Goal: Task Accomplishment & Management: Complete application form

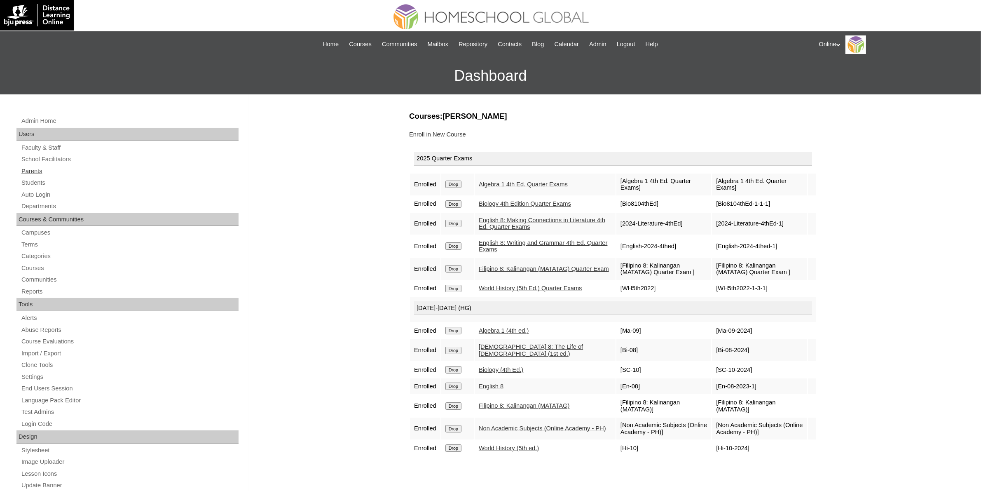
click at [42, 174] on link "Parents" at bounding box center [130, 171] width 218 height 10
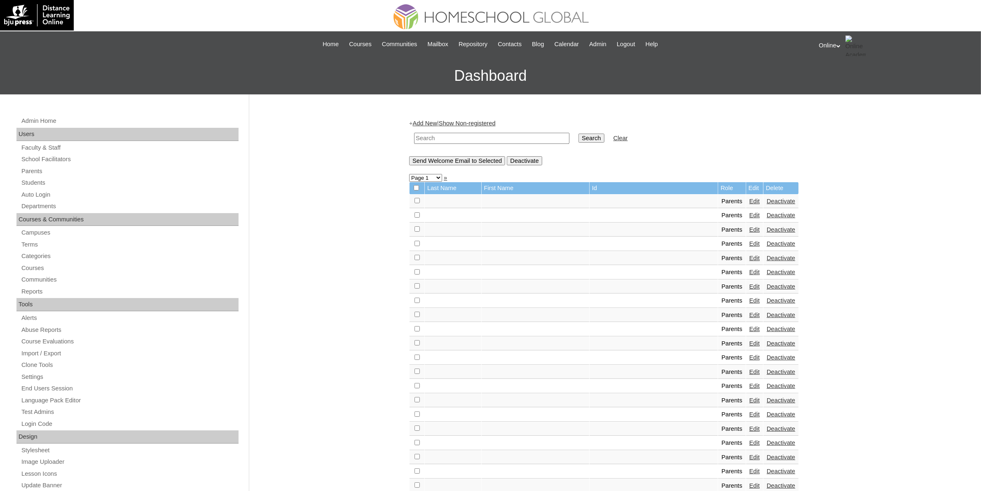
click at [484, 135] on input "text" at bounding box center [491, 138] width 155 height 11
paste input "HGP0250-OACAD2025"
type input "HGP0250-OACAD2025"
click at [574, 145] on td "Search" at bounding box center [591, 138] width 34 height 19
click at [578, 139] on input "Search" at bounding box center [591, 137] width 26 height 9
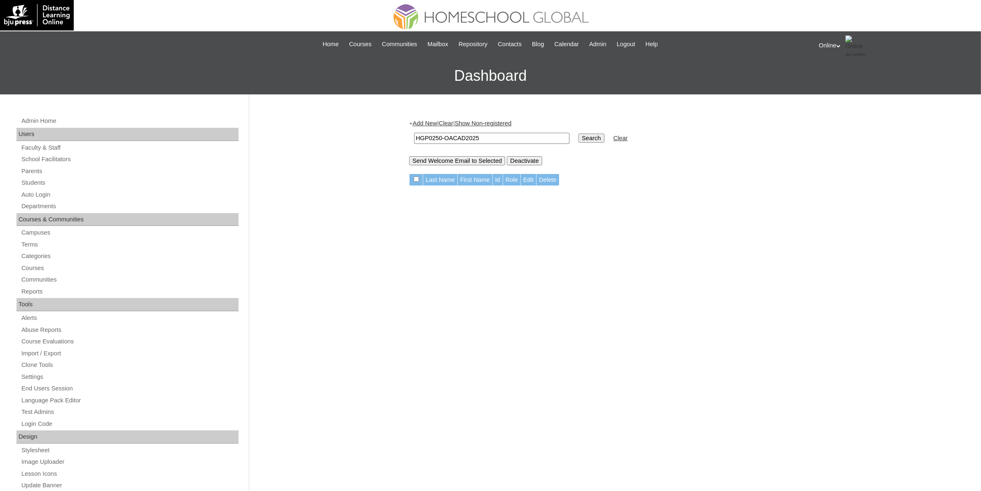
click at [423, 122] on link "Add New" at bounding box center [425, 123] width 24 height 7
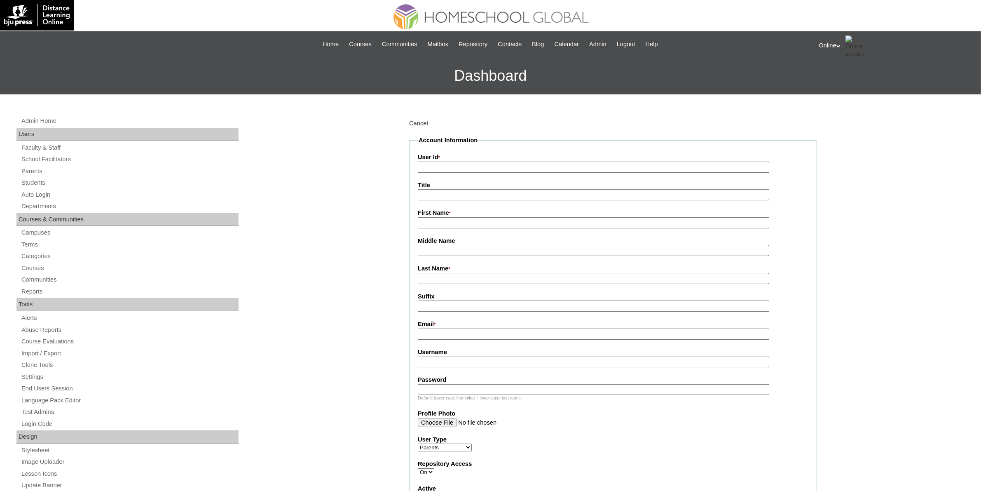
click at [464, 165] on input "User Id *" at bounding box center [593, 166] width 351 height 11
paste input "HGP0250-OACAD2025"
type input "HGP0250-OACAD2025"
click at [481, 221] on input "First Name *" at bounding box center [593, 222] width 351 height 11
paste input "mona liza alvarico lopez"
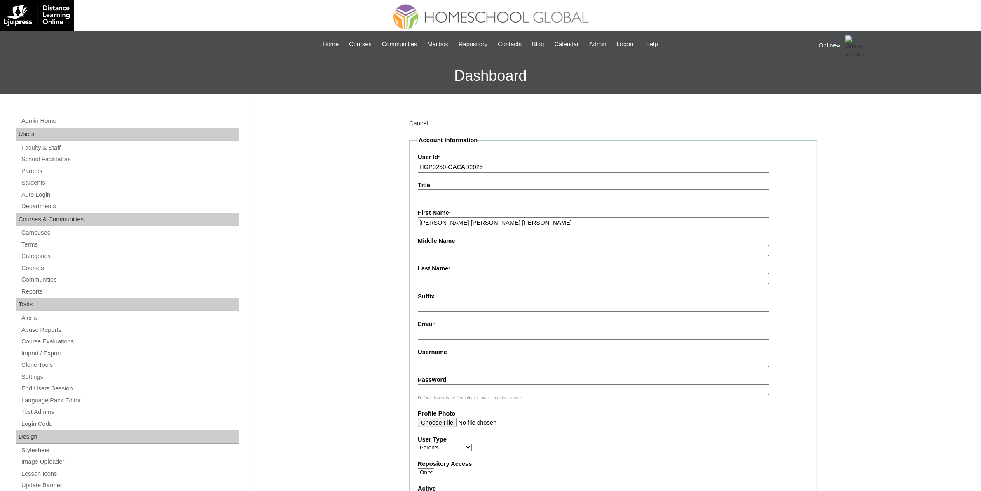
drag, startPoint x: 423, startPoint y: 220, endPoint x: 449, endPoint y: 220, distance: 26.4
click at [423, 220] on input "mona liza alvarico lopez" at bounding box center [593, 222] width 351 height 11
click at [483, 221] on input "Mona Liza Alvarico Lopez" at bounding box center [593, 222] width 351 height 11
type input "Mona Liza Alvarico"
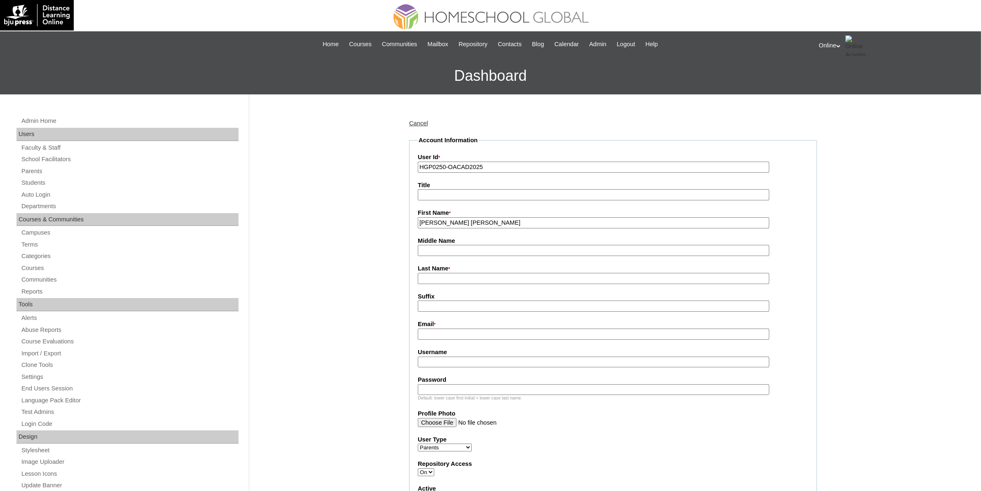
click at [433, 277] on input "Last Name *" at bounding box center [593, 278] width 351 height 11
paste input "Lopez"
type input "Lopez"
click at [466, 219] on input "Mona Liza Alvarico" at bounding box center [593, 222] width 351 height 11
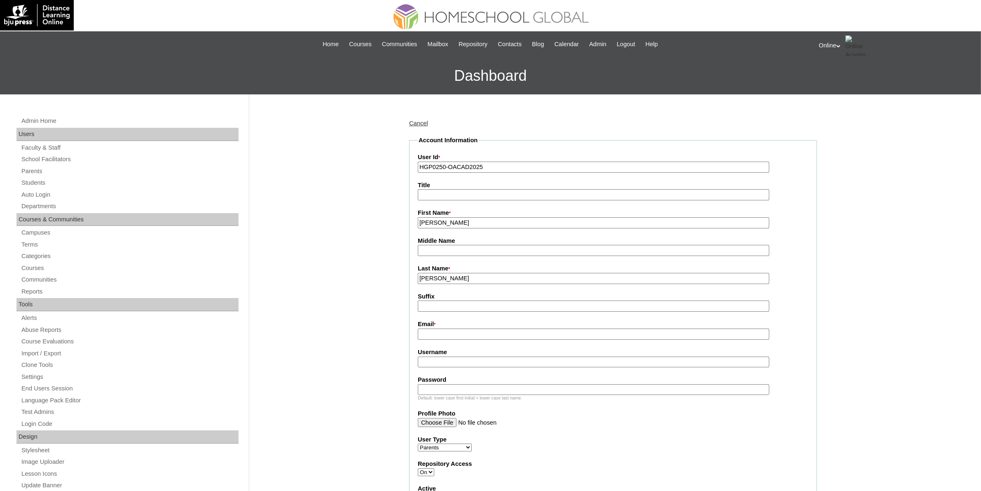
type input "Mona Liza"
click at [455, 251] on input "Middle Name" at bounding box center [593, 250] width 351 height 11
paste input "Alvarico"
type input "Alvarico"
click at [472, 223] on input "Mona Liza" at bounding box center [593, 222] width 351 height 11
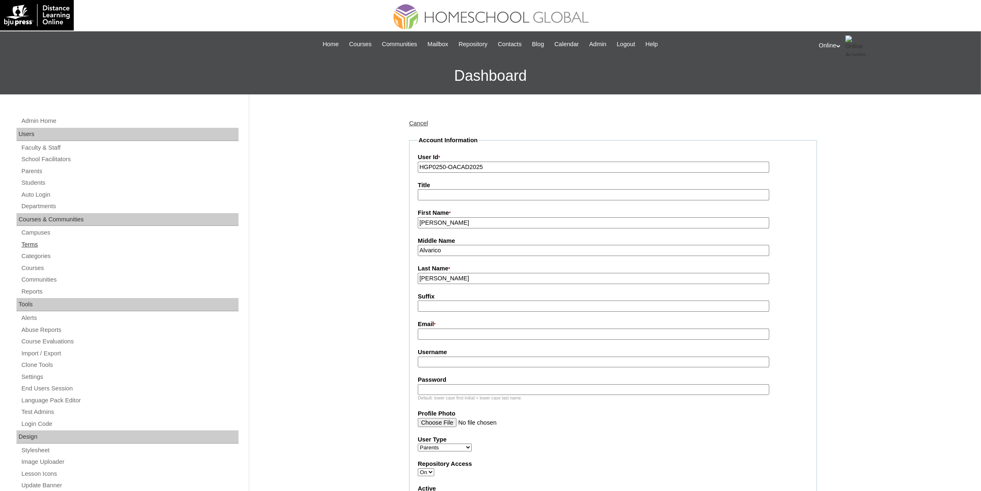
type input "Mona Liza"
click at [451, 328] on input "Email *" at bounding box center [593, 333] width 351 height 11
paste input "mnlopezlz@yahoo.com"
type input "mnlopezlz@yahoo.com"
click at [507, 358] on input "Username" at bounding box center [593, 361] width 351 height 11
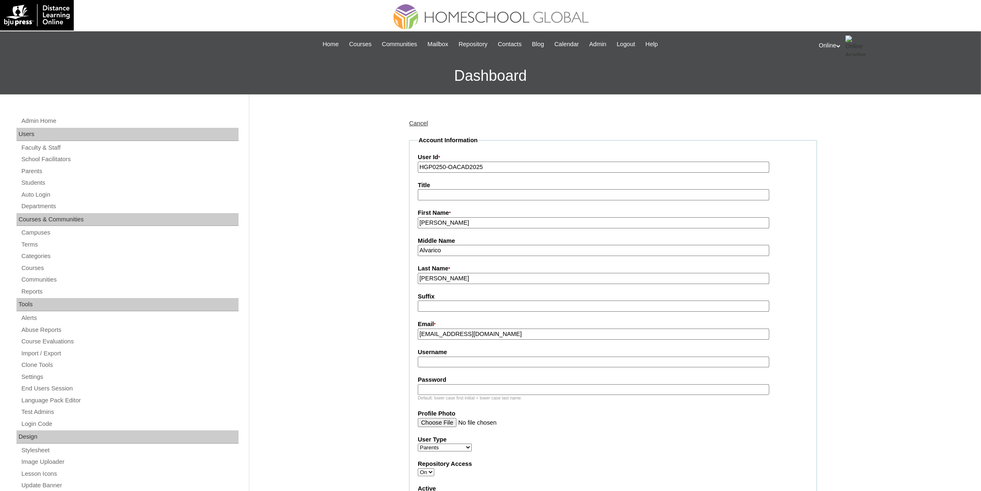
paste input "mlopez2025"
type input "mlopez2025"
click at [462, 384] on input "Password" at bounding box center [593, 389] width 351 height 11
paste input "LjKmno"
type input "LjKmno"
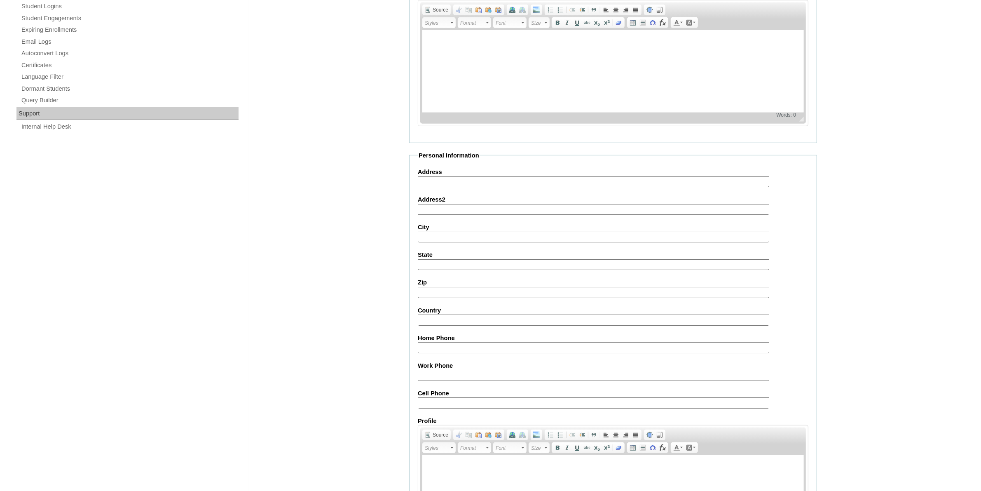
scroll to position [606, 0]
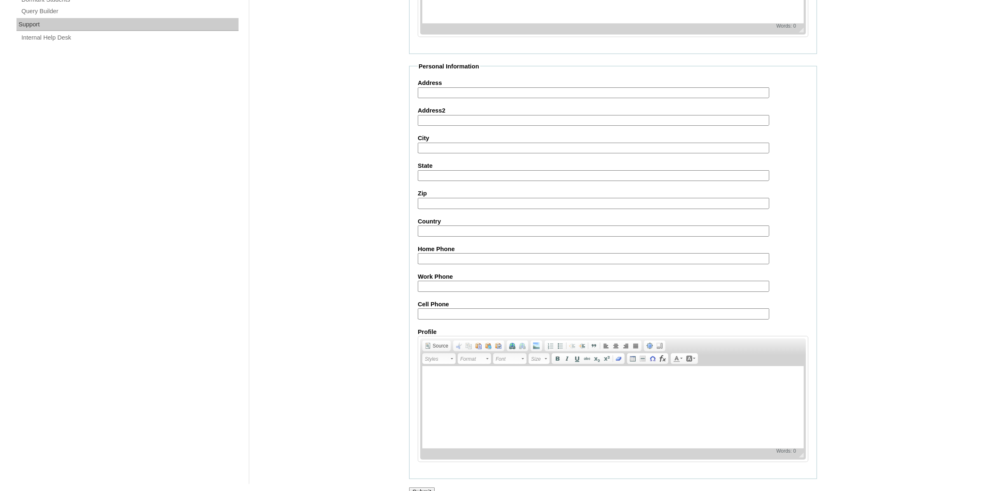
click at [429, 487] on input "Submit" at bounding box center [422, 491] width 26 height 9
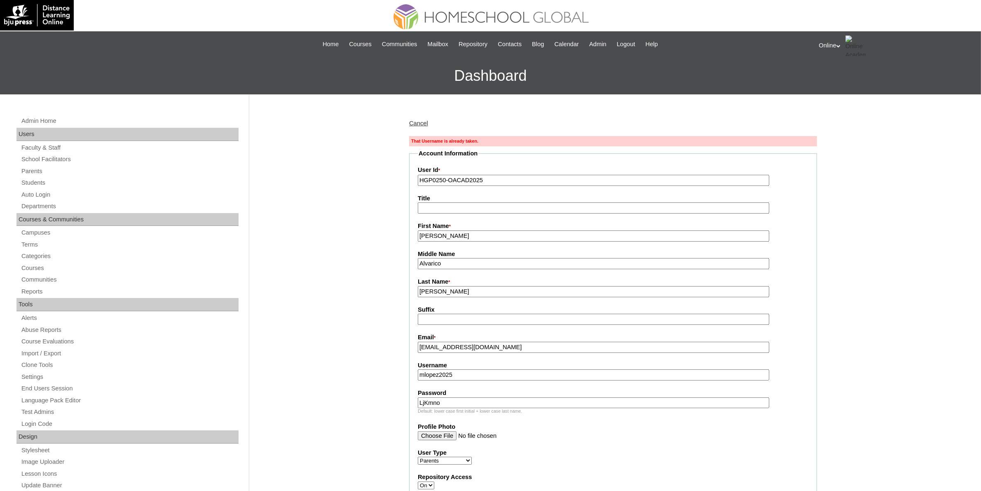
drag, startPoint x: 425, startPoint y: 370, endPoint x: 430, endPoint y: 370, distance: 4.9
click at [425, 370] on input "mlopez2025" at bounding box center [593, 374] width 351 height 11
type input "mnlopez2025"
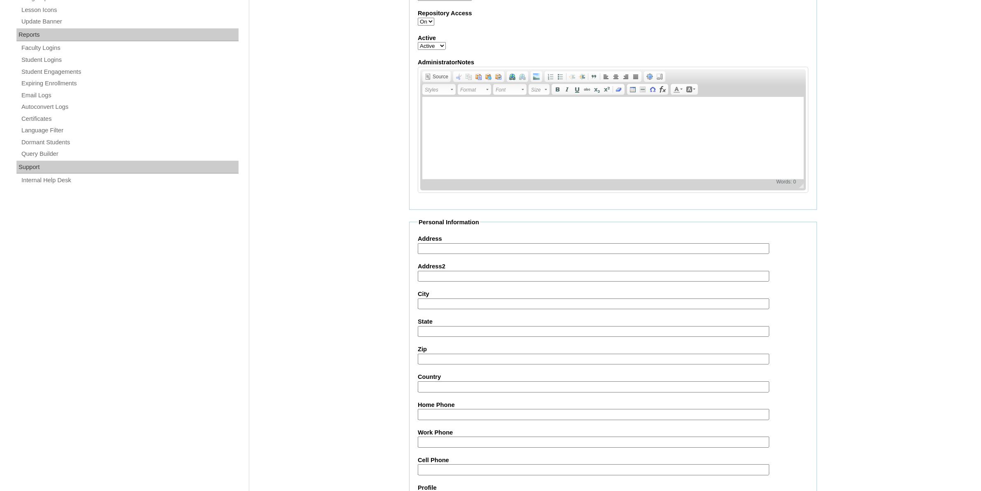
scroll to position [619, 0]
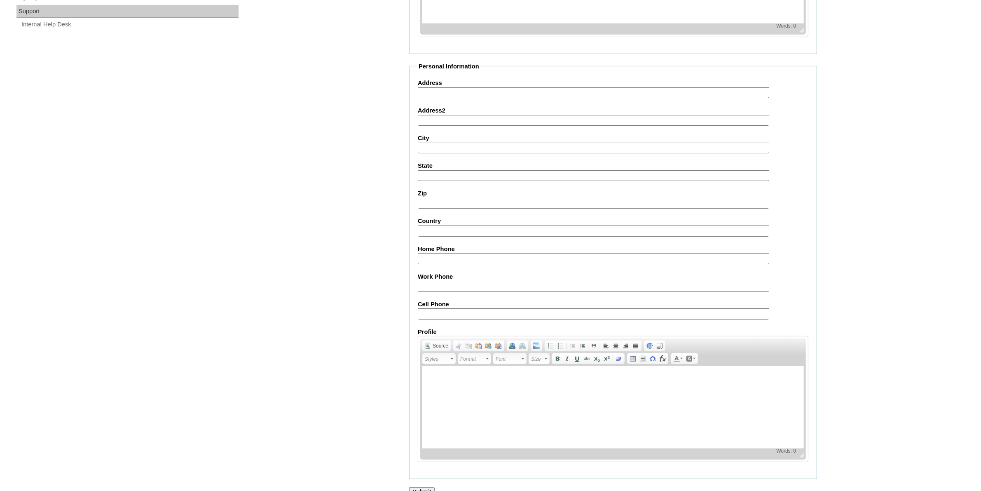
click at [423, 487] on input "Submit" at bounding box center [422, 491] width 26 height 9
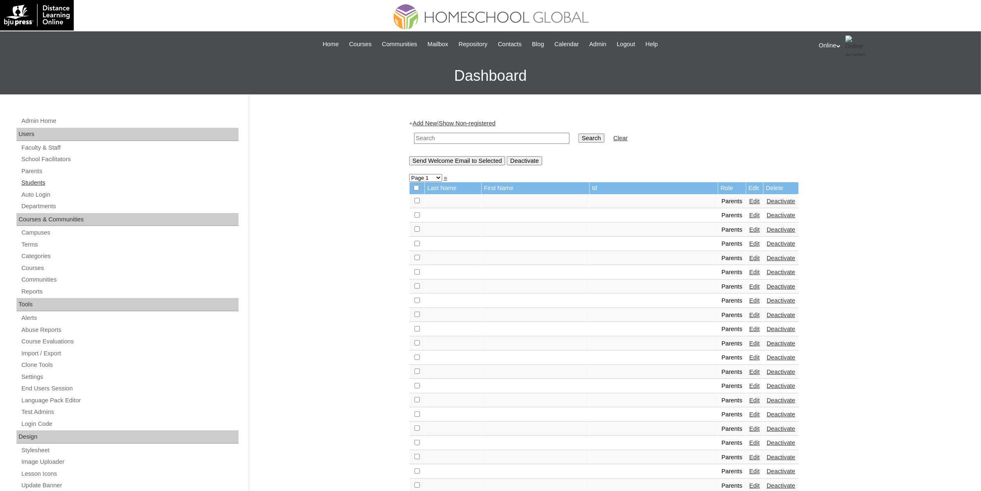
click at [34, 180] on link "Students" at bounding box center [130, 183] width 218 height 10
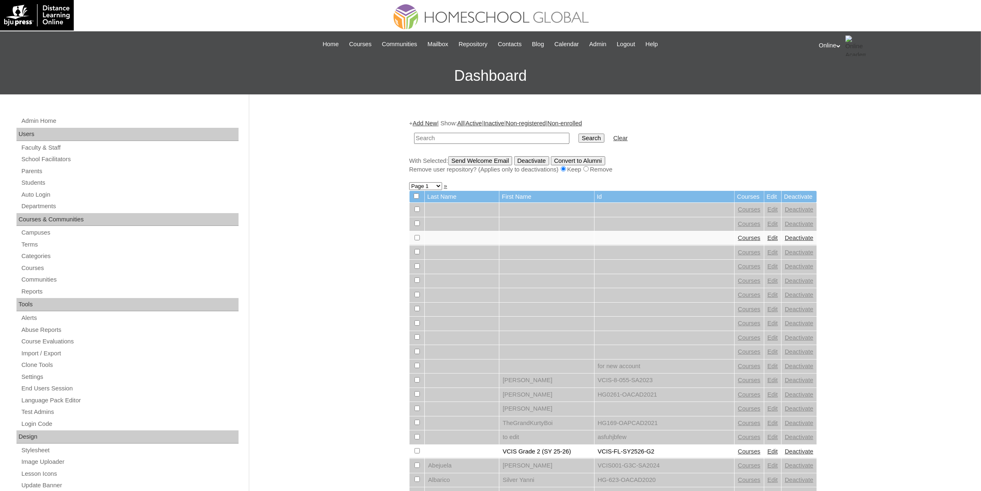
click at [431, 122] on link "Add New" at bounding box center [425, 123] width 24 height 7
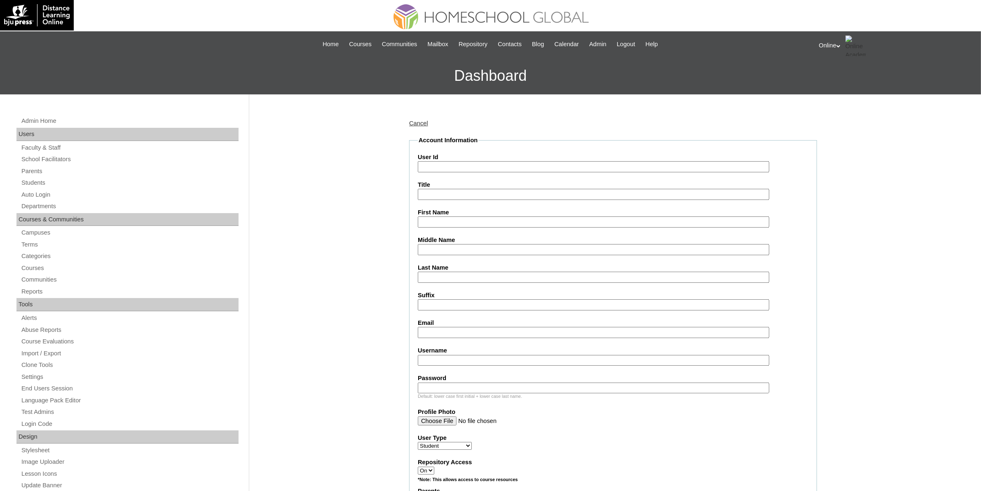
click at [449, 161] on input "User Id" at bounding box center [593, 166] width 351 height 11
paste input "HG301OACAD2025"
type input "HG301OACAD2025"
click at [462, 224] on input "First Name" at bounding box center [593, 221] width 351 height 11
paste input "John Clyde LOPEZ _220012479"
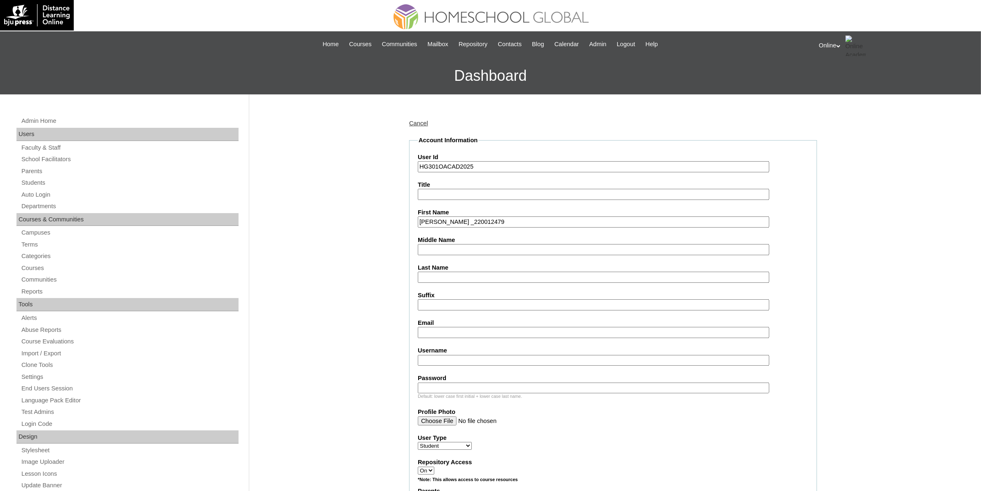
click at [472, 220] on input "John Clyde LOPEZ _220012479" at bounding box center [593, 221] width 351 height 11
click at [465, 221] on input "John Clyde LOPEZ" at bounding box center [593, 221] width 351 height 11
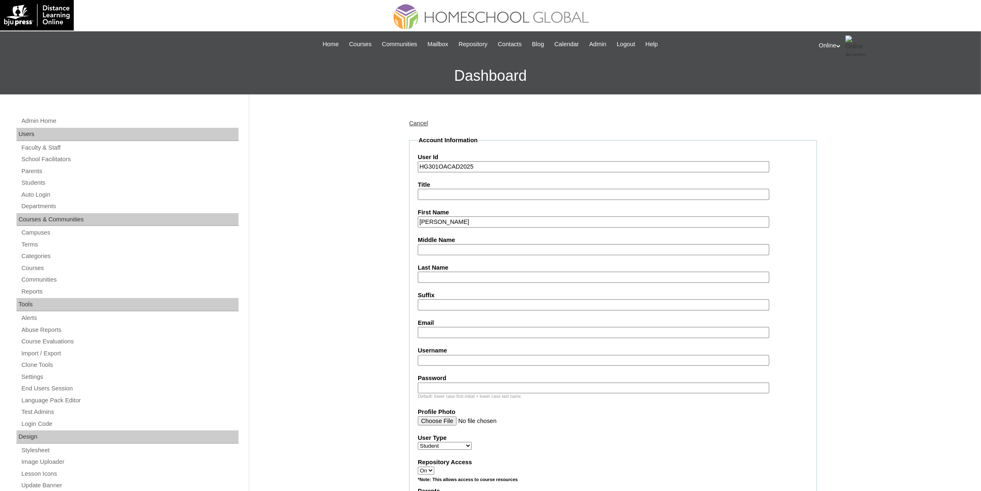
click at [465, 221] on input "John Clyde LOPEZ" at bounding box center [593, 221] width 351 height 11
type input "John Clyde"
click at [446, 274] on input "Last Name" at bounding box center [593, 276] width 351 height 11
paste input "LOPEZ"
type input "LOPEZ"
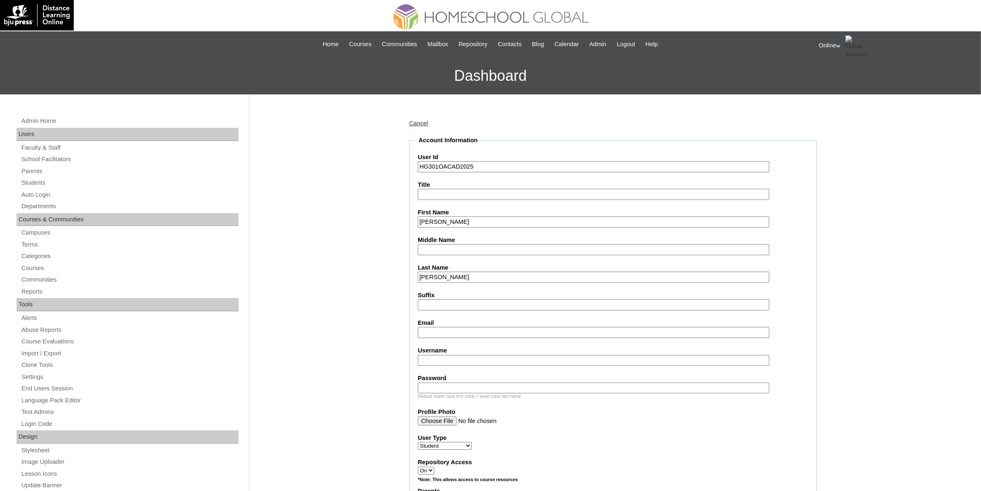
click at [448, 217] on input "John Clyde" at bounding box center [593, 221] width 351 height 11
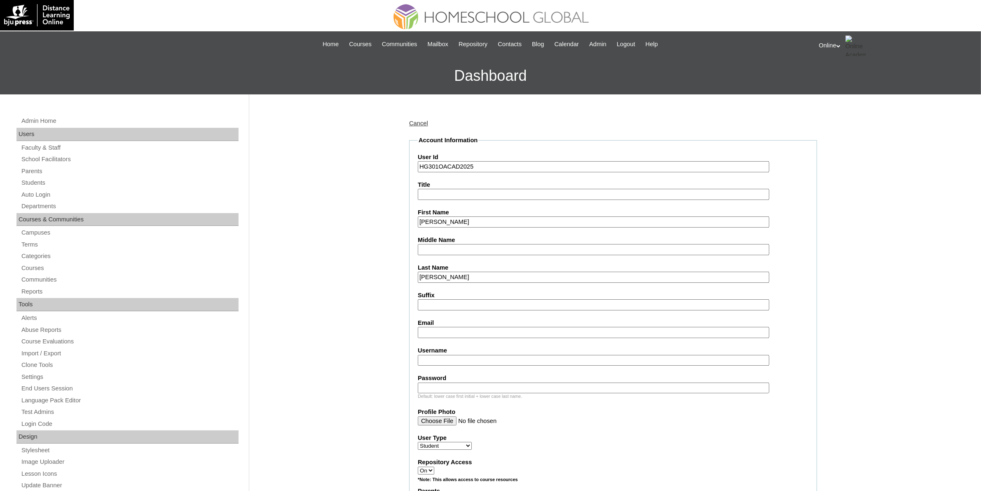
click at [465, 219] on input "John Clyde" at bounding box center [593, 221] width 351 height 11
type input "John Clyde"
click at [442, 327] on input "Email" at bounding box center [593, 332] width 351 height 11
paste input "mnlopezlz@yahoo.com"
type input "mnlopezlz@yahoo.com"
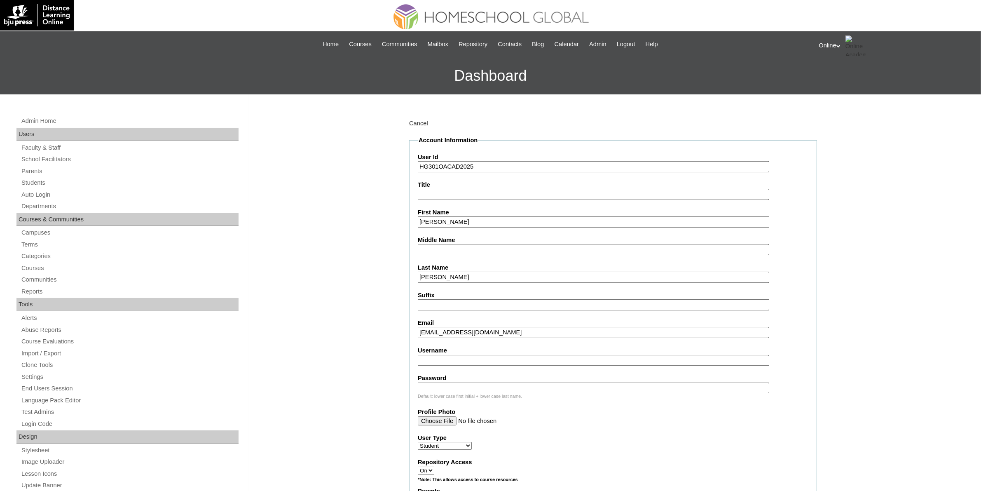
click at [451, 356] on input "Username" at bounding box center [593, 360] width 351 height 11
paste input "john.lopez2025"
type input "john.lopez2025"
click at [448, 382] on input "Password" at bounding box center [593, 387] width 351 height 11
paste input "RFmnL"
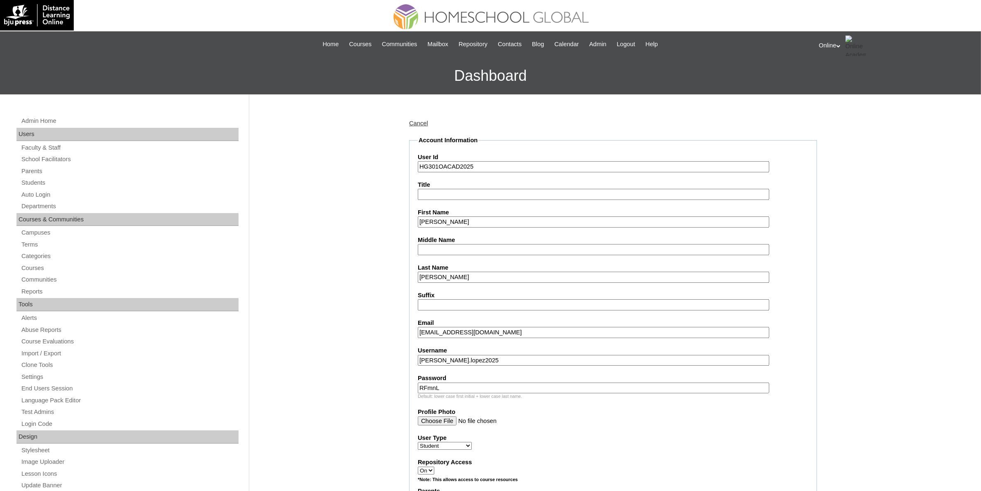
type input "RFmnL"
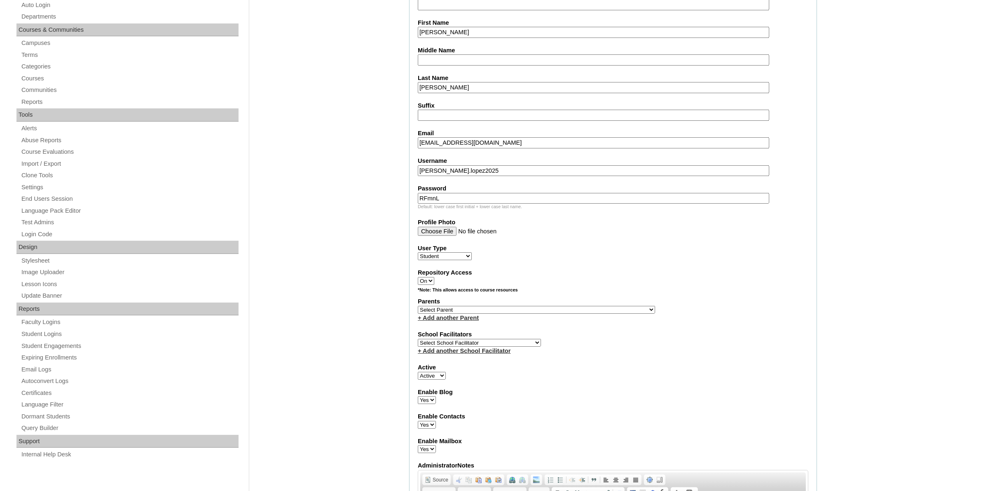
scroll to position [206, 0]
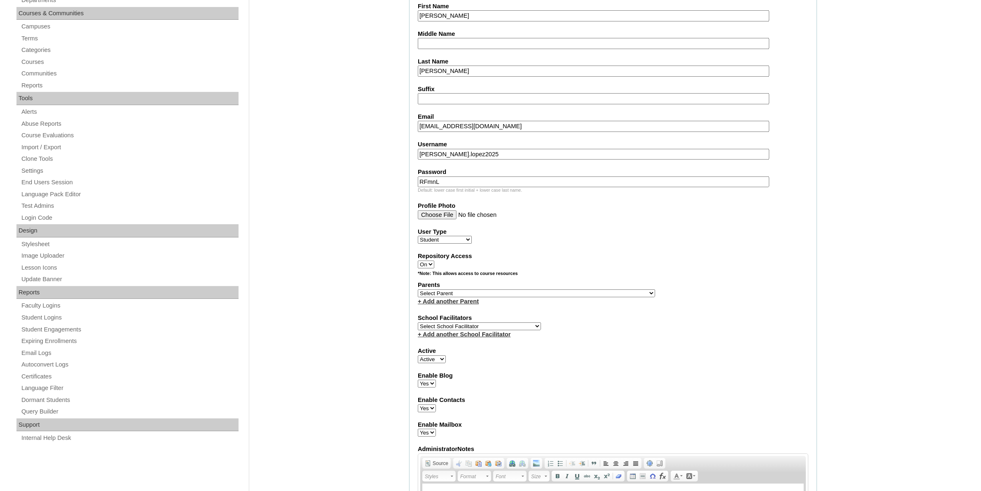
click at [559, 289] on select "Select Parent , , , , , , , , , , , , , , , , , , , , , , , , , , , , , , , , ,…" at bounding box center [536, 293] width 237 height 8
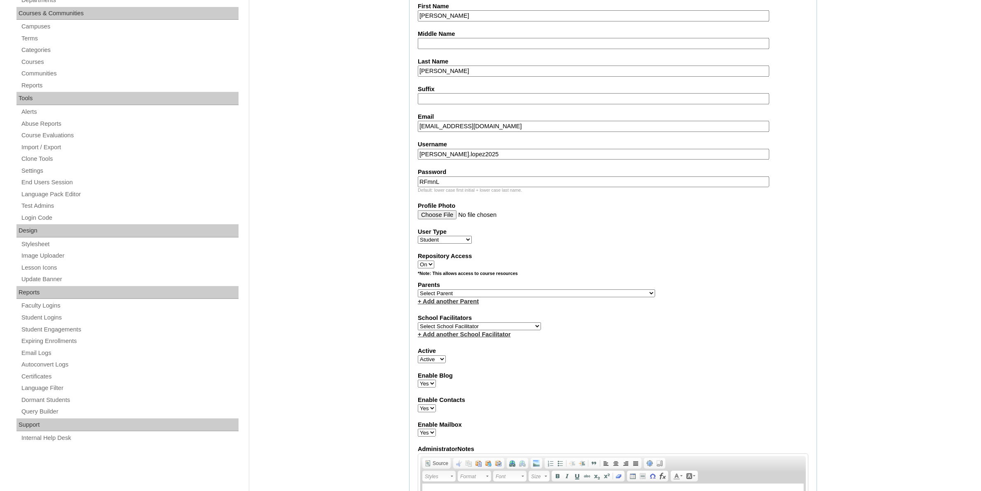
select select "38363"
click at [418, 289] on select "Select Parent , , , , , , , , , , , , , , , , , , , , , , , , , , , , , , , , ,…" at bounding box center [536, 293] width 237 height 8
click at [509, 322] on select "Select School Facilitator Norman Añain Ruffa Abadijas Mary Abella Gloryfe Abion…" at bounding box center [479, 326] width 123 height 8
select select "43686"
click at [418, 322] on select "Select School Facilitator Norman Añain Ruffa Abadijas Mary Abella Gloryfe Abion…" at bounding box center [479, 326] width 123 height 8
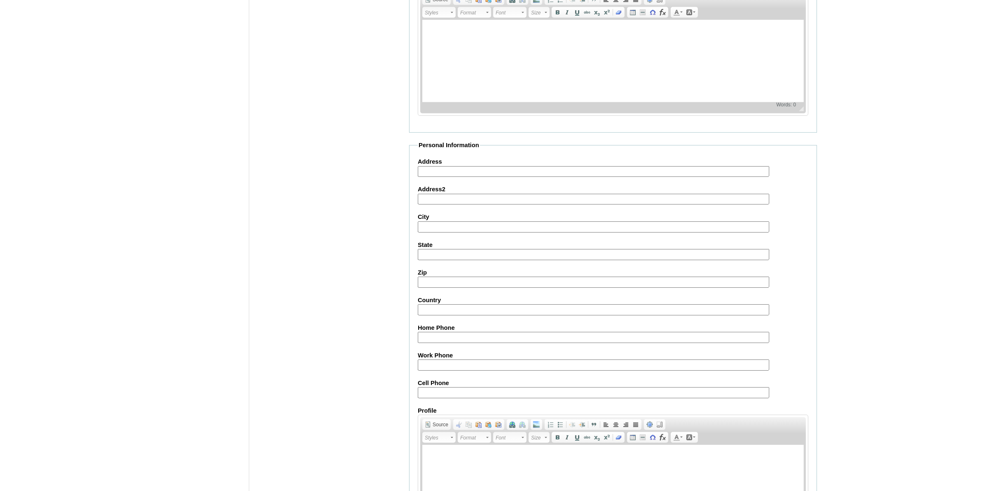
scroll to position [745, 0]
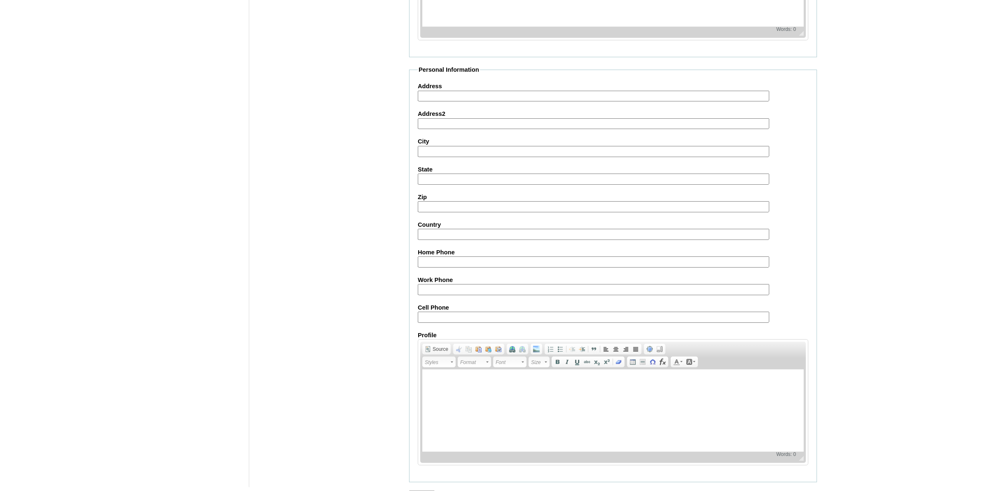
click at [423, 490] on input "Submit" at bounding box center [422, 494] width 26 height 9
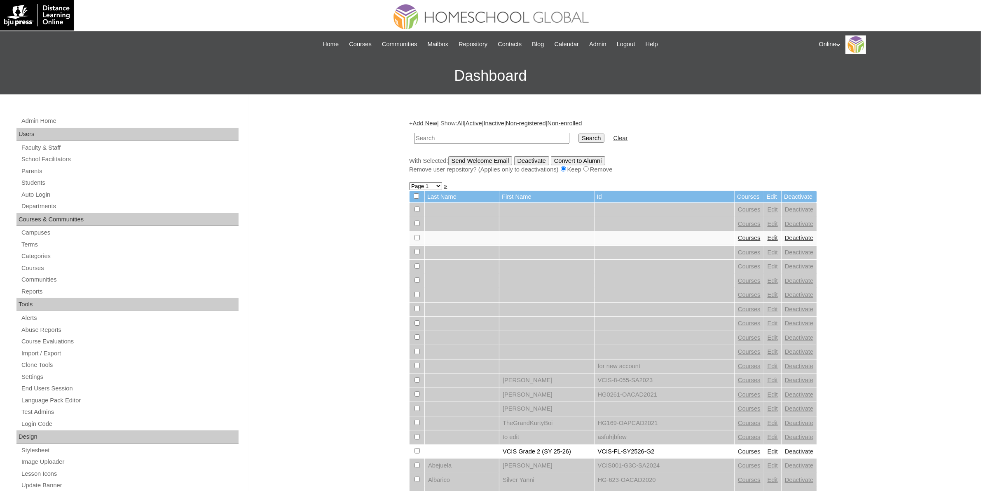
click at [500, 133] on input "text" at bounding box center [491, 138] width 155 height 11
paste input "HG301OACAD2025"
type input "HG301OACAD2025"
click at [578, 140] on input "Search" at bounding box center [591, 137] width 26 height 9
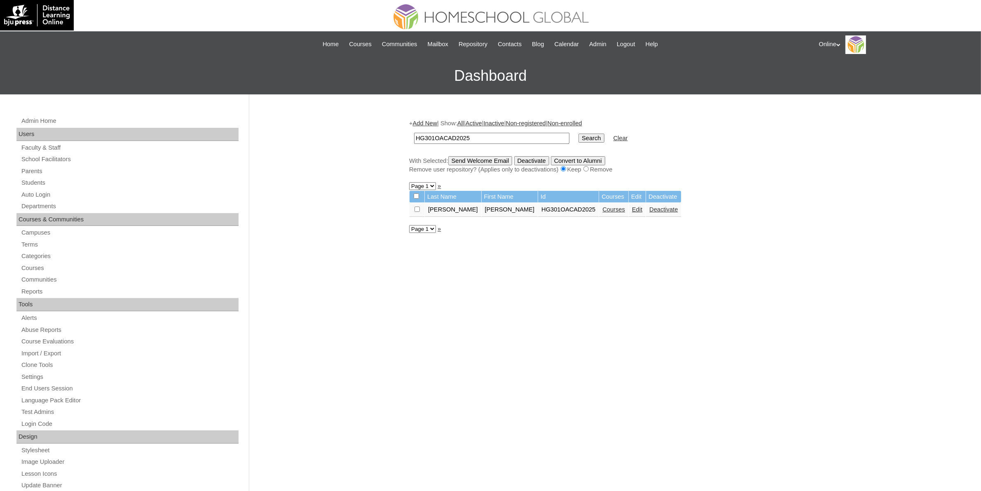
click at [602, 206] on link "Courses" at bounding box center [613, 209] width 23 height 7
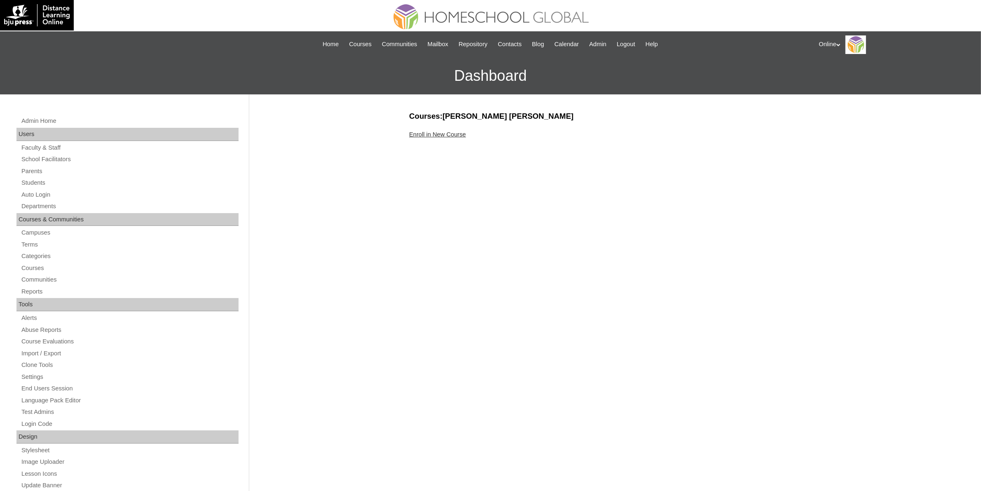
click at [448, 136] on link "Enroll in New Course" at bounding box center [437, 134] width 57 height 7
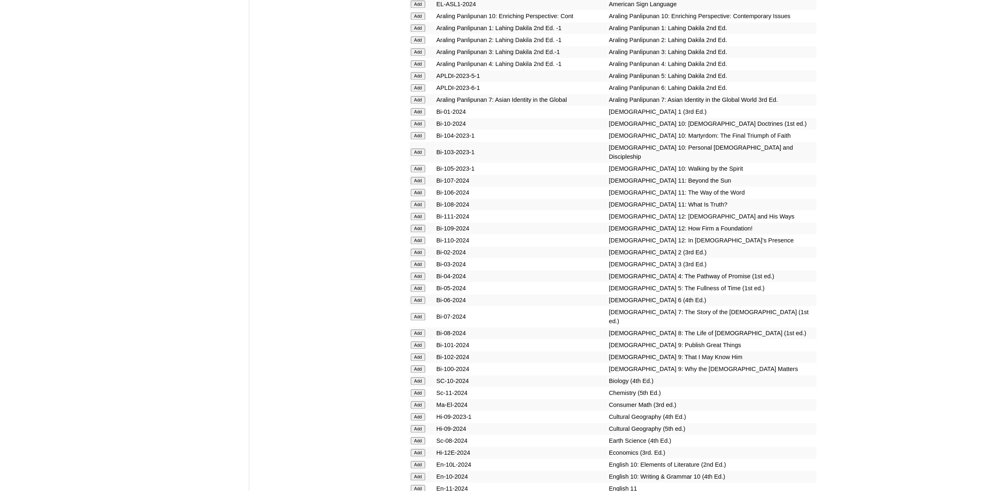
scroll to position [2111, 0]
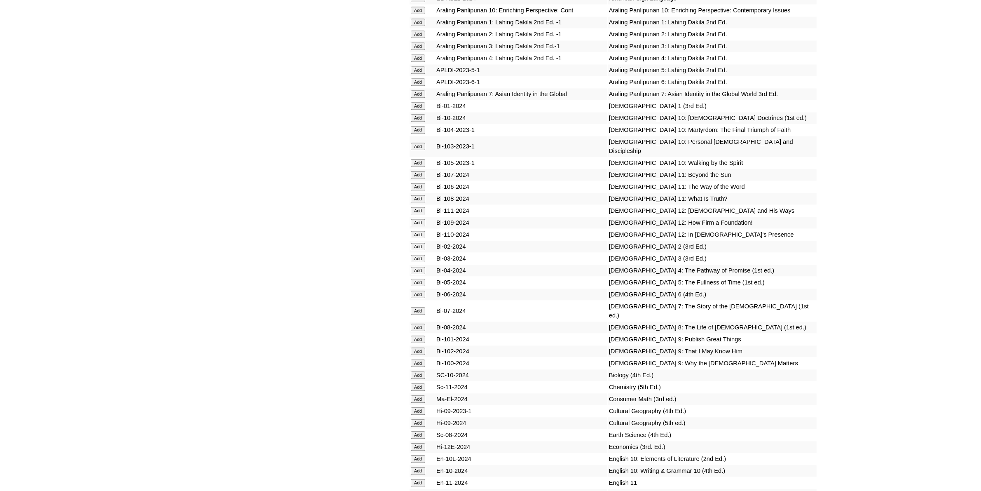
click at [425, 278] on input "Add" at bounding box center [418, 281] width 14 height 7
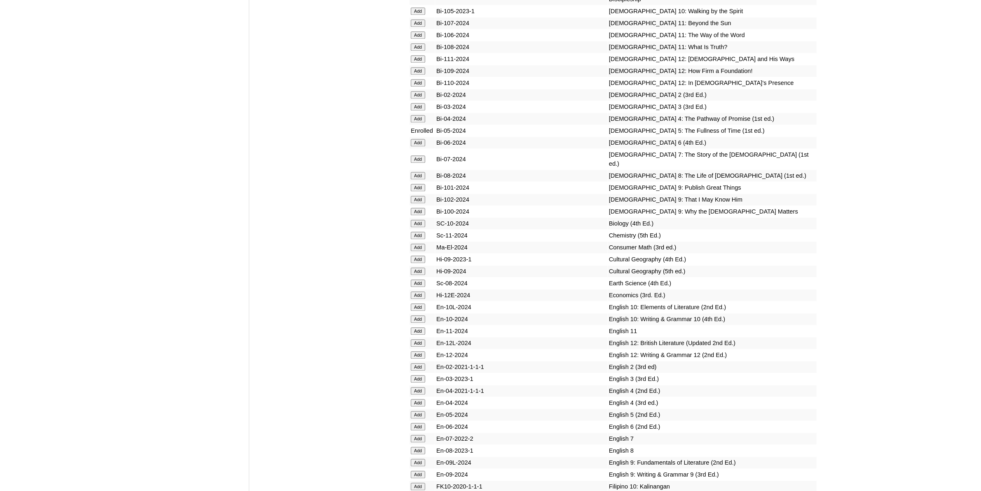
scroll to position [2368, 0]
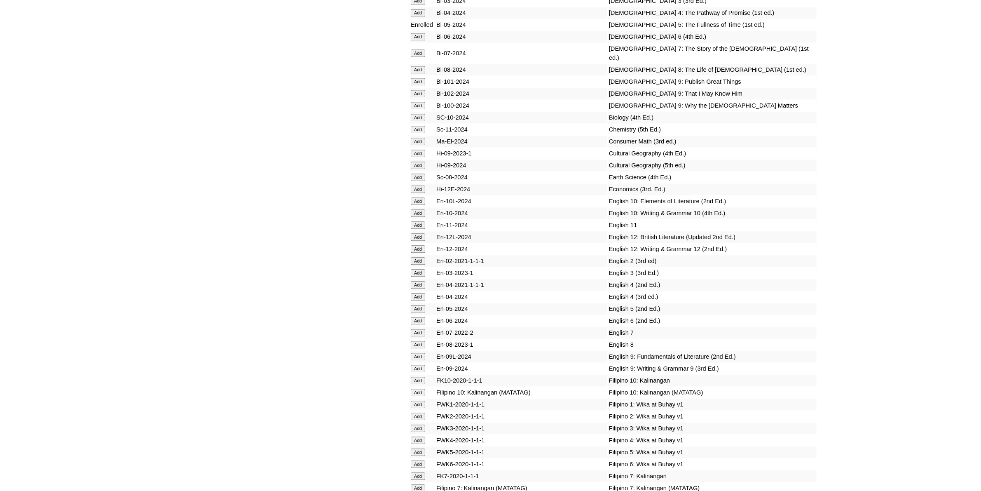
click at [421, 305] on input "Add" at bounding box center [418, 308] width 14 height 7
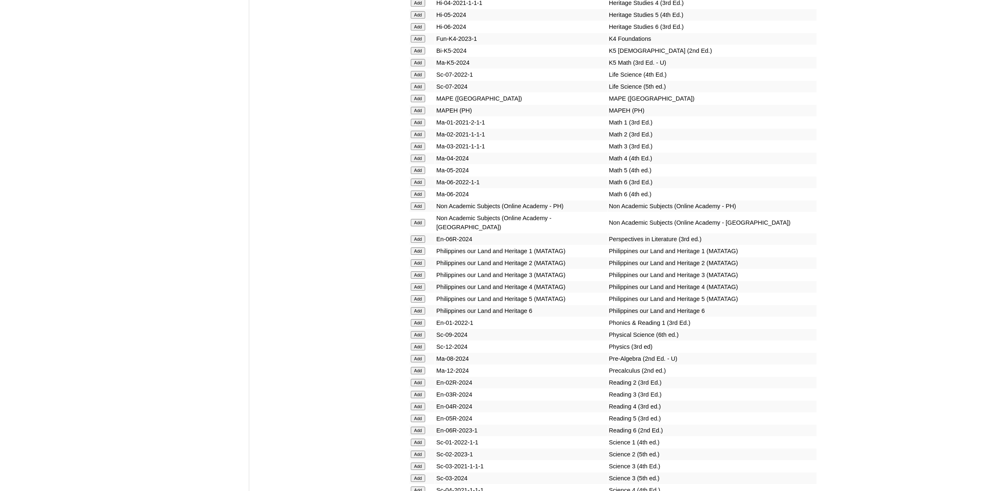
scroll to position [3141, 0]
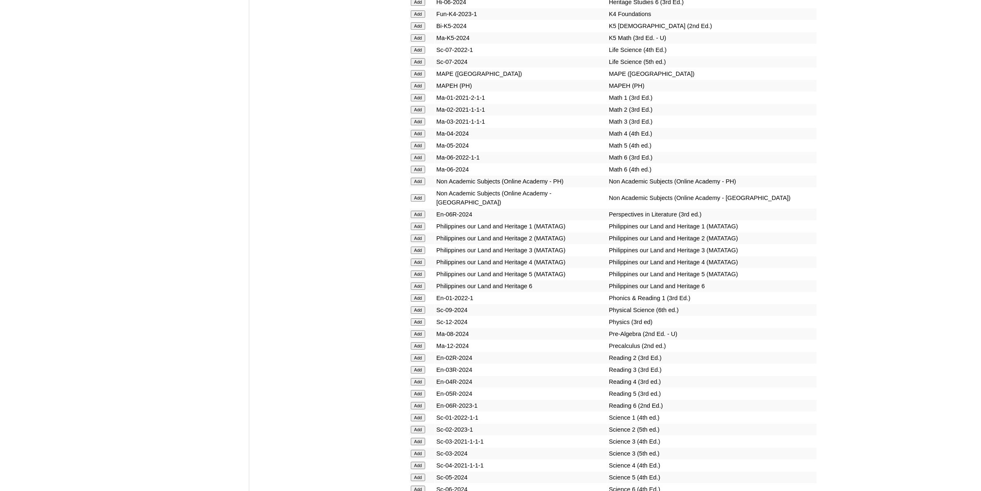
click at [421, 390] on input "Add" at bounding box center [418, 393] width 14 height 7
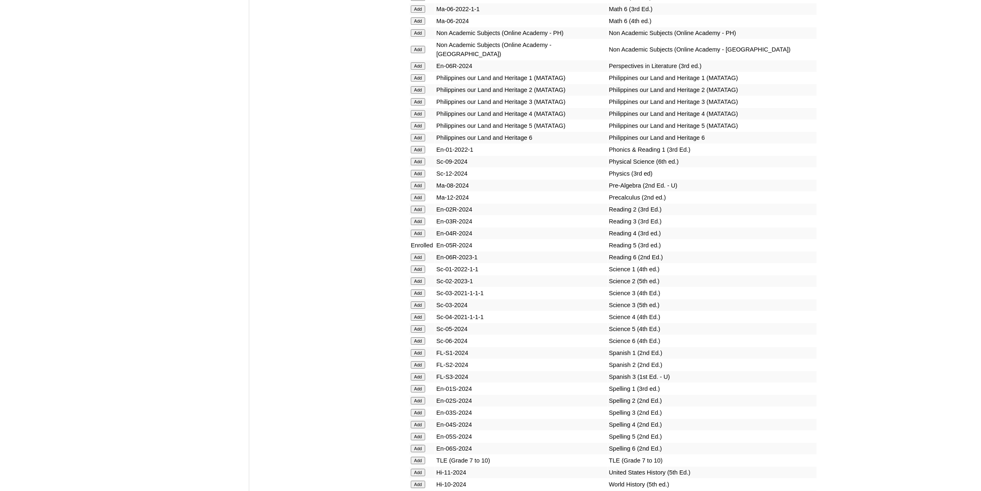
scroll to position [3295, 0]
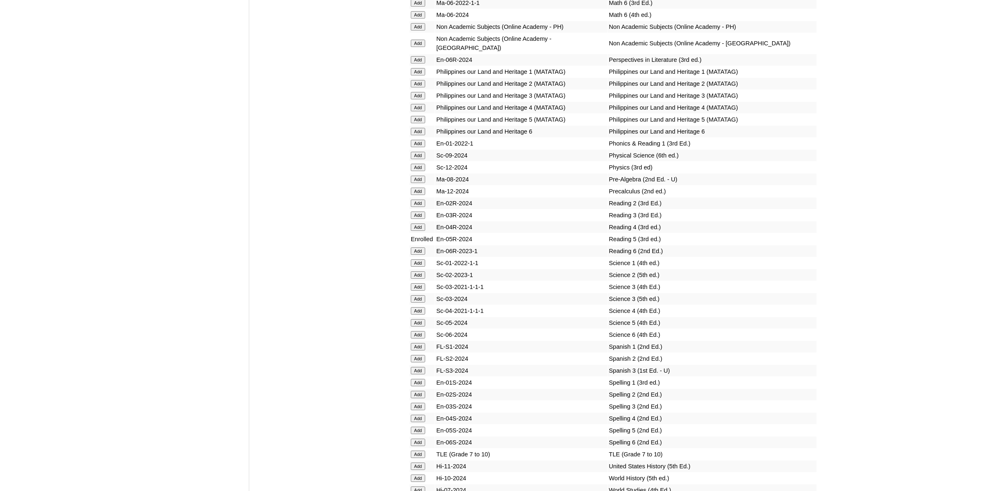
click at [423, 426] on input "Add" at bounding box center [418, 429] width 14 height 7
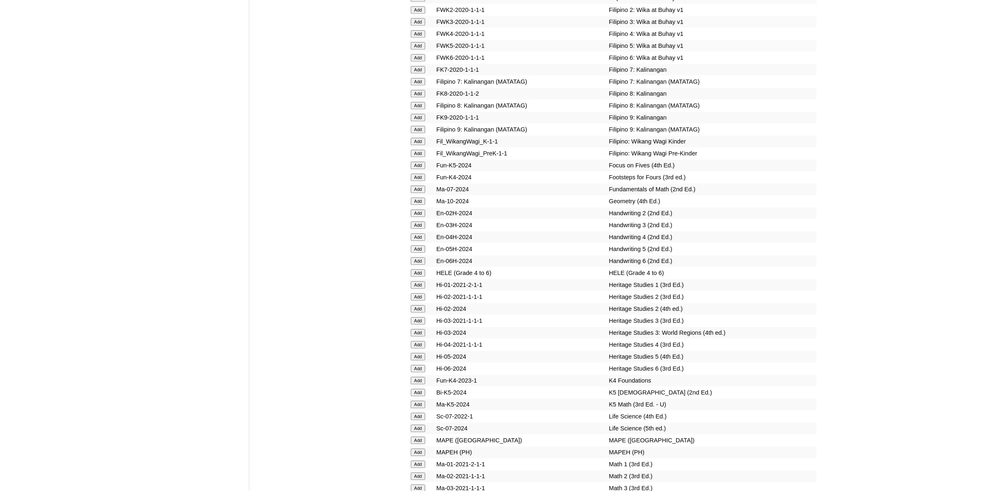
scroll to position [2832, 0]
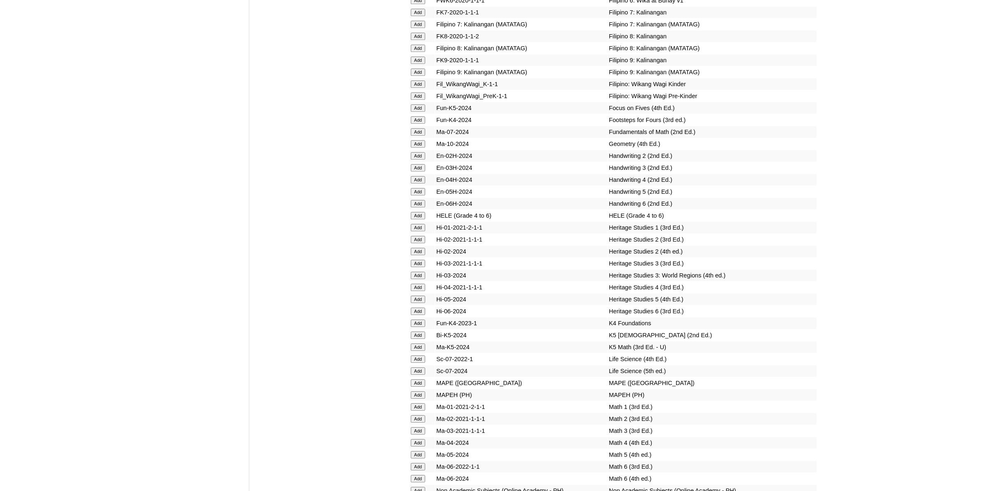
click at [421, 451] on input "Add" at bounding box center [418, 454] width 14 height 7
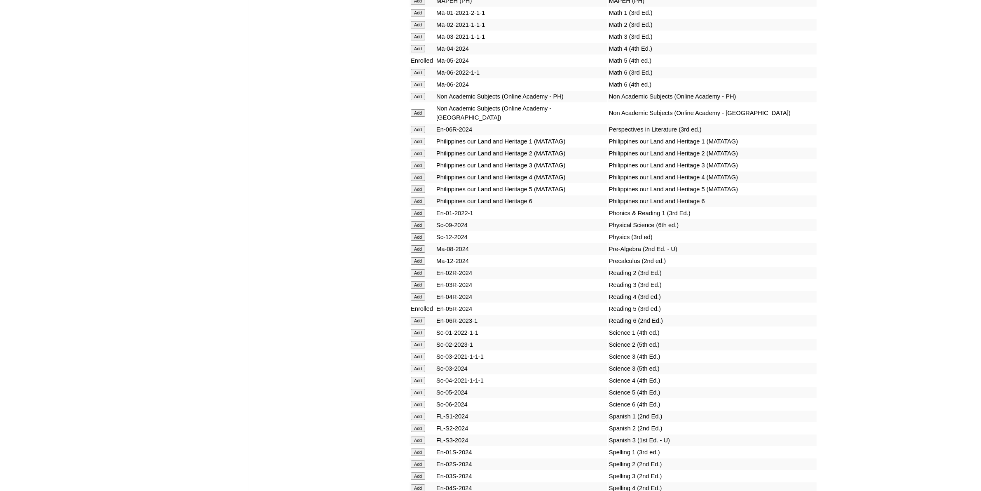
scroll to position [3244, 0]
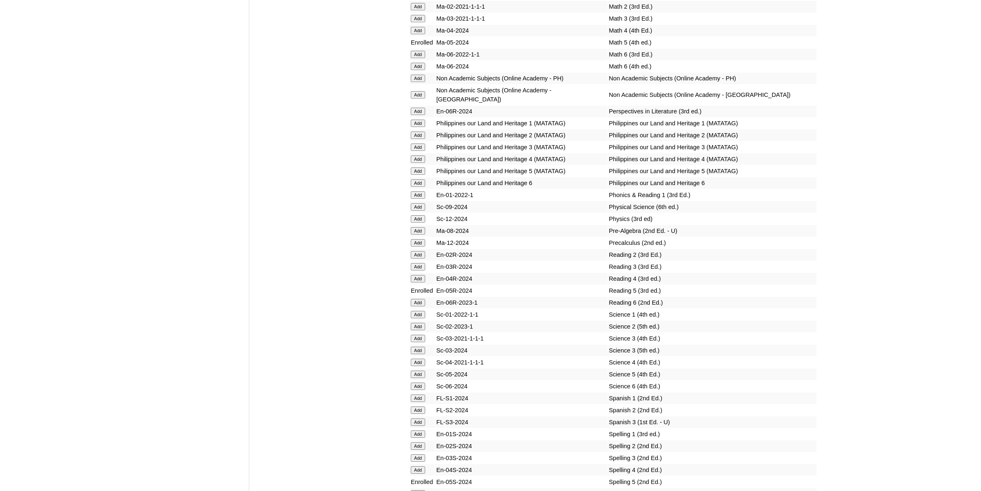
click at [417, 370] on input "Add" at bounding box center [418, 373] width 14 height 7
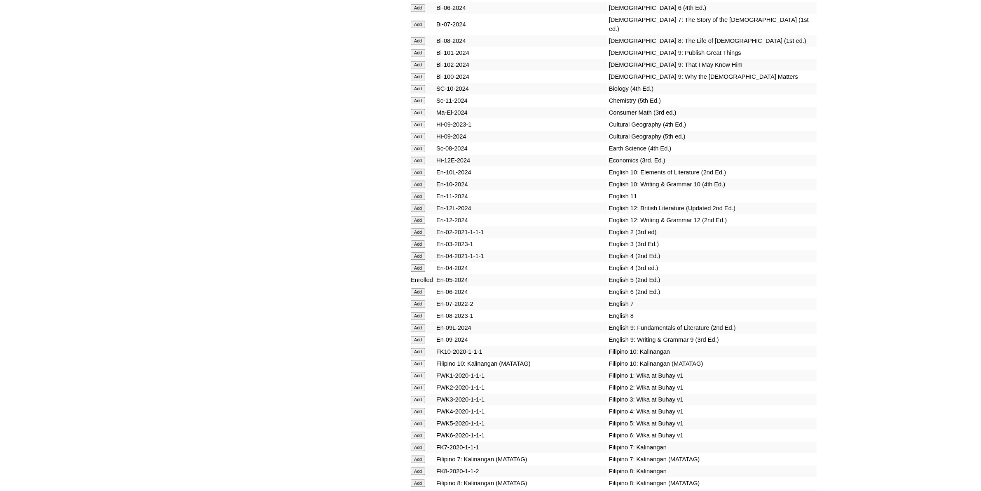
scroll to position [2471, 0]
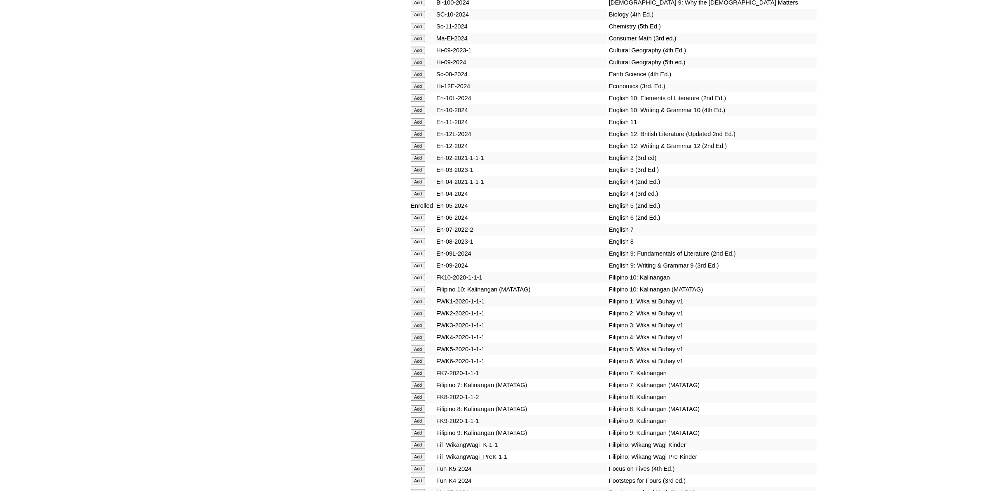
click at [418, 345] on input "Add" at bounding box center [418, 348] width 14 height 7
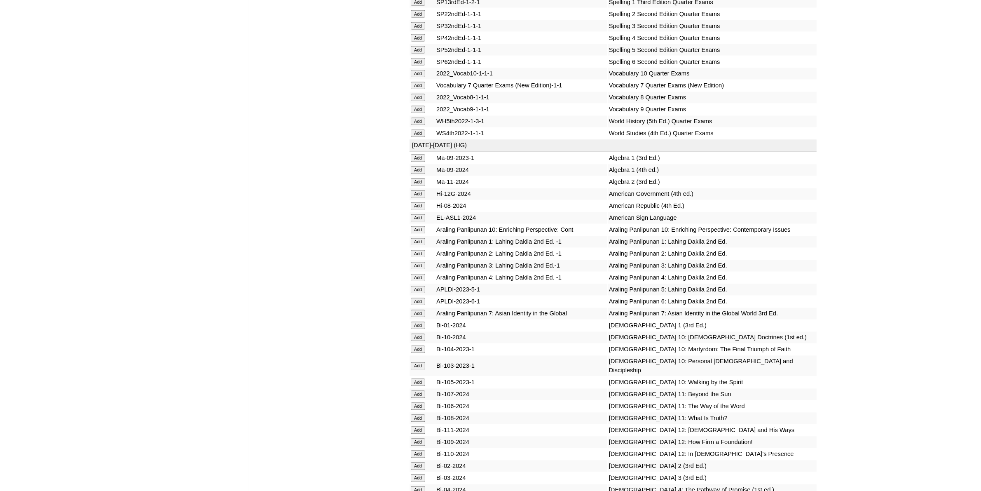
scroll to position [1905, 0]
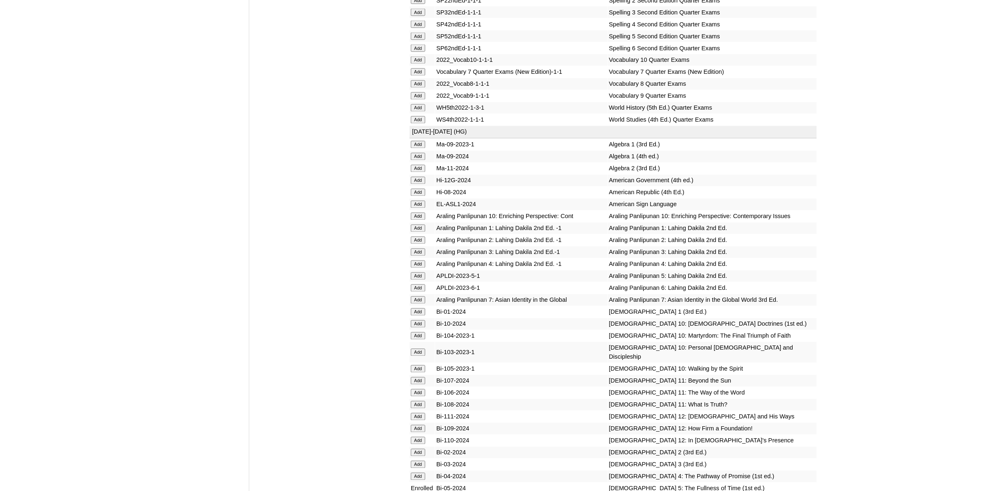
click at [423, 272] on input "Add" at bounding box center [418, 275] width 14 height 7
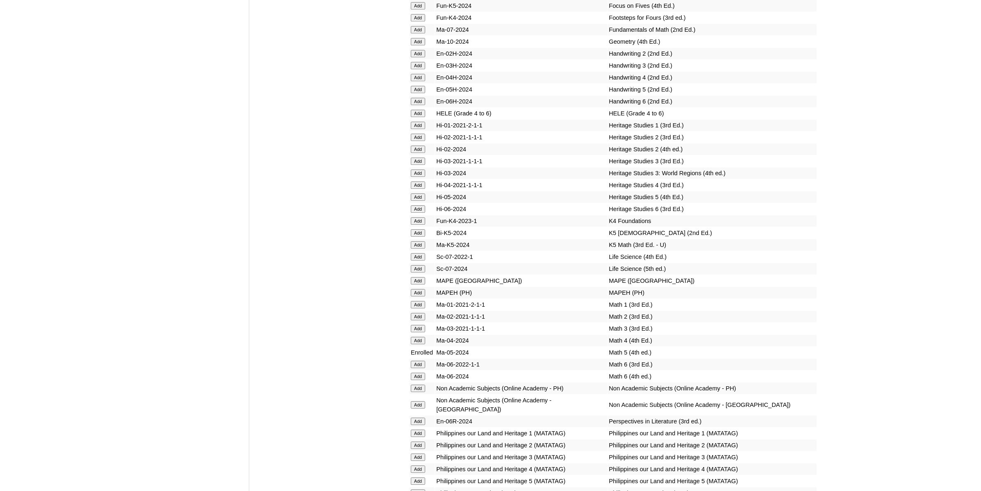
scroll to position [2935, 0]
click at [416, 383] on input "Add" at bounding box center [418, 386] width 14 height 7
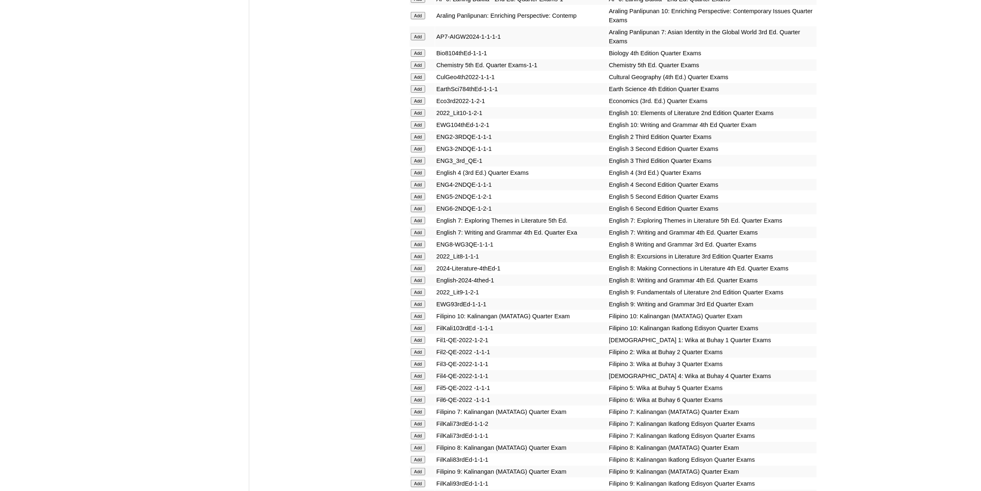
scroll to position [978, 0]
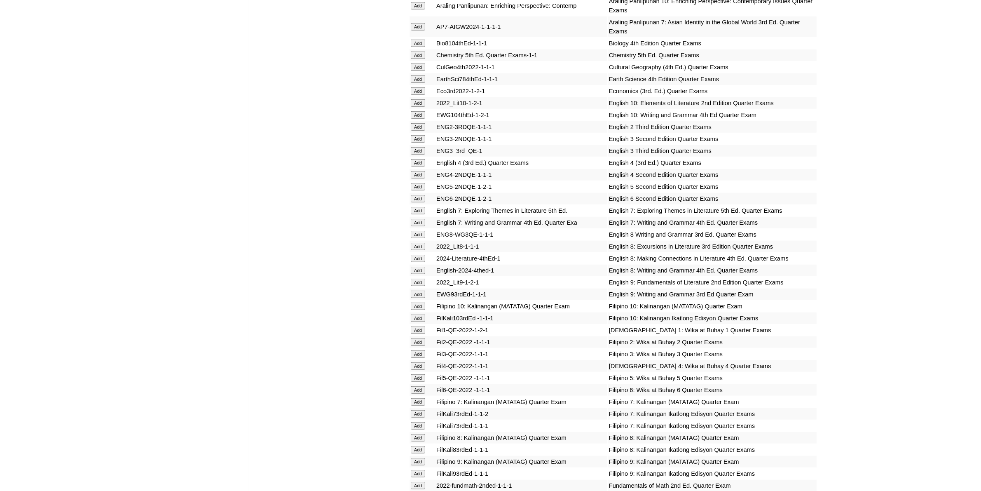
click at [416, 183] on input "Add" at bounding box center [418, 186] width 14 height 7
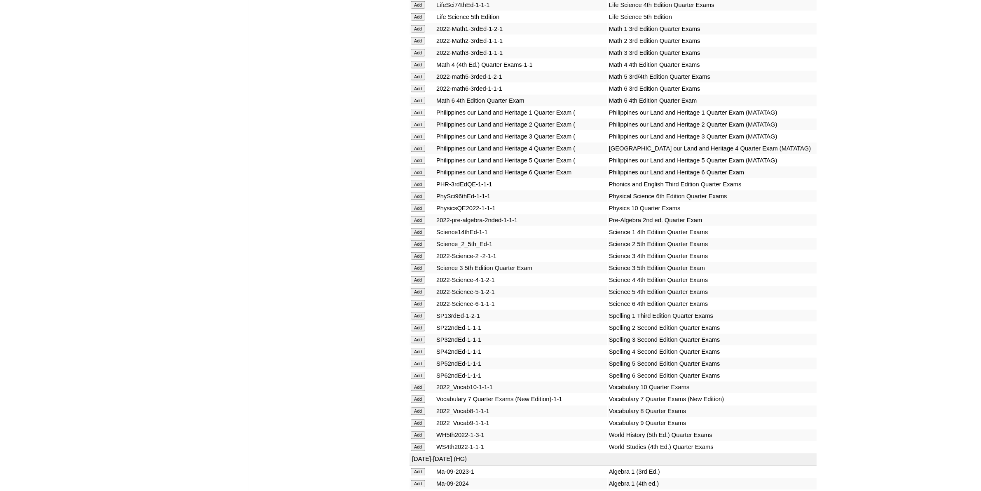
scroll to position [1596, 0]
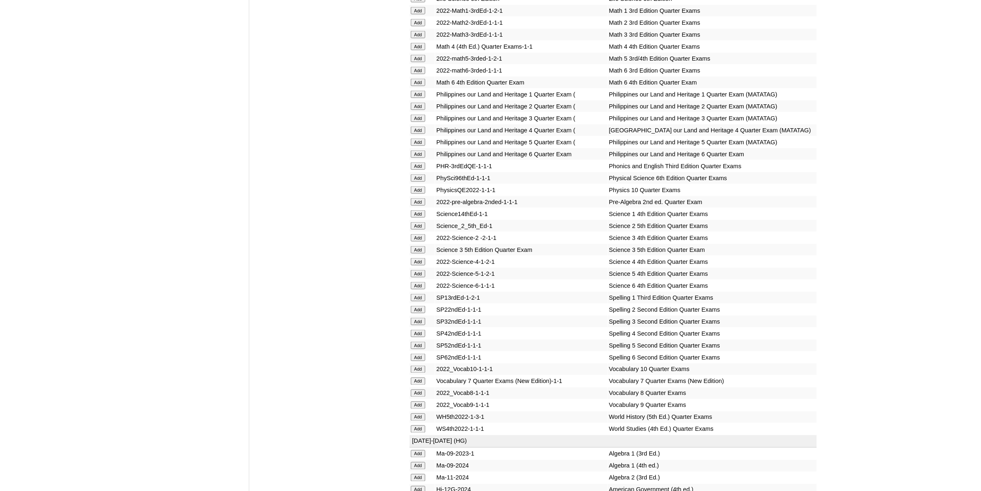
click at [421, 341] on input "Add" at bounding box center [418, 344] width 14 height 7
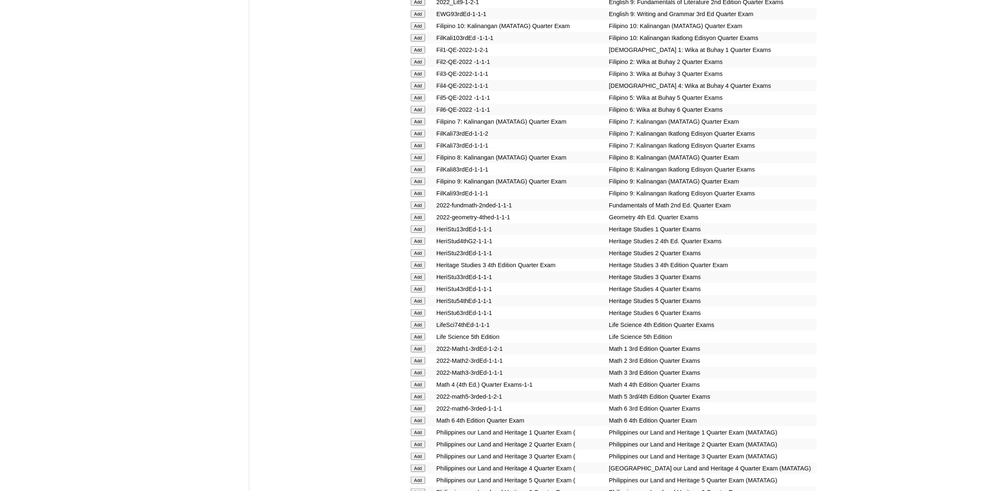
scroll to position [1339, 0]
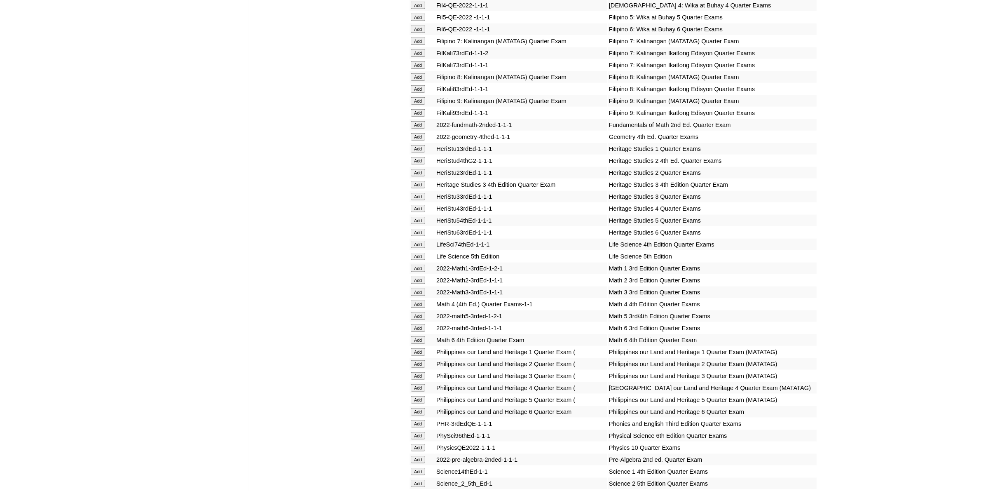
click at [422, 312] on input "Add" at bounding box center [418, 315] width 14 height 7
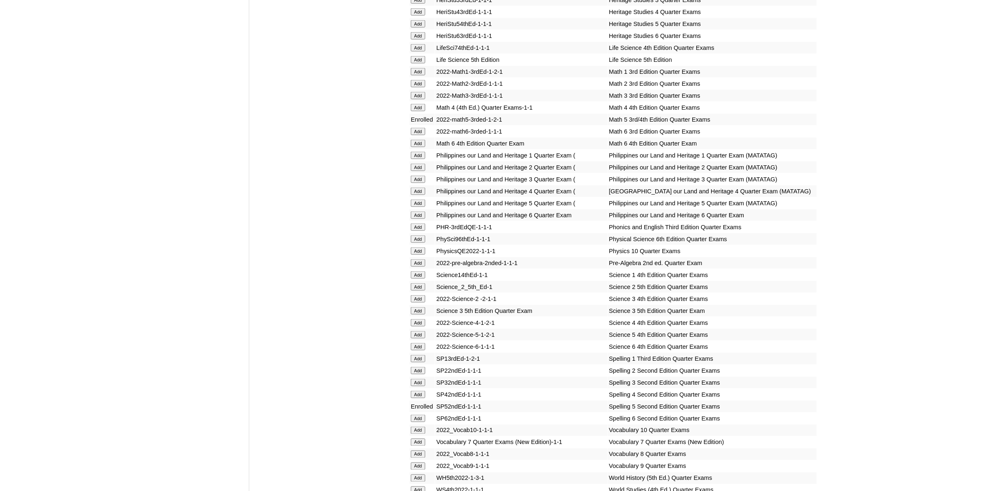
scroll to position [1545, 0]
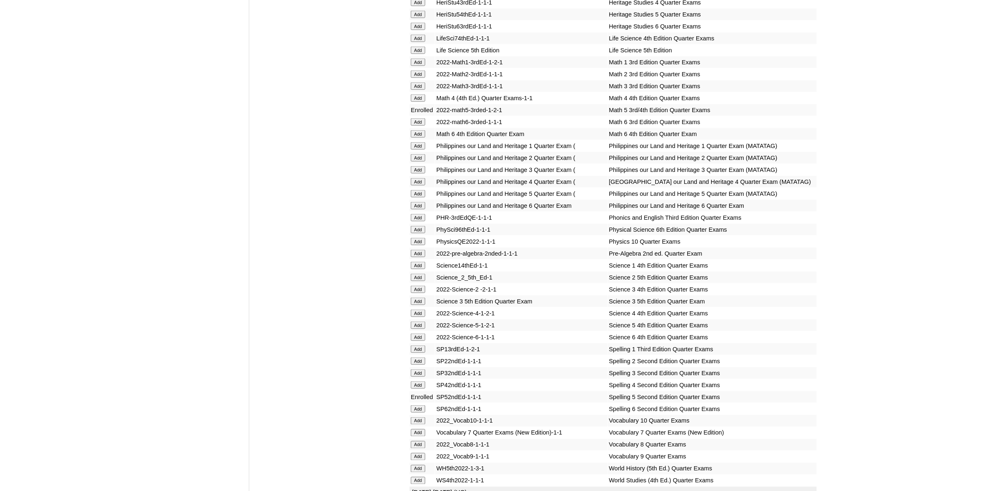
click at [418, 321] on input "Add" at bounding box center [418, 324] width 14 height 7
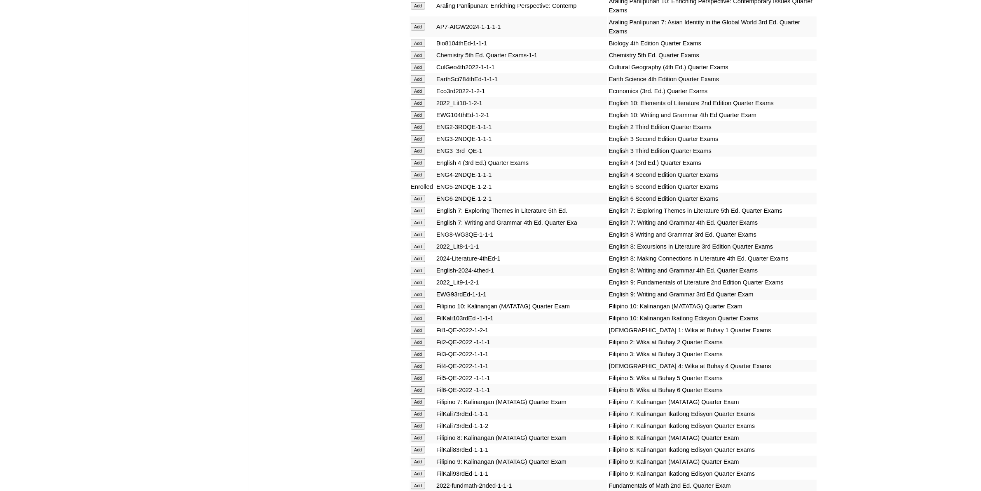
scroll to position [1133, 0]
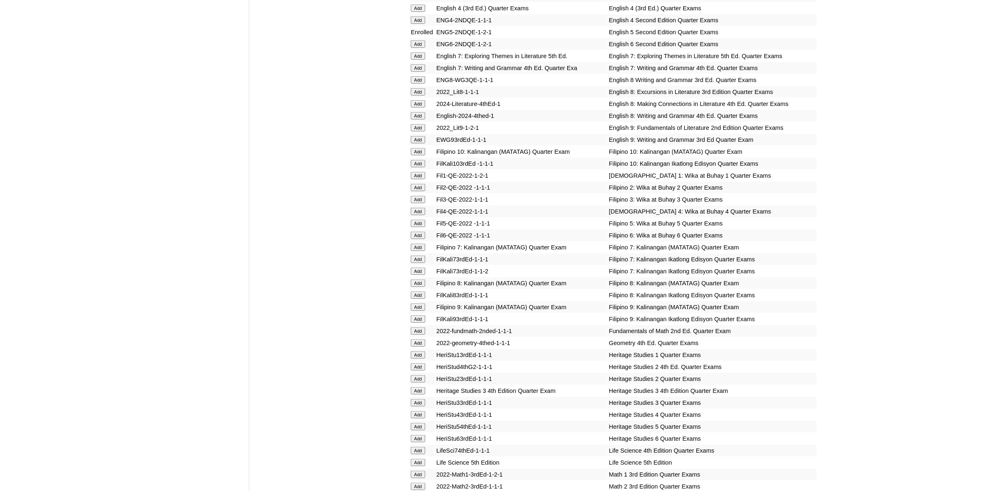
click at [418, 220] on input "Add" at bounding box center [418, 223] width 14 height 7
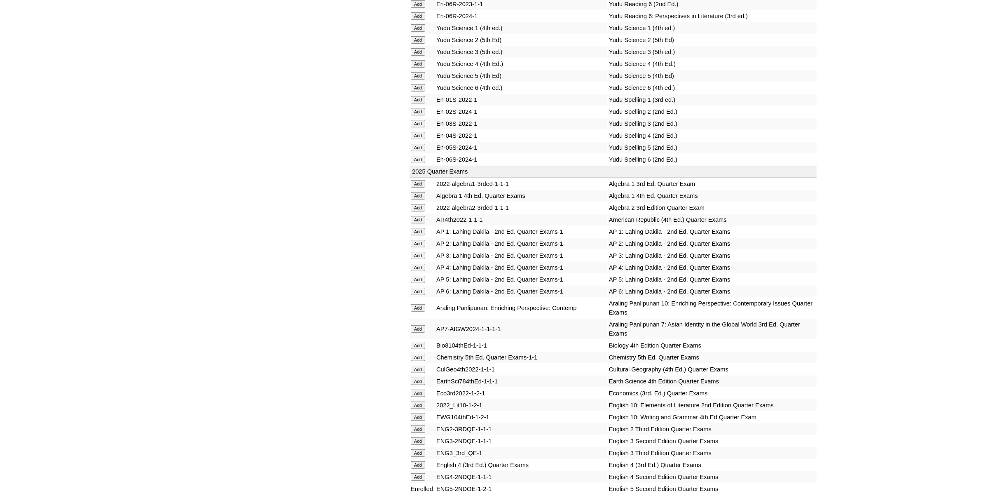
scroll to position [669, 0]
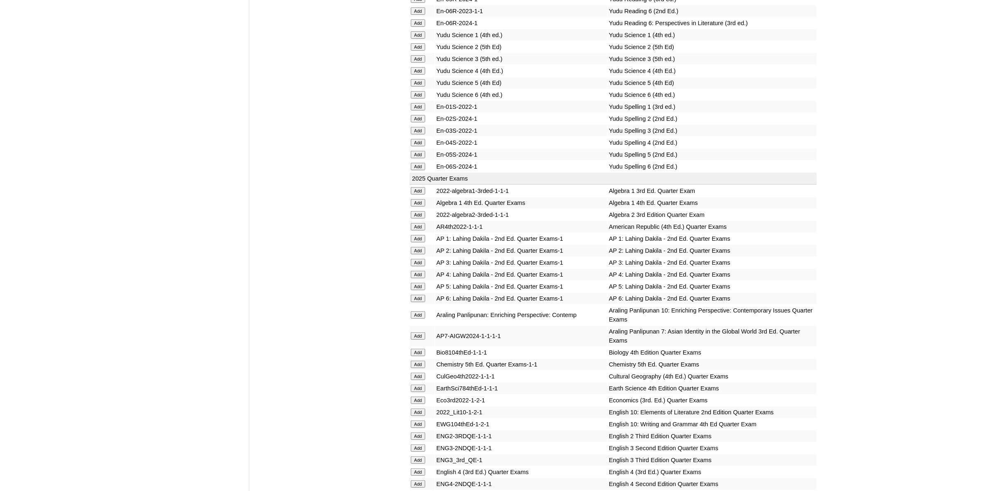
click at [421, 283] on input "Add" at bounding box center [418, 286] width 14 height 7
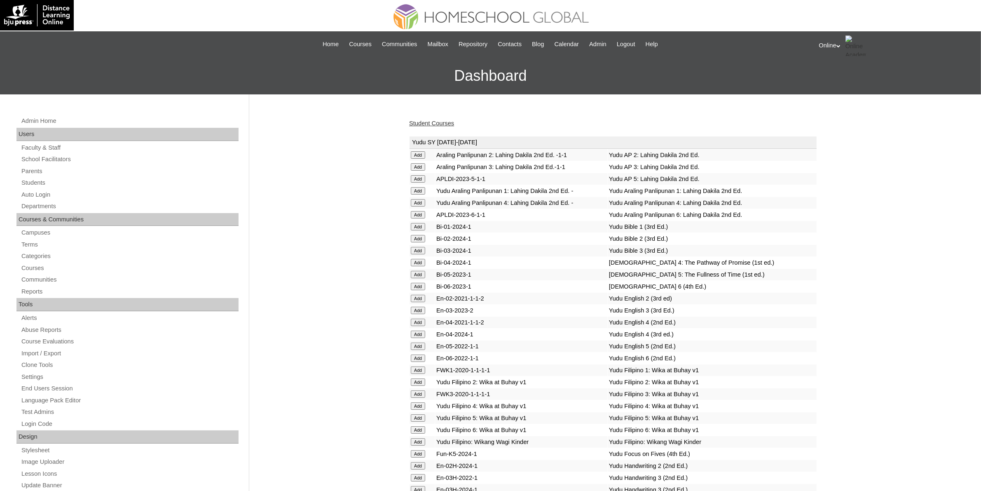
click at [427, 122] on link "Student Courses" at bounding box center [431, 123] width 45 height 7
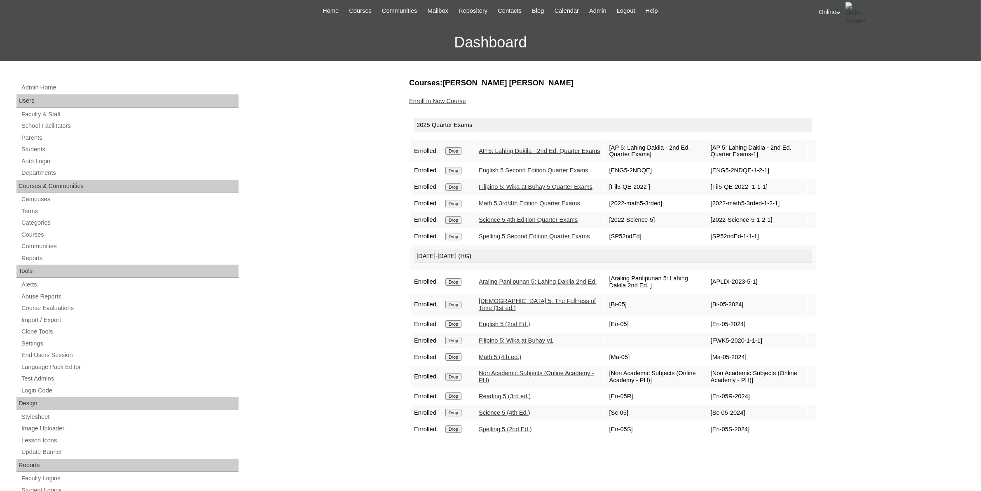
scroll to position [51, 0]
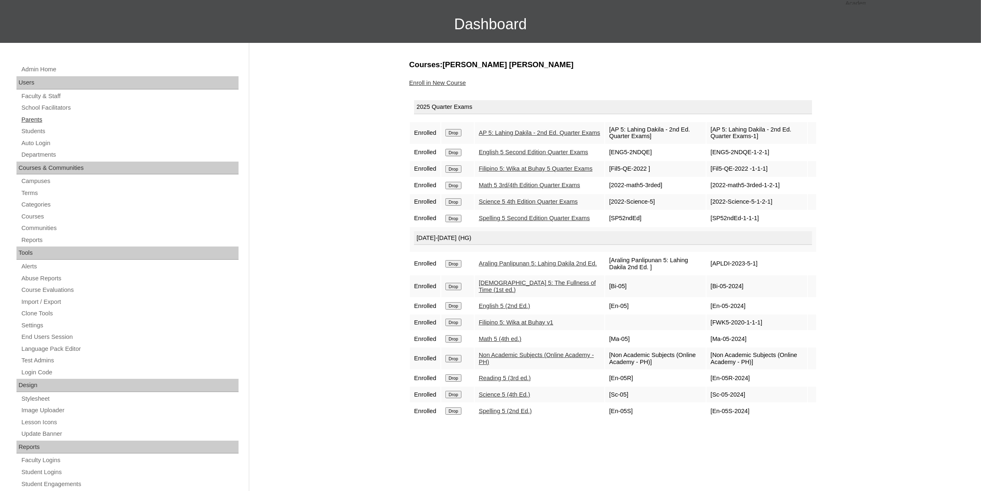
click at [62, 118] on link "Parents" at bounding box center [130, 120] width 218 height 10
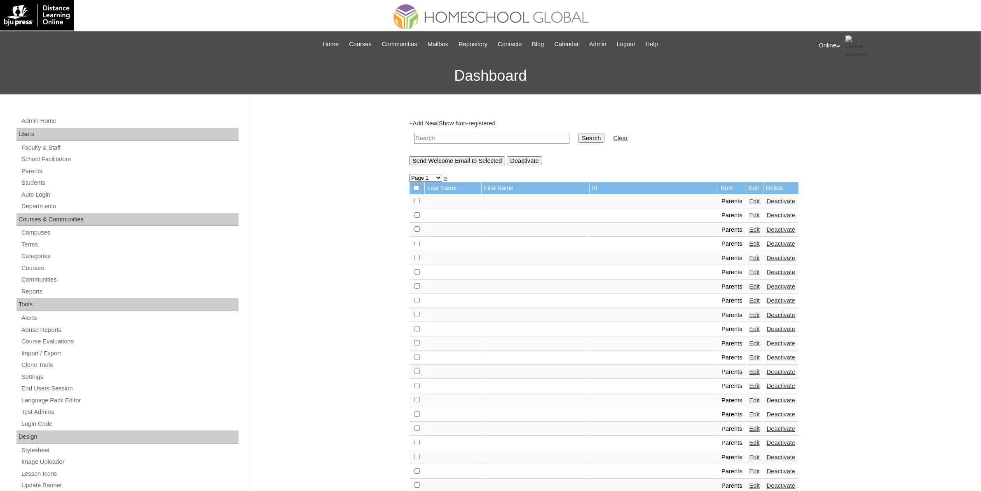
click at [476, 138] on input "text" at bounding box center [491, 138] width 155 height 11
paste input "HGP0251-OACAD2025"
type input "HGP0251-OACAD2025"
click at [578, 137] on input "Search" at bounding box center [591, 137] width 26 height 9
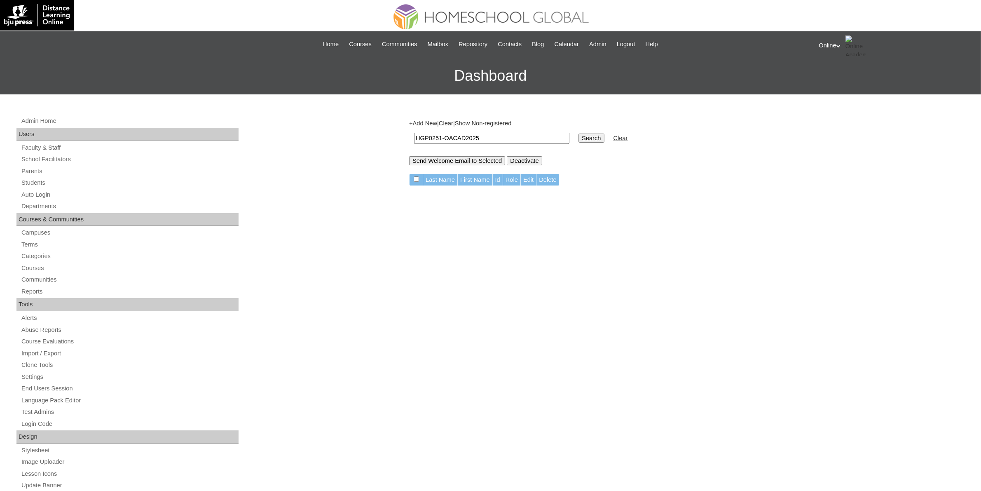
click at [422, 124] on link "Add New" at bounding box center [425, 123] width 24 height 7
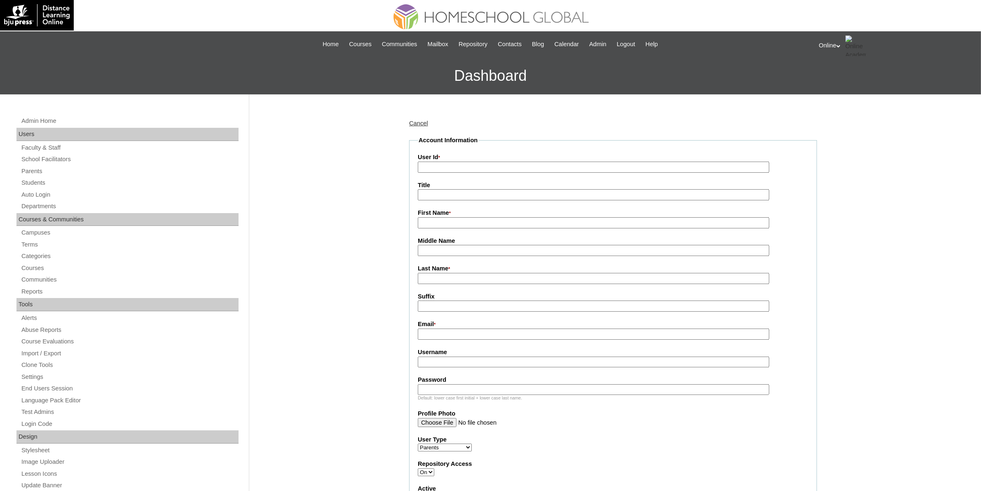
click at [448, 171] on input "User Id *" at bounding box center [593, 166] width 351 height 11
paste input "HGP0251-OACAD2025"
type input "HGP0251-OACAD2025"
click at [451, 218] on input "First Name *" at bounding box center [593, 222] width 351 height 11
paste input "Peter Gjengaar"
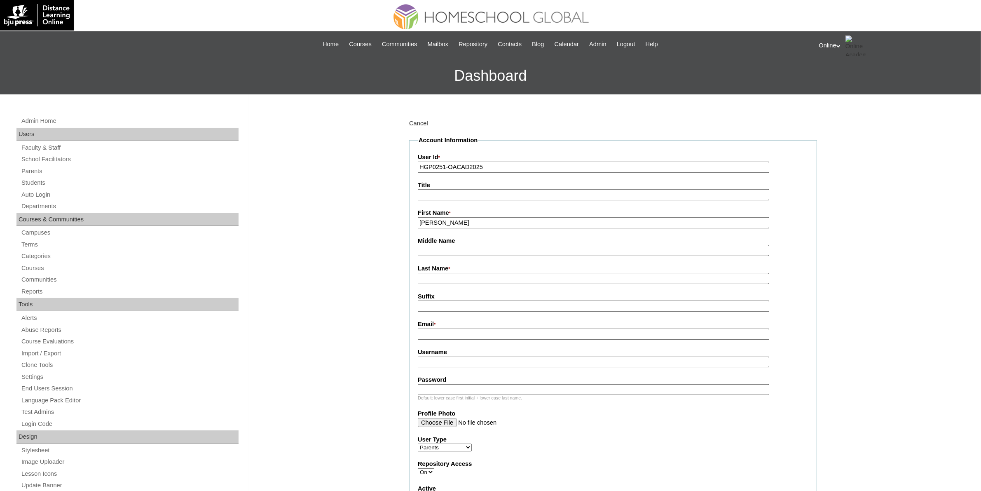
click at [455, 217] on input "Peter Gjengaar" at bounding box center [593, 222] width 351 height 11
type input "Peter"
click at [445, 278] on input "Last Name *" at bounding box center [593, 278] width 351 height 11
paste input "Gjengaar"
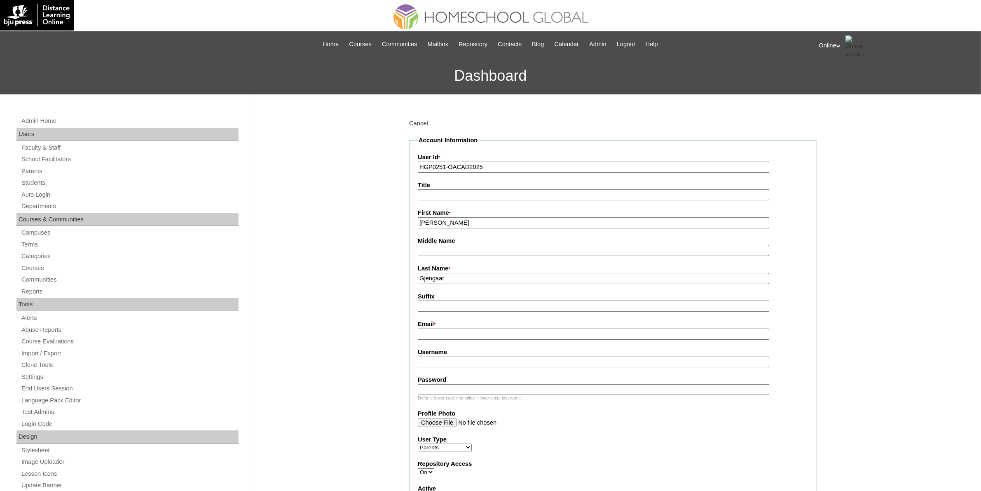
type input "Gjengaar"
click at [464, 220] on input "Peter" at bounding box center [593, 222] width 351 height 11
type input "Peter"
click at [490, 334] on input "Email *" at bounding box center [593, 333] width 351 height 11
paste input "petergjengaar88@gmail.com"
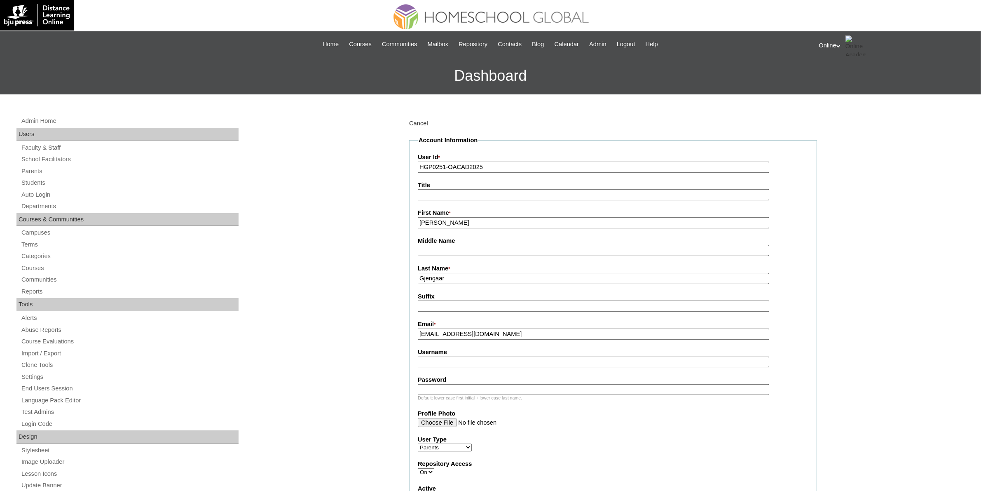
type input "petergjengaar88@gmail.com"
click at [453, 356] on input "Username" at bounding box center [593, 361] width 351 height 11
paste input "pgjengaar2025"
type input "pgjengaar2025"
click at [524, 384] on input "Password" at bounding box center [593, 389] width 351 height 11
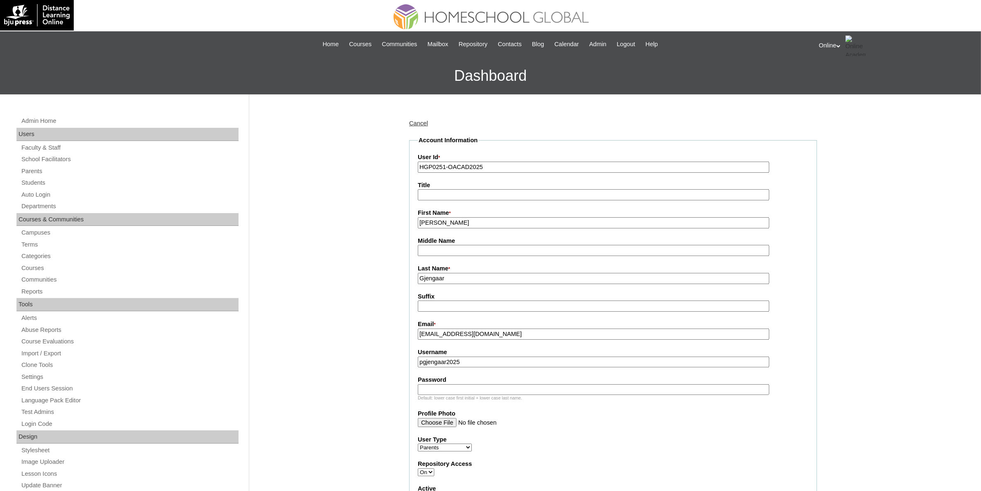
paste input "Mknbh"
type input "Mknbh"
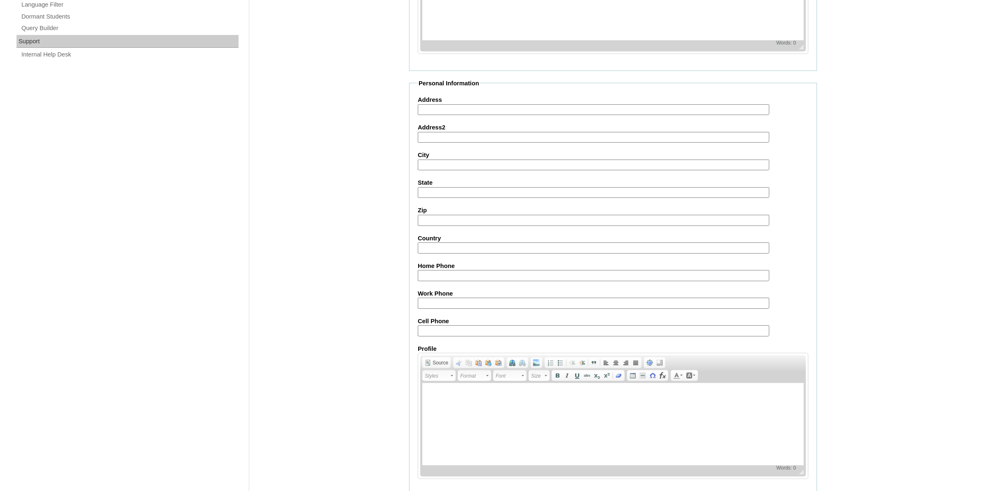
scroll to position [606, 0]
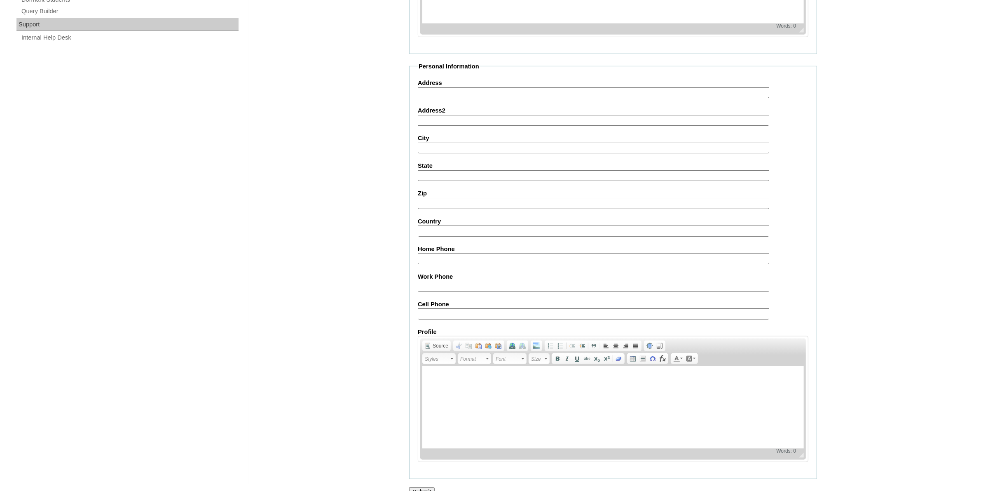
click at [421, 487] on input "Submit" at bounding box center [422, 491] width 26 height 9
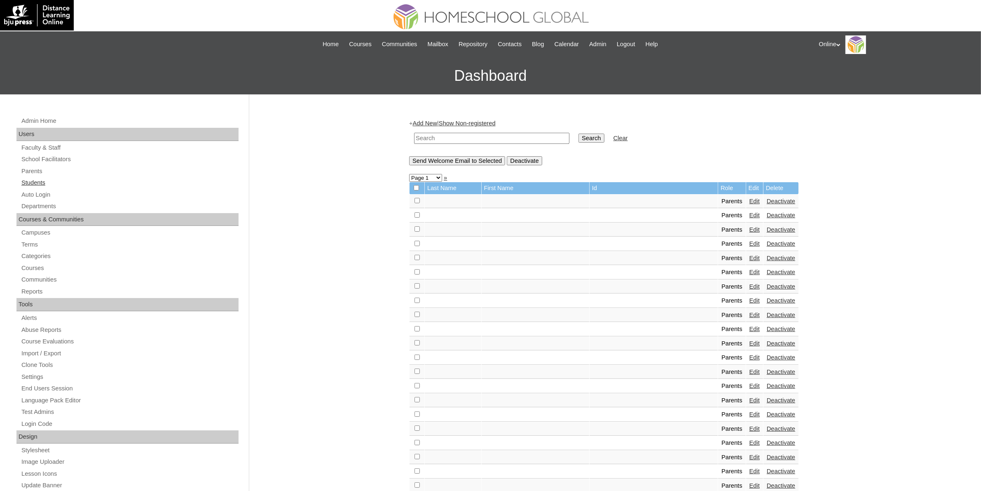
click at [37, 182] on link "Students" at bounding box center [130, 183] width 218 height 10
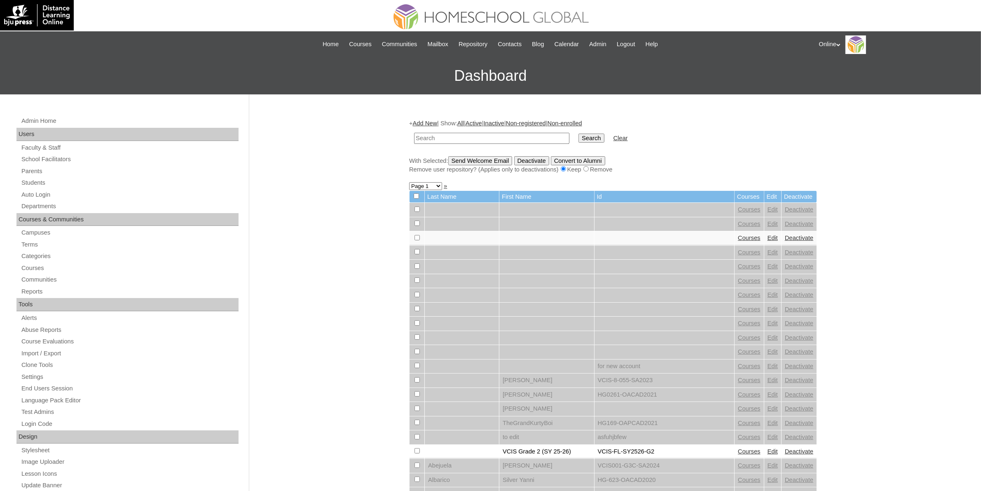
click at [542, 138] on input "text" at bounding box center [491, 138] width 155 height 11
paste input "HG302OACAD2025"
type input "HG302OACAD2025"
click at [578, 133] on input "Search" at bounding box center [591, 137] width 26 height 9
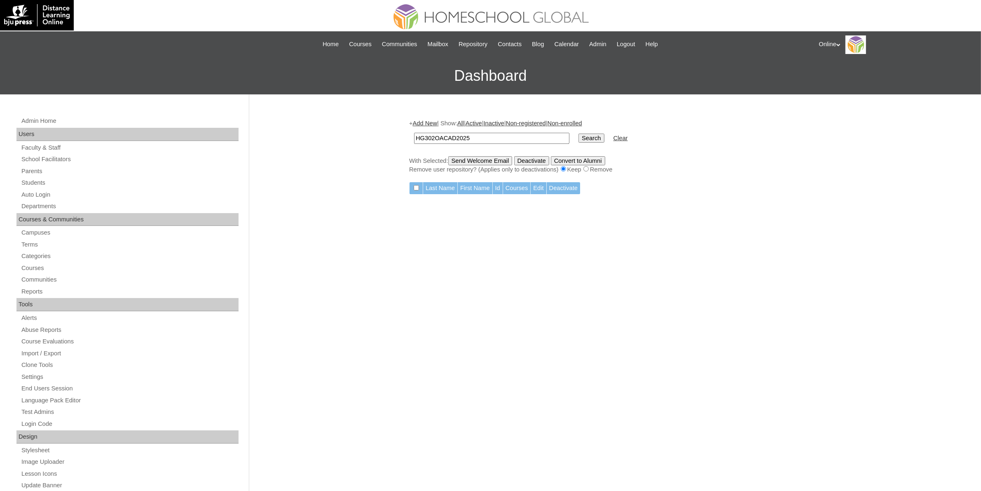
click at [428, 122] on link "Add New" at bounding box center [425, 123] width 24 height 7
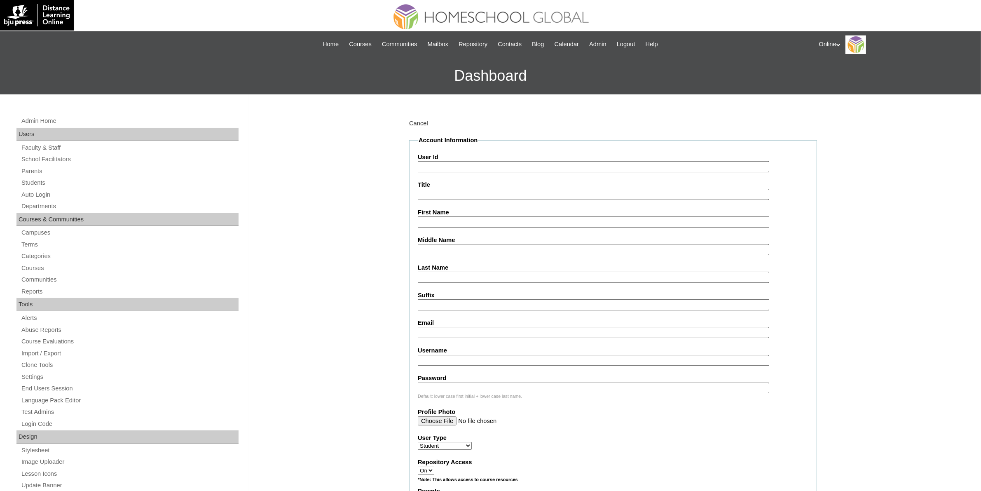
click at [445, 166] on input "User Id" at bounding box center [593, 166] width 351 height 11
paste input "HG302OACAD2025"
type input "HG302OACAD2025"
click at [452, 222] on input "First Name" at bounding box center [593, 221] width 351 height 11
paste input "Xhiana Maze Tiu Gjengaar _230002113"
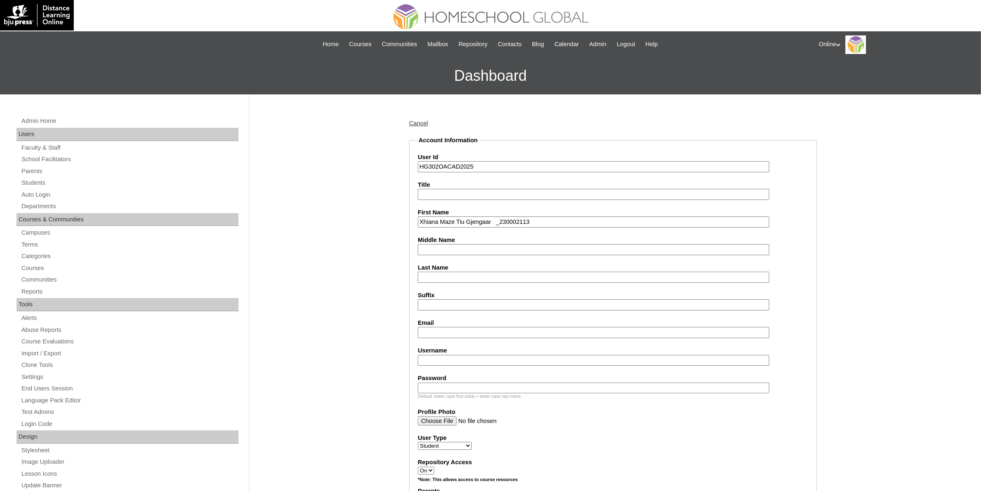
click at [497, 221] on input "Xhiana Maze Tiu Gjengaar _230002113" at bounding box center [593, 221] width 351 height 11
click at [489, 218] on input "Xhiana Maze Tiu Gjengaar" at bounding box center [593, 221] width 351 height 11
type input "Xhiana Maze Tiu"
click at [450, 271] on input "Last Name" at bounding box center [593, 276] width 351 height 11
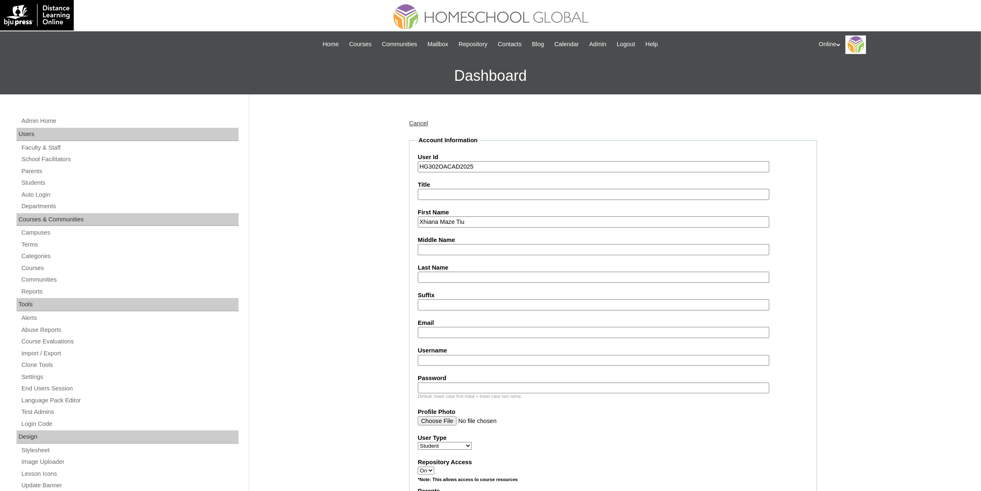
paste input "Gjengaar"
type input "Gjengaar"
click at [462, 219] on input "Xhiana Maze Tiu" at bounding box center [593, 221] width 351 height 11
type input "Xhiana Maze"
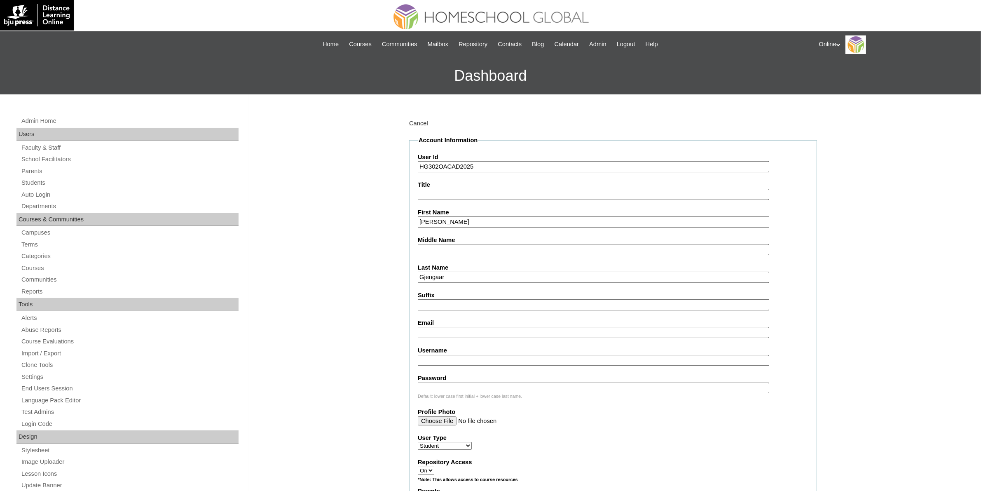
click at [451, 251] on input "Middle Name" at bounding box center [593, 249] width 351 height 11
paste input "Tiu"
type input "Tiu"
click at [477, 217] on input "Xhiana Maze" at bounding box center [593, 221] width 351 height 11
type input "Xhiana Maze"
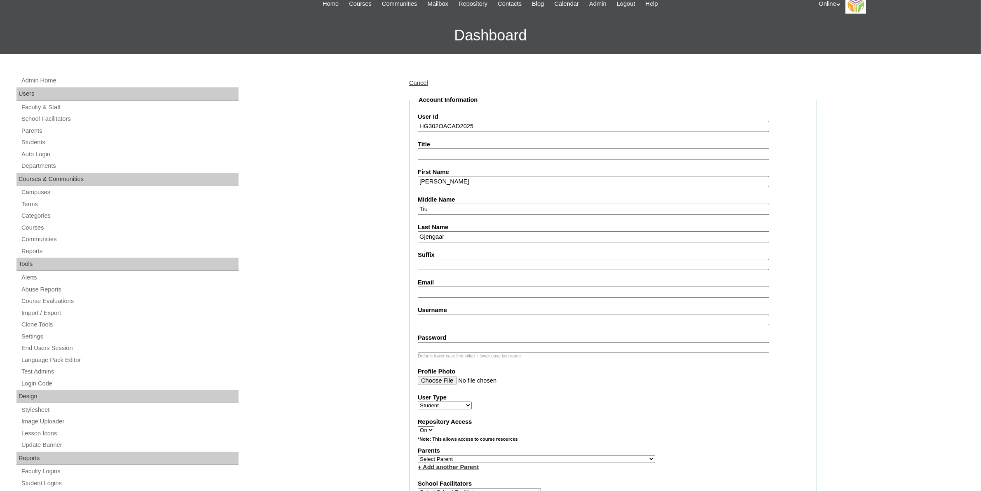
scroll to position [103, 0]
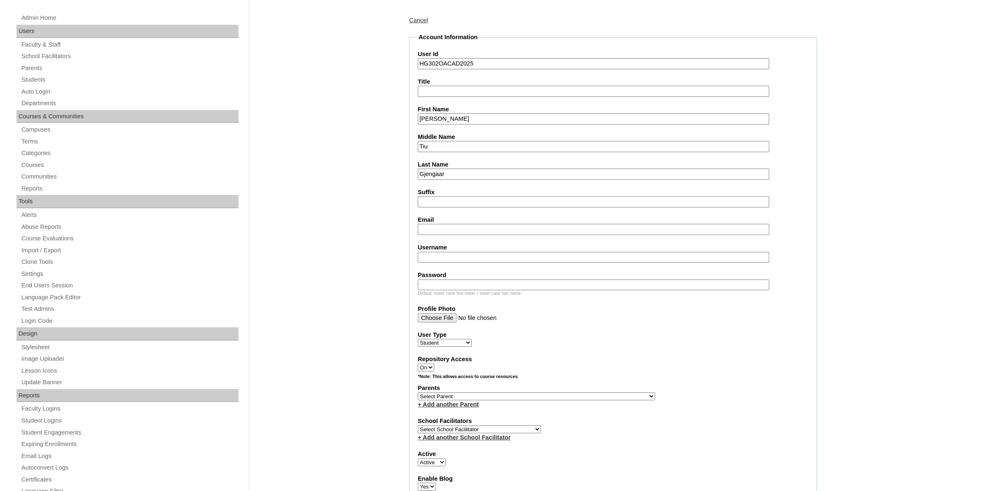
click at [458, 252] on input "Username" at bounding box center [593, 257] width 351 height 11
paste input "xhiana.gjengaar2025"
type input "xhiana.gjengaar2025"
click at [463, 279] on input "Password" at bounding box center [593, 284] width 351 height 11
paste input "pwsdT"
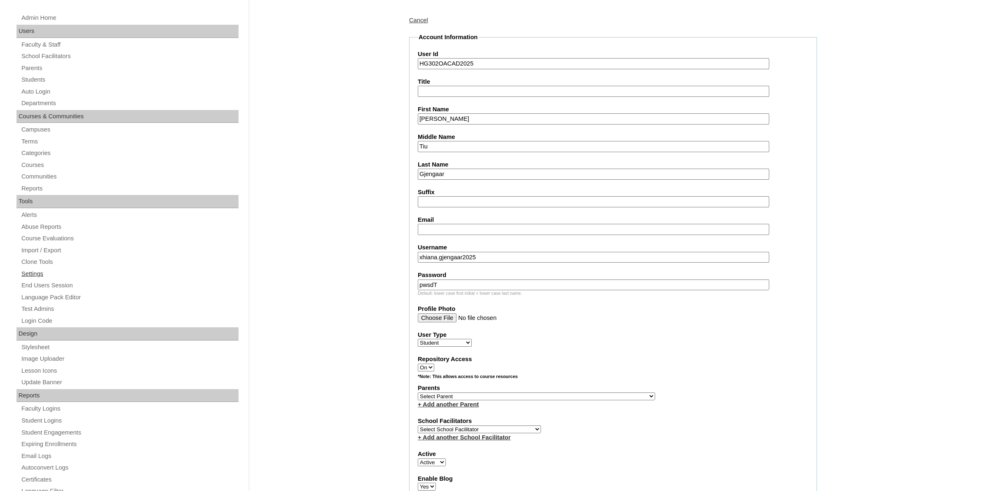
type input "pwsdT"
click at [532, 228] on input "Email" at bounding box center [593, 229] width 351 height 11
paste input "petergjengaar88@gmail.com"
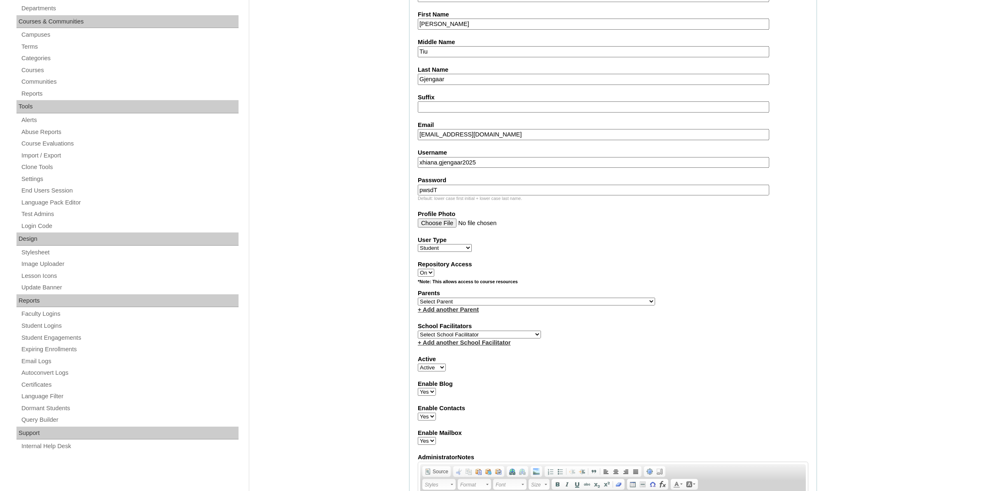
scroll to position [206, 0]
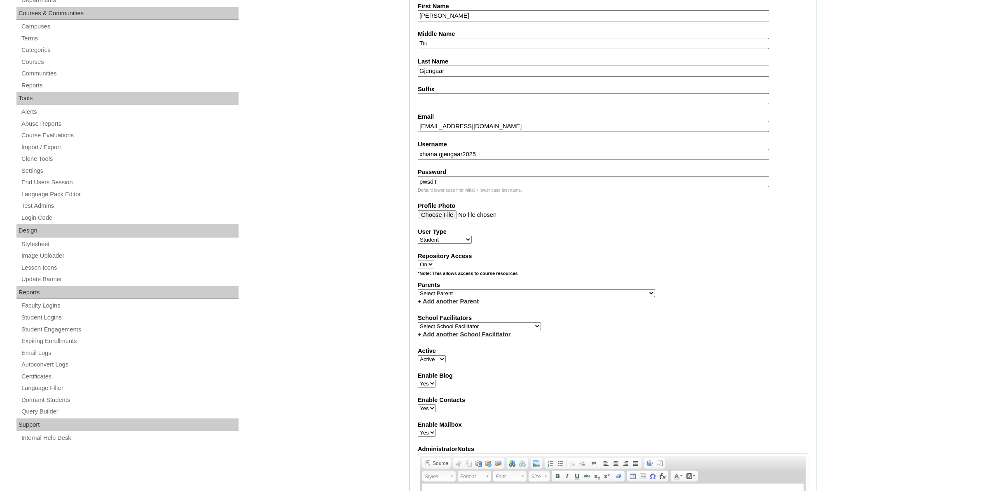
type input "petergjengaar88@gmail.com"
click at [503, 289] on select "Select Parent , , , , , , , , , , , , , , , , , , , , , , , , , , , , , , , , ,…" at bounding box center [536, 293] width 237 height 8
select select "44116"
click at [418, 289] on select "Select Parent , , , , , , , , , , , , , , , , , , , , , , , , , , , , , , , , ,…" at bounding box center [536, 293] width 237 height 8
click at [471, 322] on select "Select School Facilitator Norman Añain Ruffa Abadijas Mary Abella Gloryfe Abion…" at bounding box center [479, 326] width 123 height 8
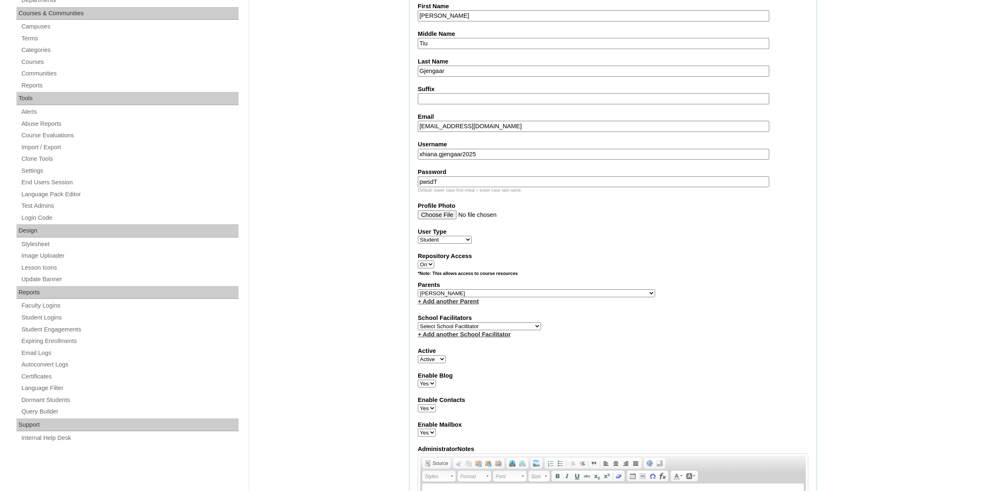
select select "43686"
click at [418, 322] on select "Select School Facilitator Norman Añain Ruffa Abadijas Mary Abella Gloryfe Abion…" at bounding box center [479, 326] width 123 height 8
click at [762, 380] on fieldset "Account Information User Id HG302OACAD2025 Title First Name Xhiana Maze Middle …" at bounding box center [613, 263] width 408 height 666
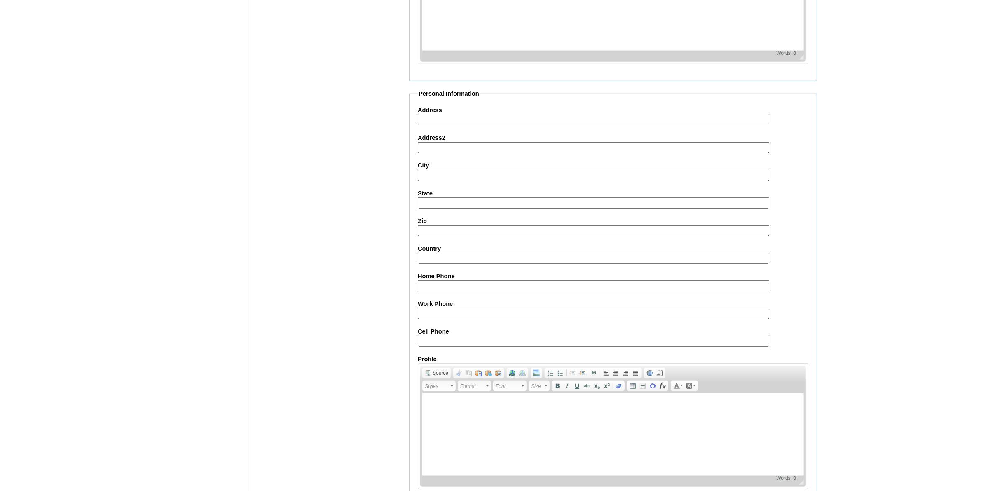
scroll to position [745, 0]
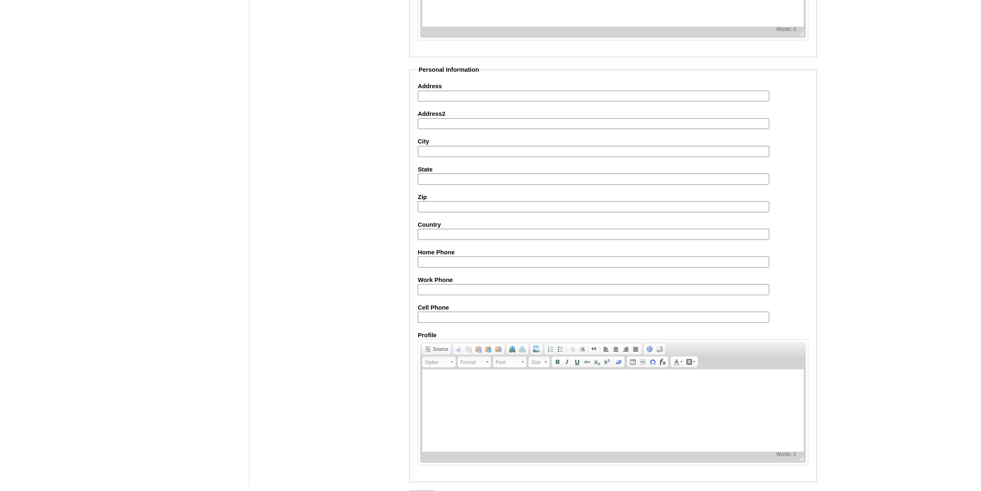
click at [423, 490] on input "Submit" at bounding box center [422, 494] width 26 height 9
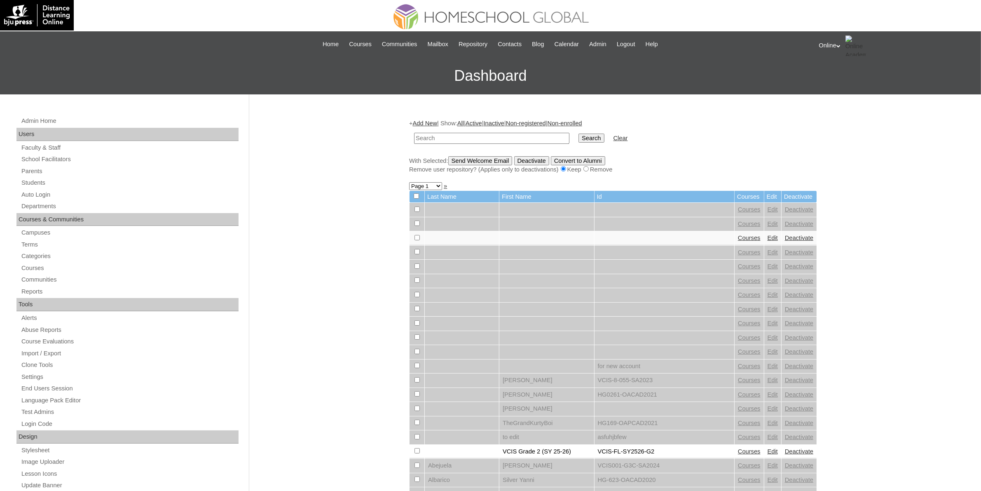
click at [454, 141] on input "text" at bounding box center [491, 138] width 155 height 11
paste input "HG302OACAD2025"
type input "HG302OACAD2025"
click at [578, 138] on input "Search" at bounding box center [591, 137] width 26 height 9
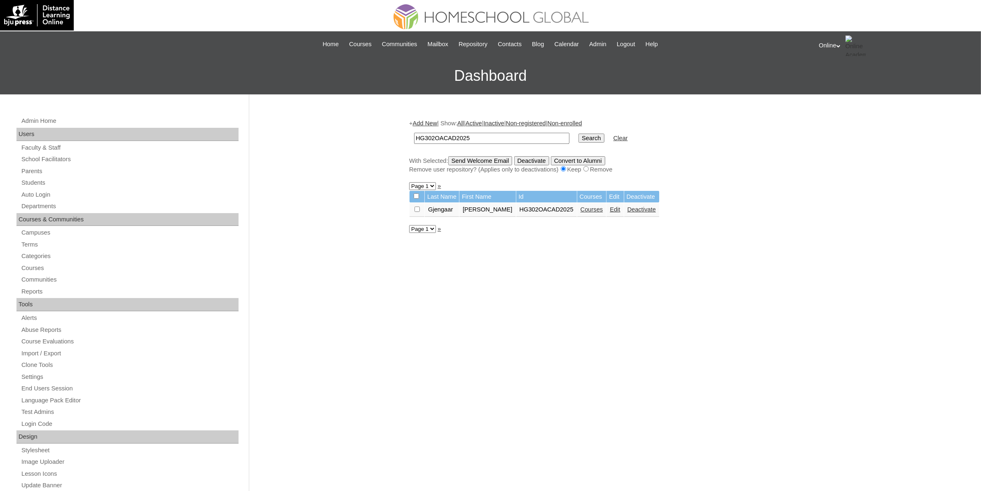
click at [591, 207] on link "Courses" at bounding box center [591, 209] width 23 height 7
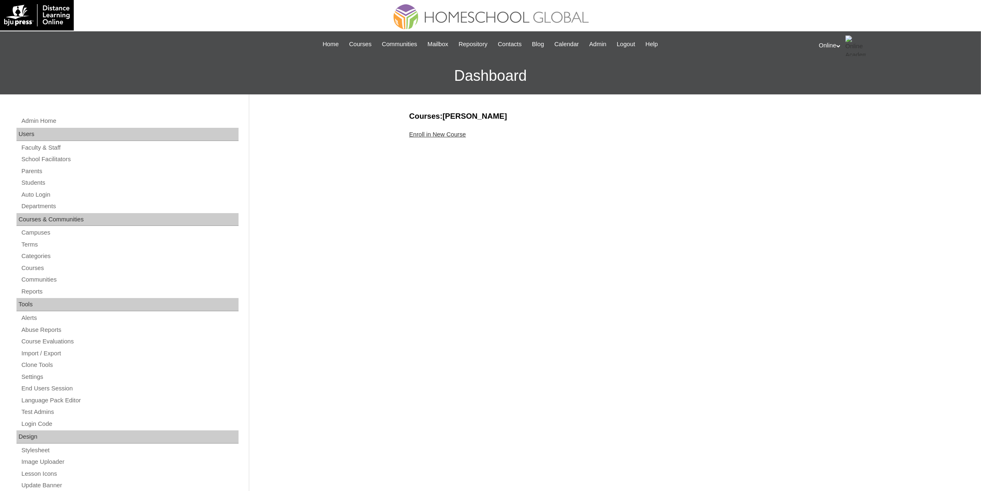
click at [448, 133] on link "Enroll in New Course" at bounding box center [437, 134] width 57 height 7
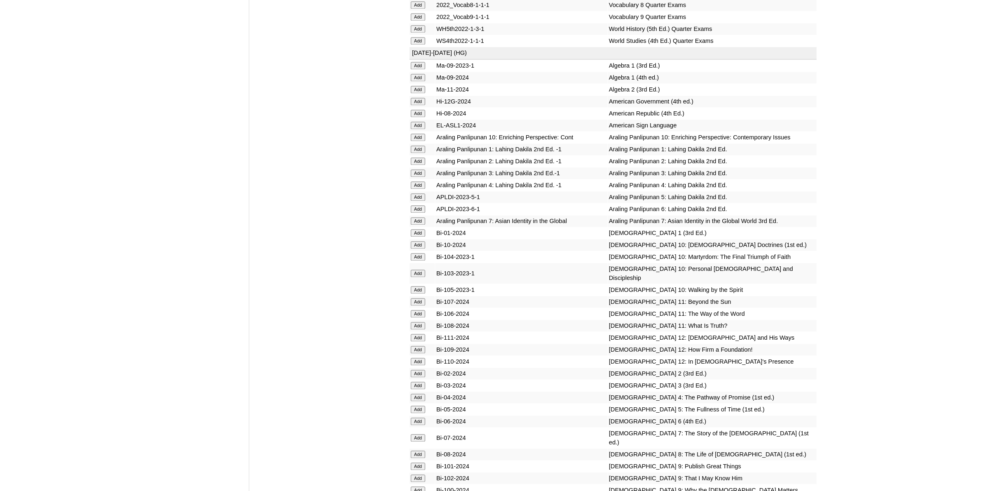
scroll to position [2008, 0]
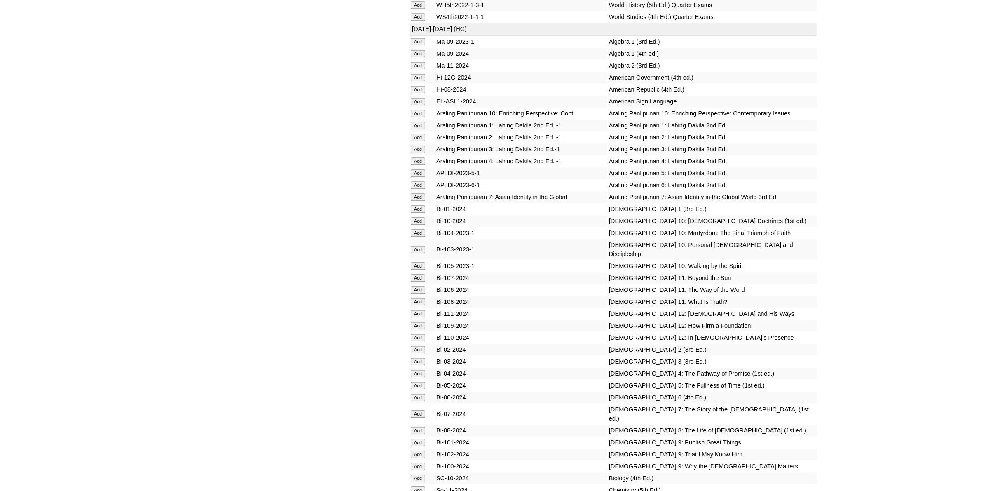
click at [421, 426] on input "Add" at bounding box center [418, 429] width 14 height 7
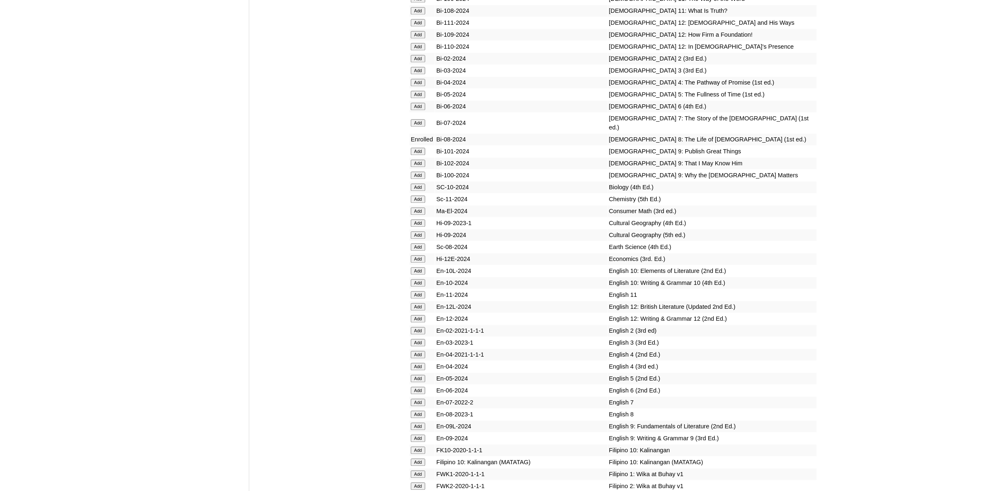
scroll to position [2317, 0]
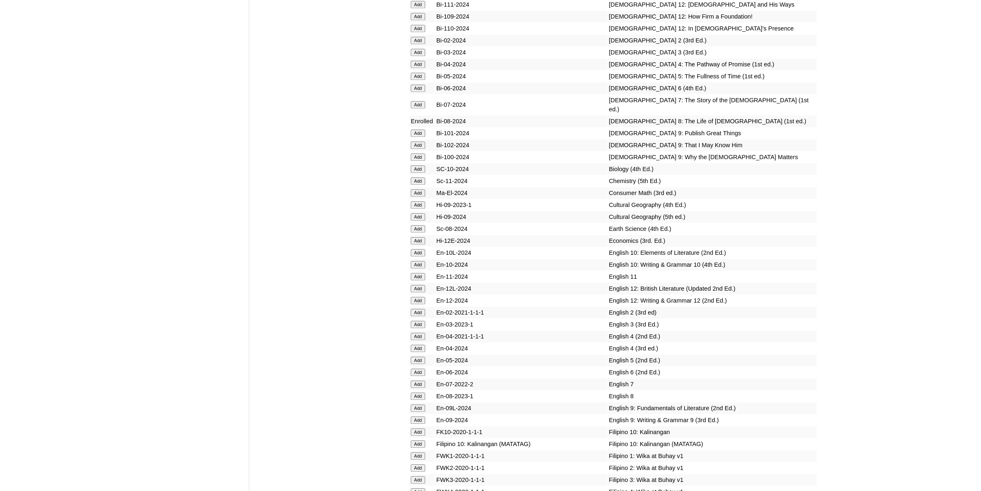
click at [421, 392] on input "Add" at bounding box center [418, 395] width 14 height 7
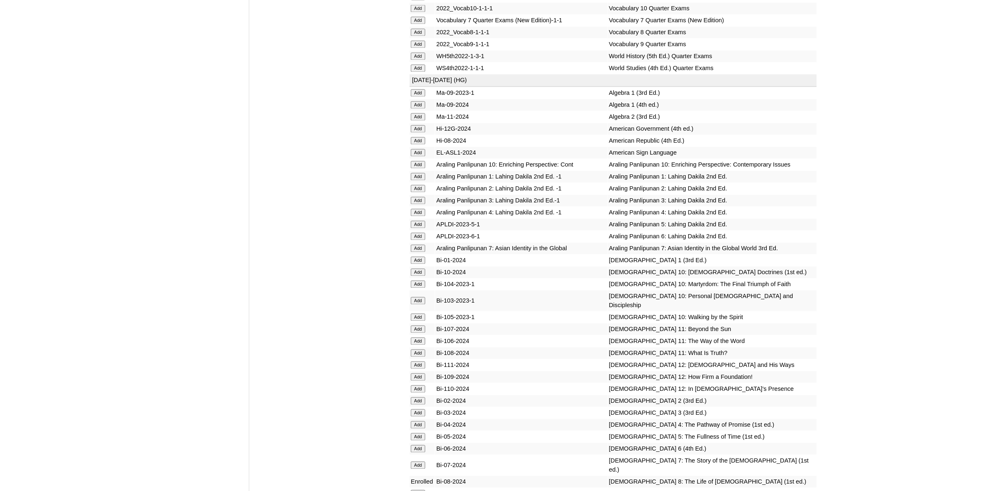
scroll to position [2060, 0]
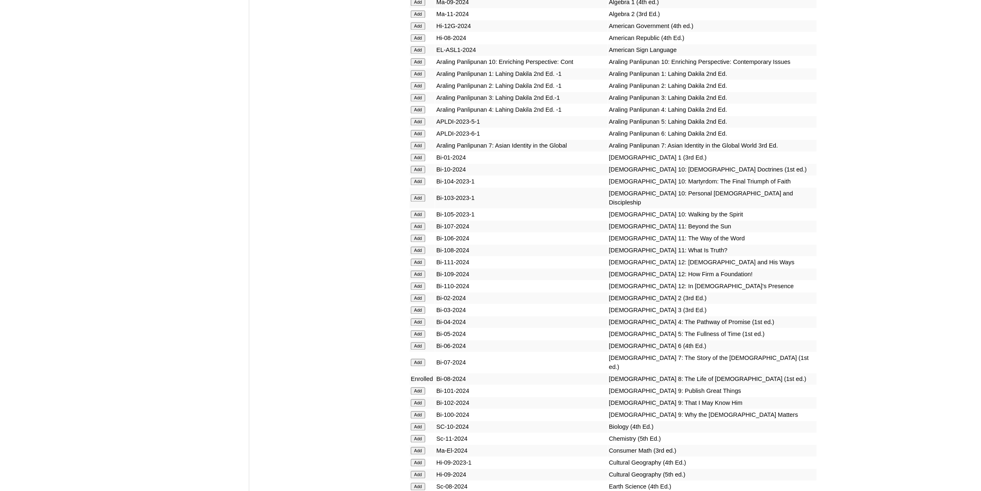
click at [419, 423] on input "Add" at bounding box center [418, 426] width 14 height 7
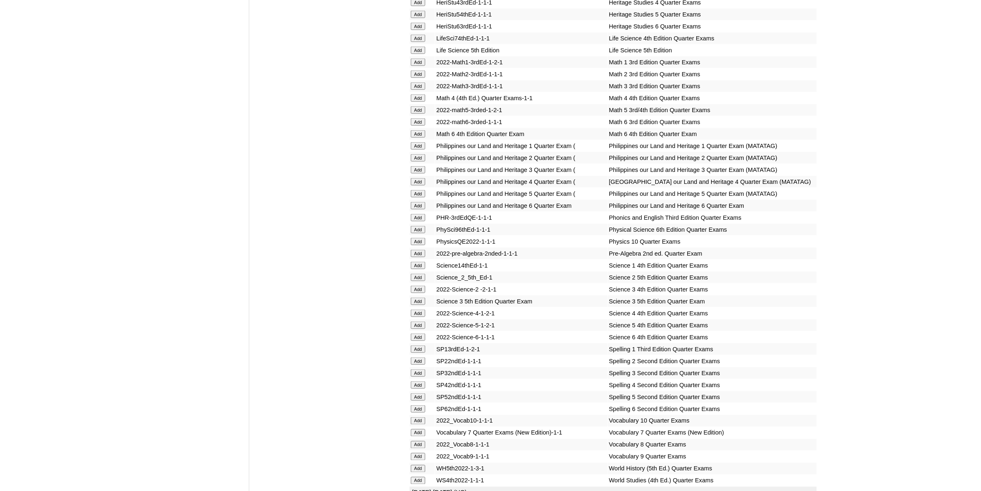
scroll to position [1751, 0]
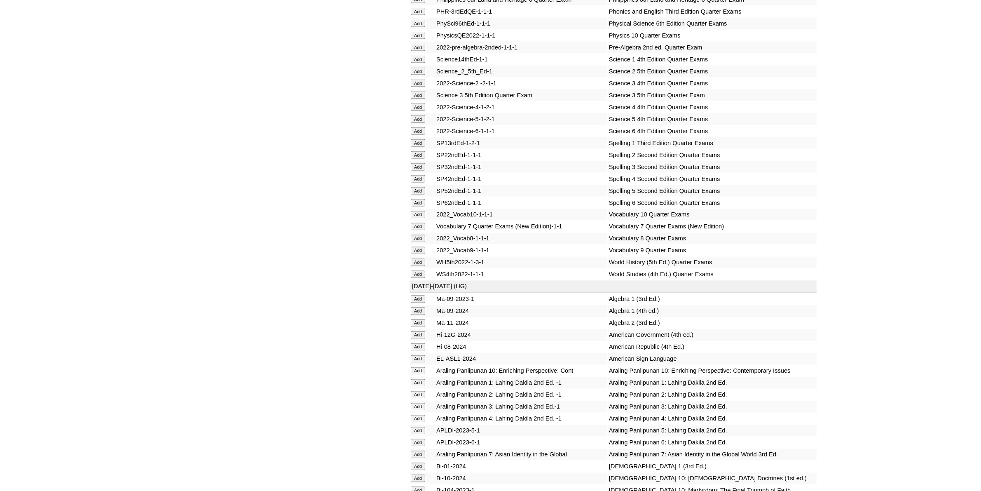
click at [421, 307] on input "Add" at bounding box center [418, 310] width 14 height 7
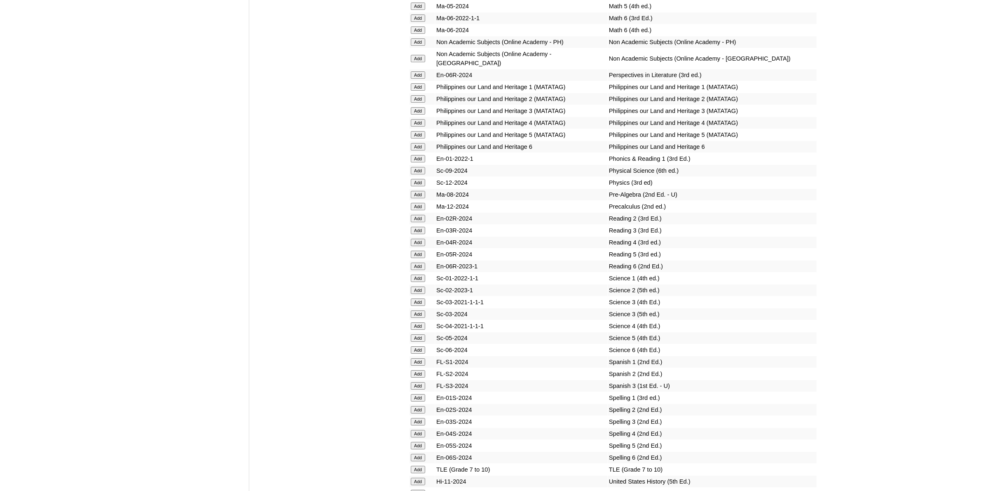
scroll to position [3347, 0]
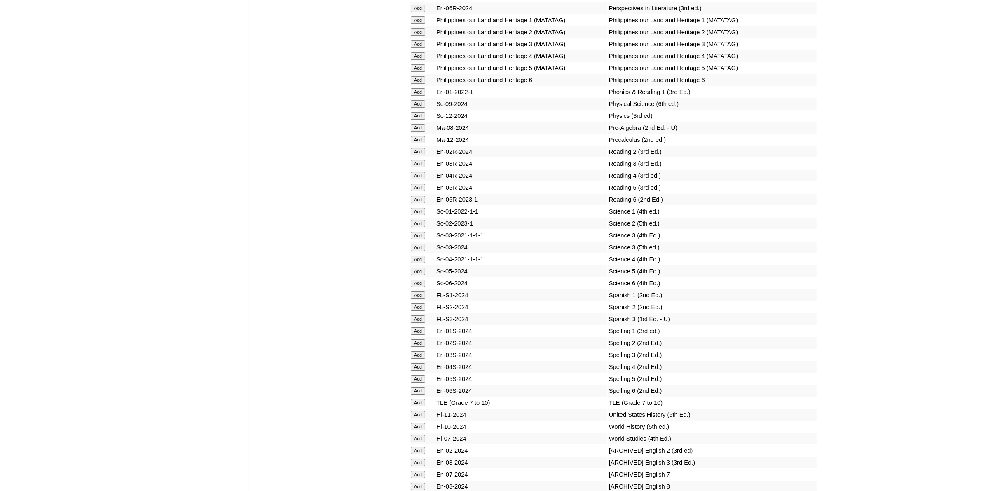
click at [418, 423] on input "Add" at bounding box center [418, 426] width 14 height 7
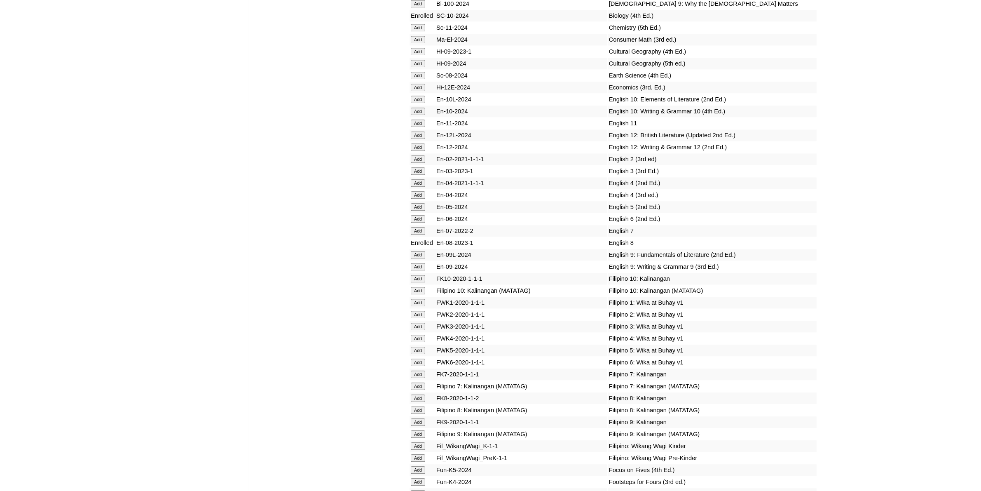
scroll to position [2471, 0]
click at [418, 405] on input "Add" at bounding box center [418, 408] width 14 height 7
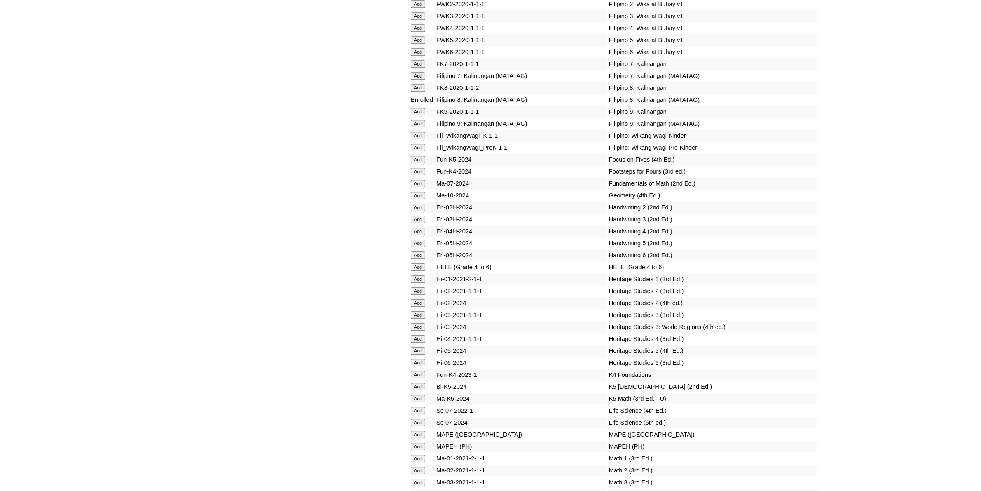
scroll to position [2935, 0]
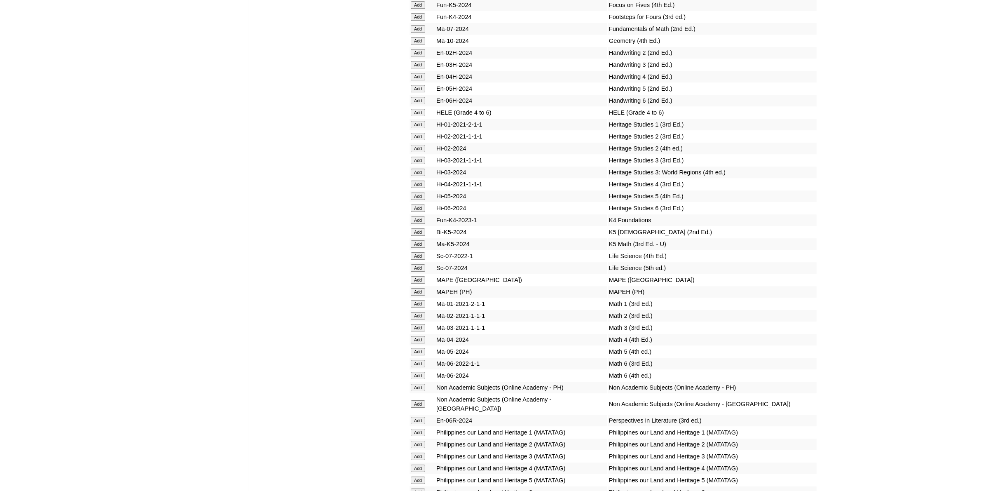
click at [416, 383] on input "Add" at bounding box center [418, 386] width 14 height 7
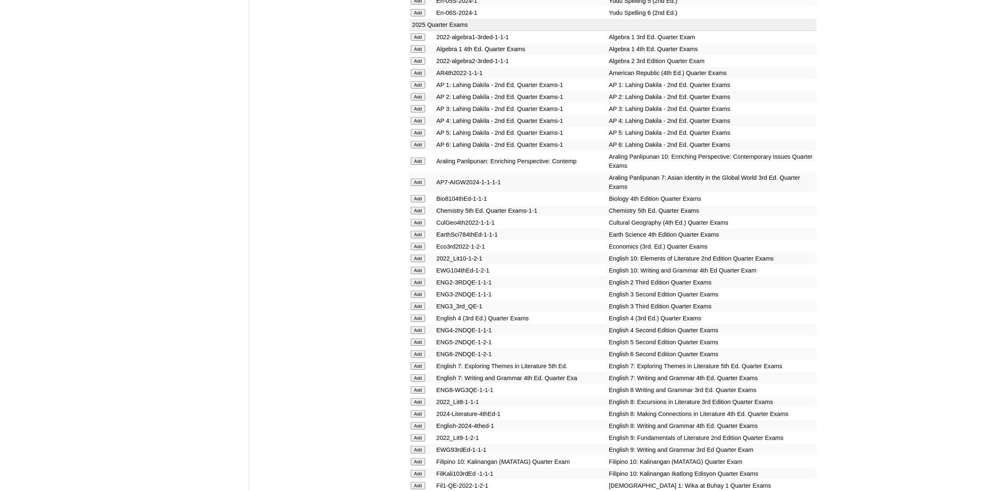
scroll to position [824, 0]
click at [419, 421] on input "Add" at bounding box center [418, 424] width 14 height 7
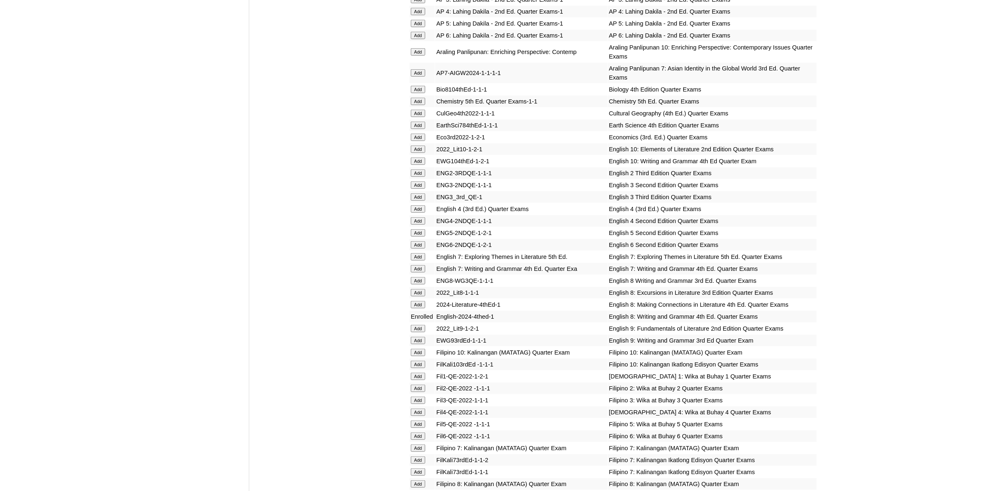
scroll to position [1030, 0]
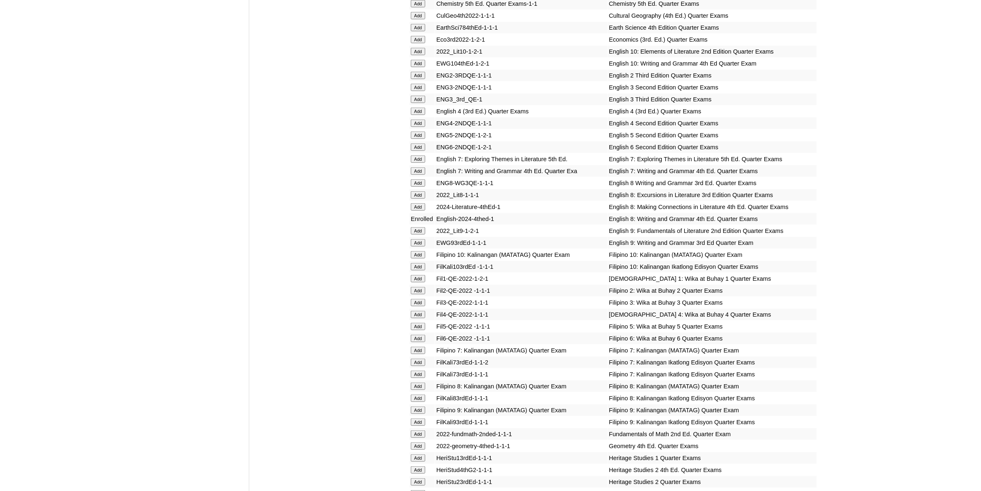
click at [420, 201] on td "Add" at bounding box center [421, 207] width 25 height 12
click at [421, 203] on input "Add" at bounding box center [418, 206] width 14 height 7
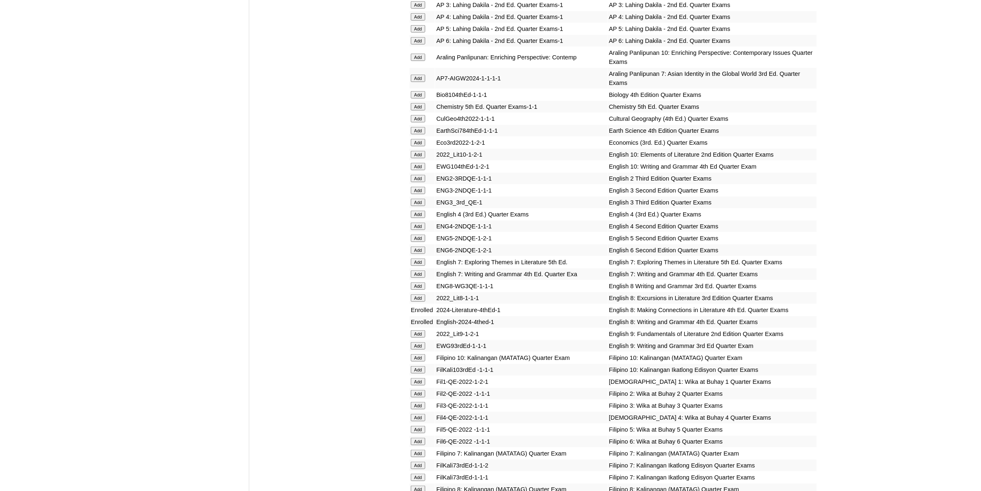
scroll to position [772, 0]
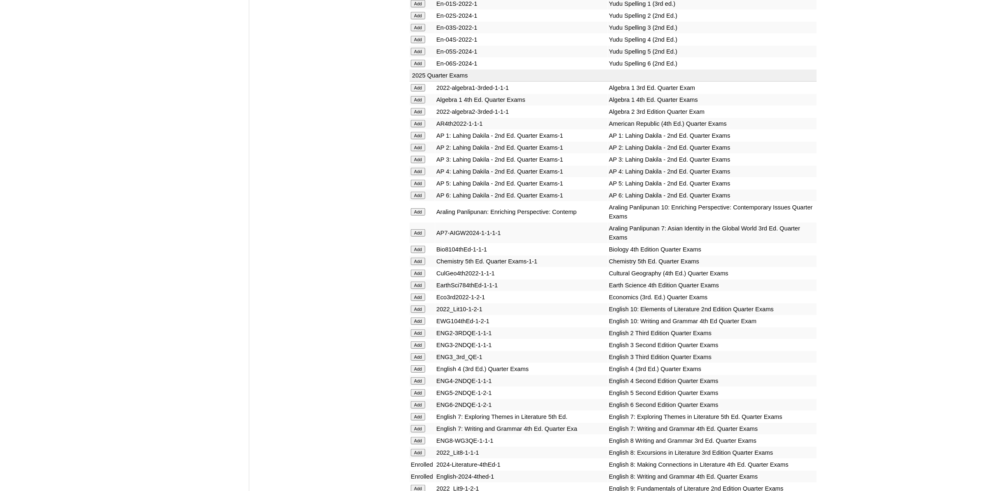
click at [421, 245] on input "Add" at bounding box center [418, 248] width 14 height 7
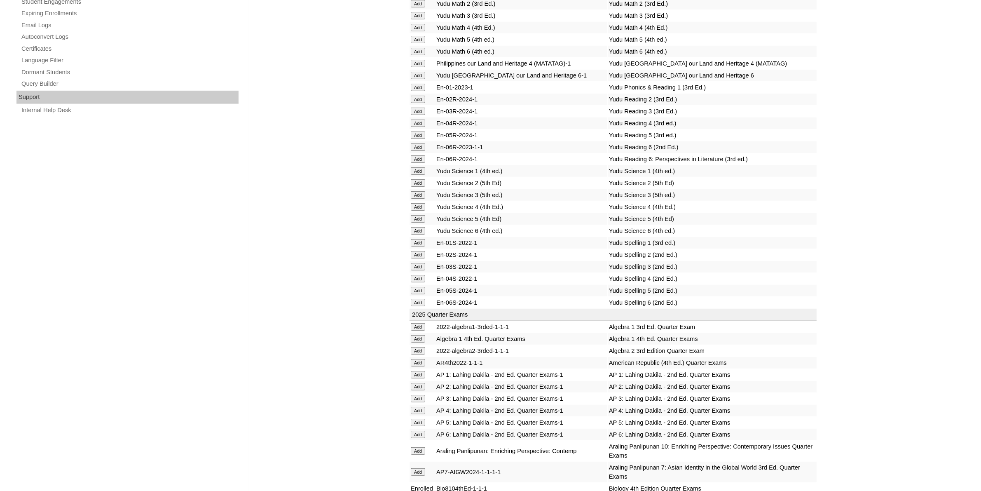
scroll to position [618, 0]
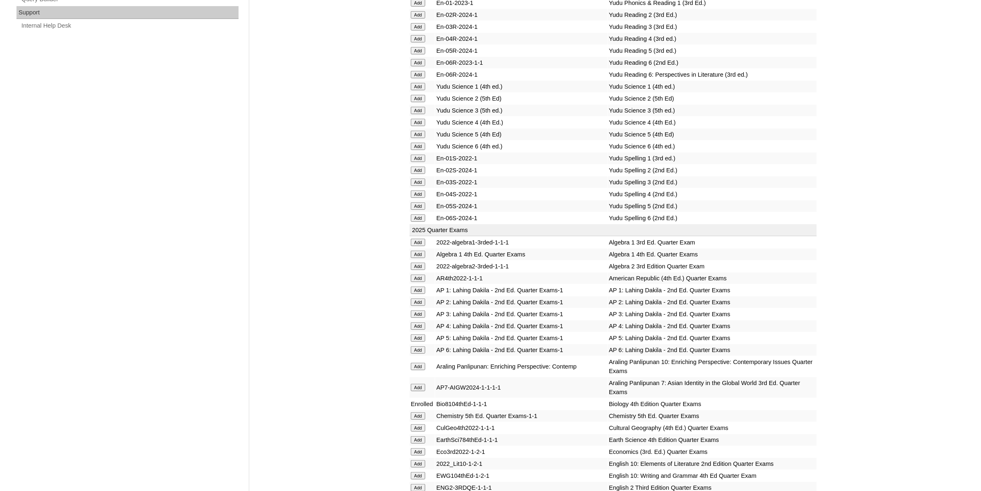
click at [421, 250] on input "Add" at bounding box center [418, 253] width 14 height 7
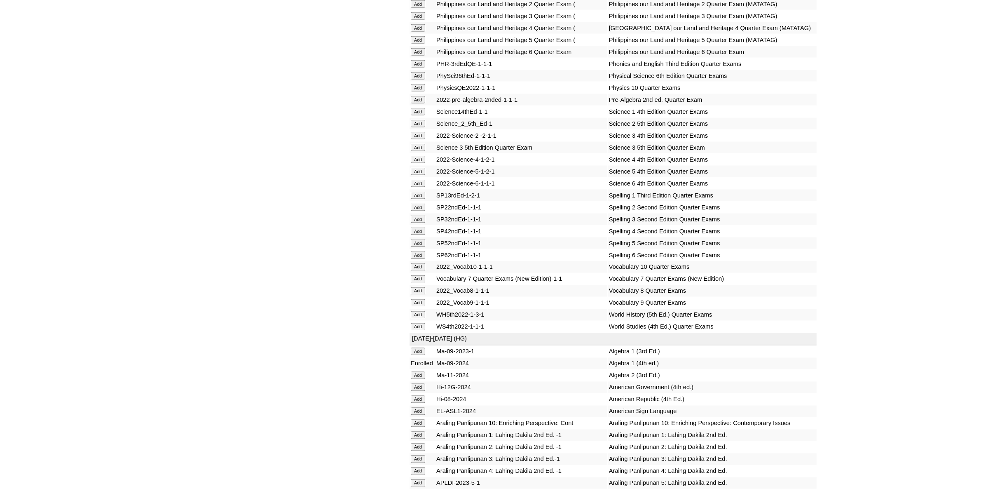
scroll to position [1699, 0]
click at [420, 310] on input "Add" at bounding box center [418, 313] width 14 height 7
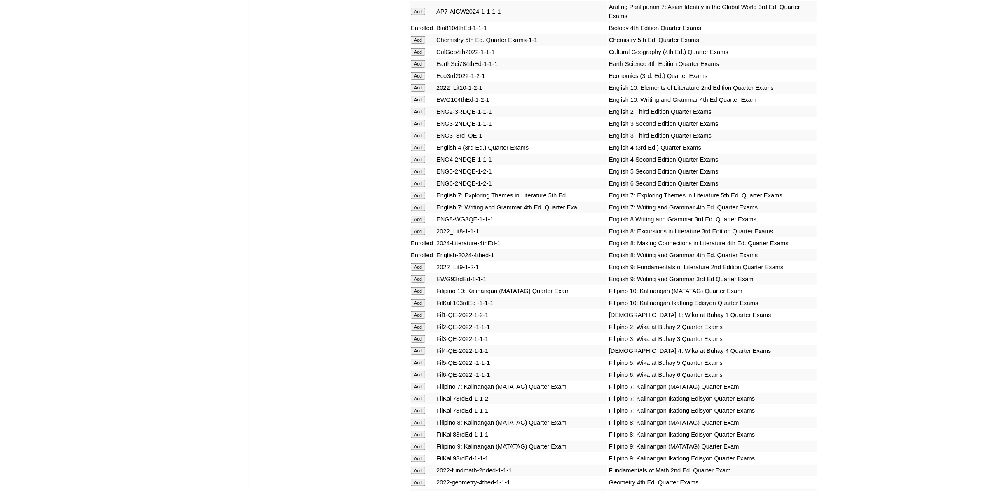
scroll to position [1030, 0]
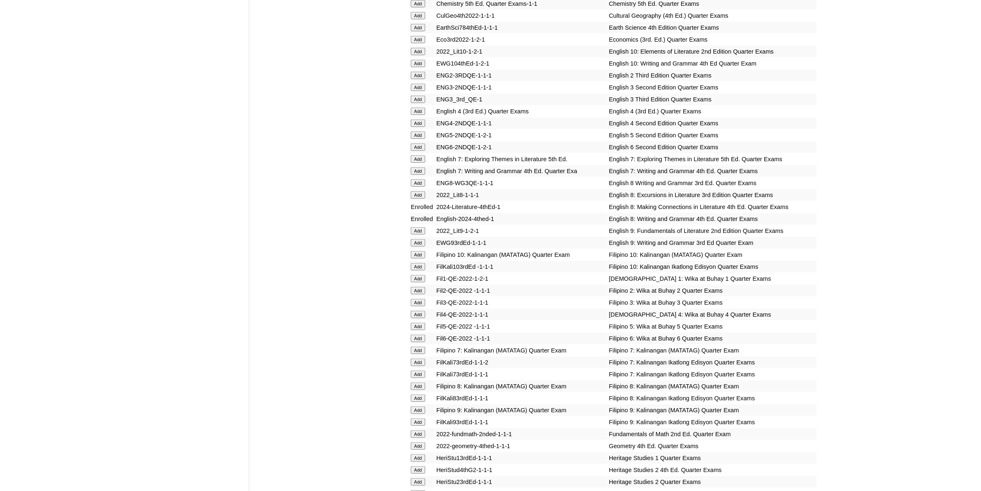
click at [415, 382] on input "Add" at bounding box center [418, 385] width 14 height 7
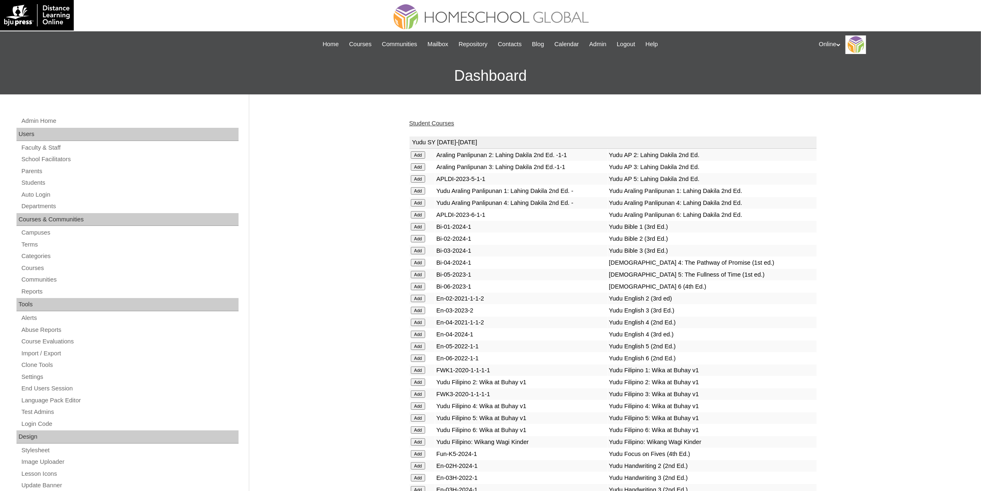
click at [428, 120] on link "Student Courses" at bounding box center [431, 123] width 45 height 7
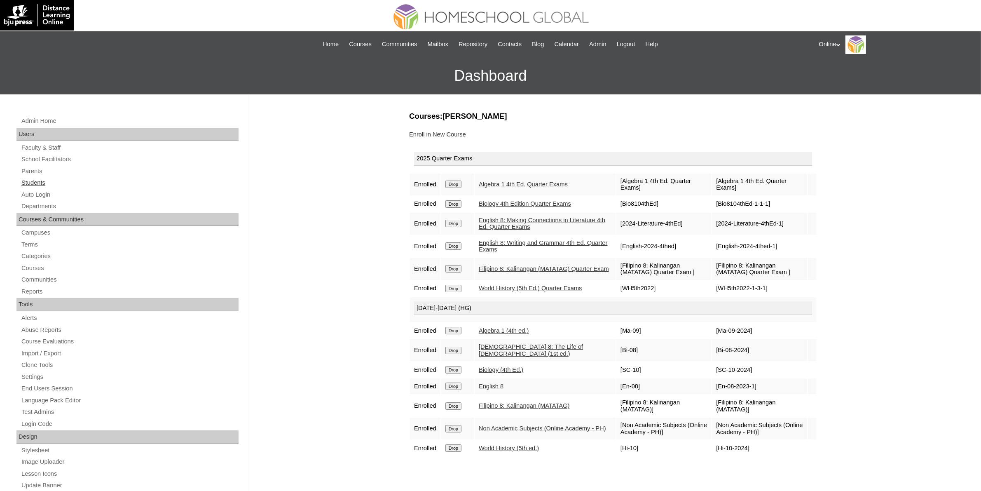
click at [80, 182] on link "Students" at bounding box center [130, 183] width 218 height 10
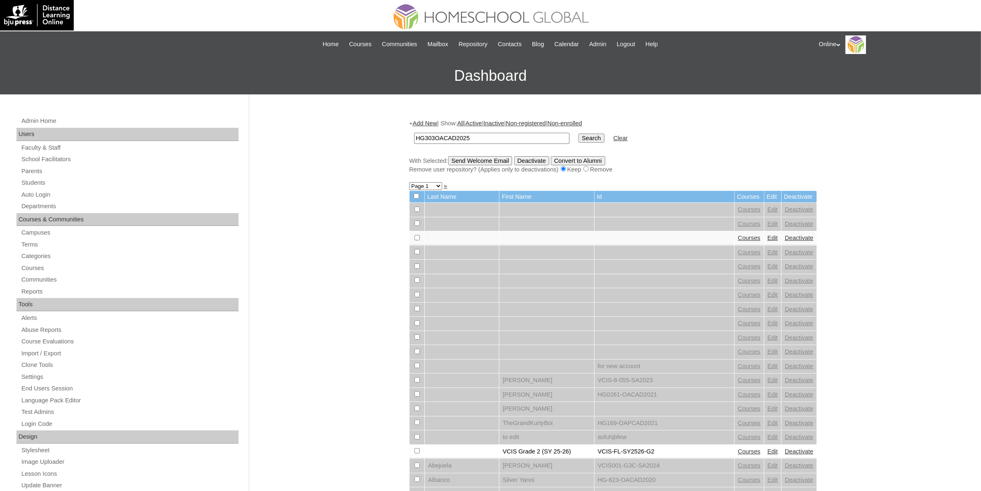
type input "HG303OACAD2025"
click at [578, 136] on input "Search" at bounding box center [591, 137] width 26 height 9
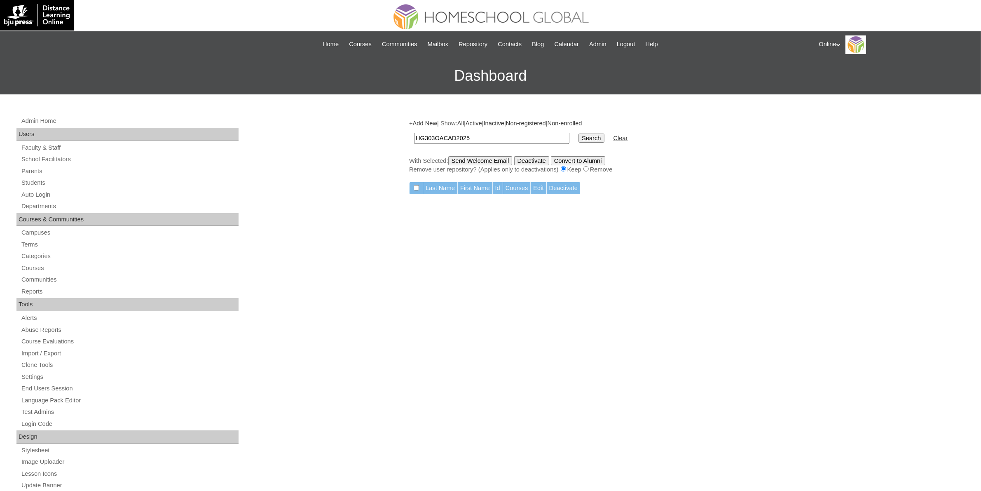
click at [433, 124] on link "Add New" at bounding box center [425, 123] width 24 height 7
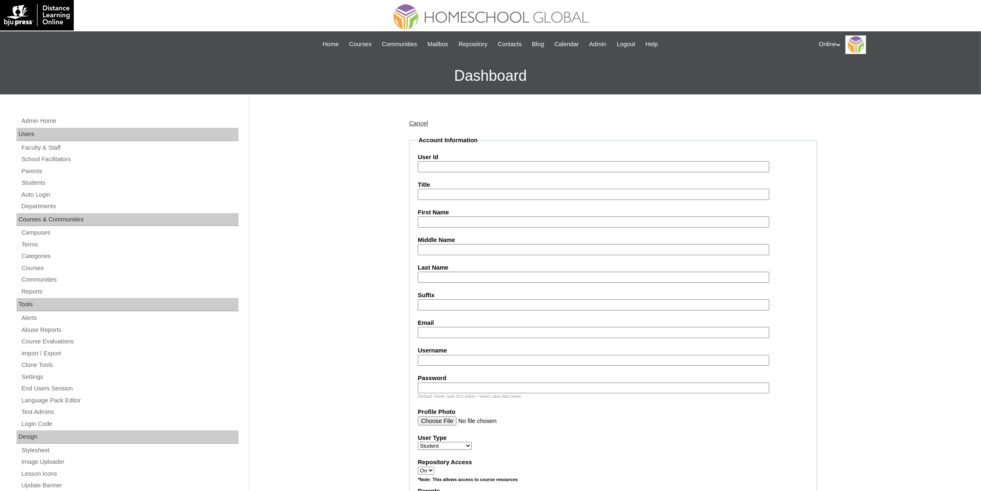
click at [460, 162] on input "User Id" at bounding box center [593, 166] width 351 height 11
paste input "HG303OACAD2025"
type input "HG303OACAD2025"
click at [464, 218] on input "First Name" at bounding box center [593, 221] width 351 height 11
paste input "Ashton Xander Tiu Gjengaar _230002114"
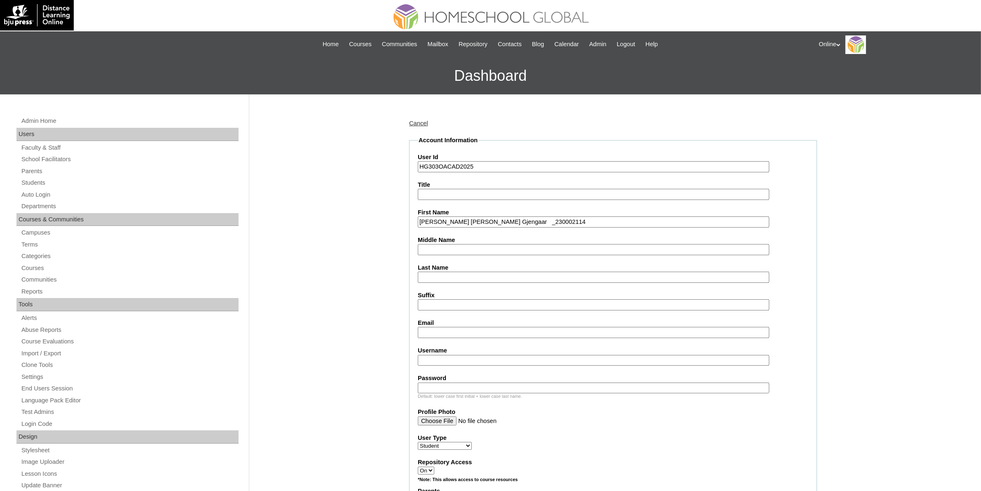
drag, startPoint x: 501, startPoint y: 220, endPoint x: 506, endPoint y: 219, distance: 5.1
click at [501, 220] on input "Ashton Xander Tiu Gjengaar _230002114" at bounding box center [593, 221] width 351 height 11
click at [489, 219] on input "Ashton Xander Tiu Gjengaar" at bounding box center [593, 221] width 351 height 11
type input "Ashton Xander Tiu"
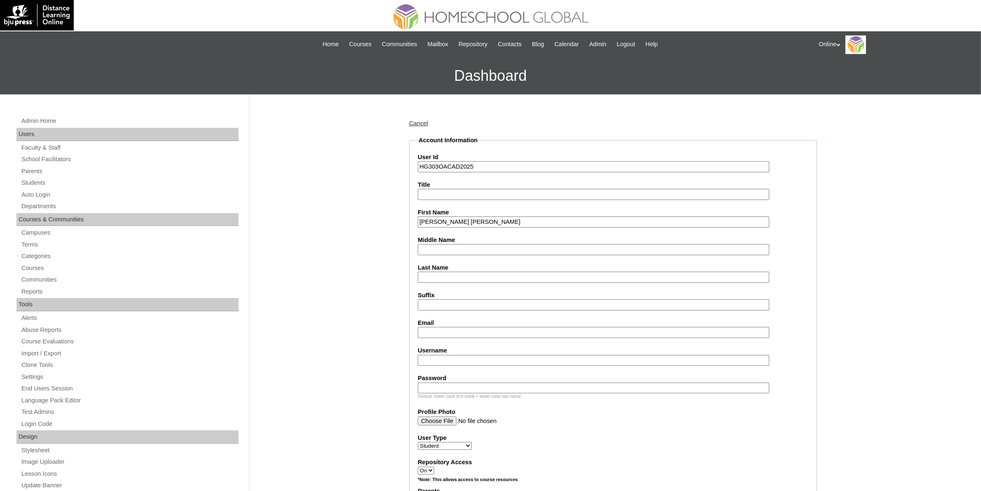
click at [456, 273] on input "Last Name" at bounding box center [593, 276] width 351 height 11
paste input "Gjengaar"
type input "Gjengaar"
click at [465, 216] on input "Ashton Xander Tiu" at bounding box center [593, 221] width 351 height 11
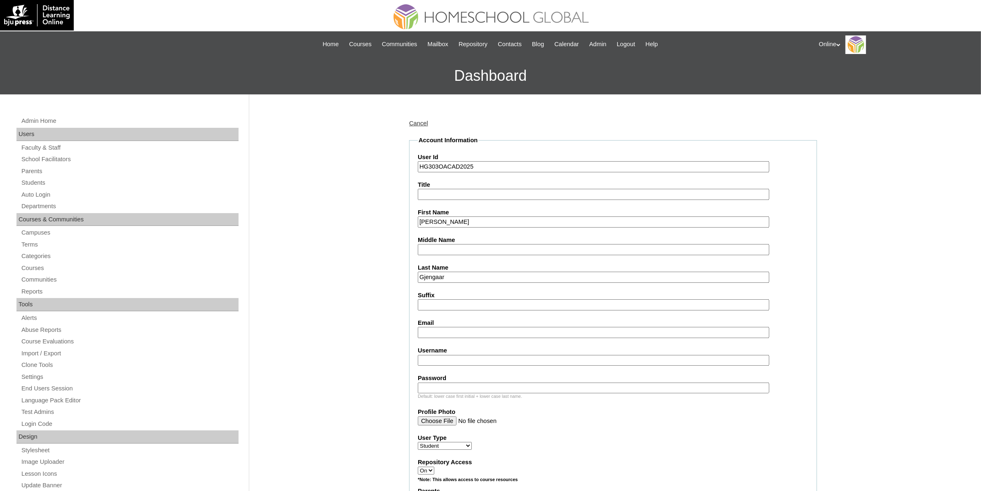
type input "Ashton Xander"
click at [478, 245] on input "Middle Name" at bounding box center [593, 249] width 351 height 11
paste input "Tiu"
type input "Tiu"
click at [476, 220] on input "Ashton Xander" at bounding box center [593, 221] width 351 height 11
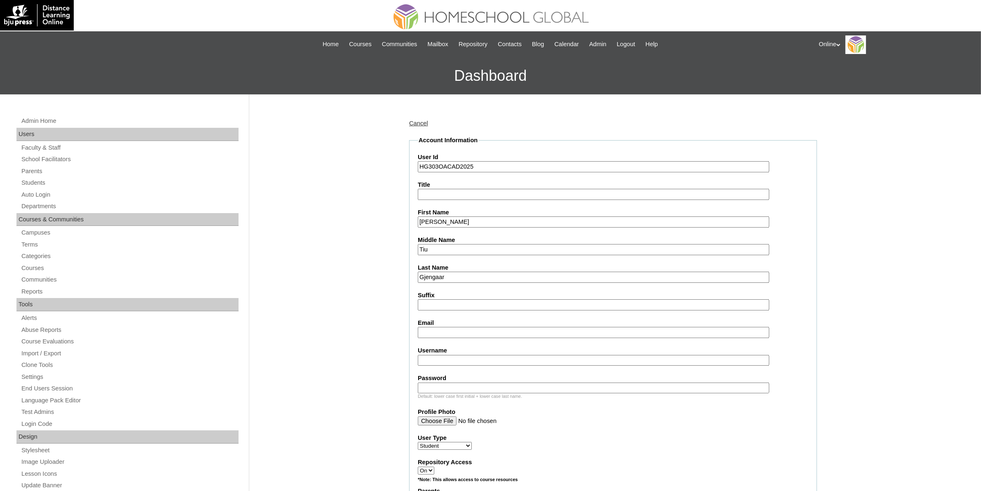
type input "Ashton Xander"
click at [458, 332] on input "Email" at bounding box center [593, 332] width 351 height 11
paste input "petergjengaar88@gmail.com"
type input "petergjengaar88@gmail.com"
click at [487, 357] on input "Username" at bounding box center [593, 360] width 351 height 11
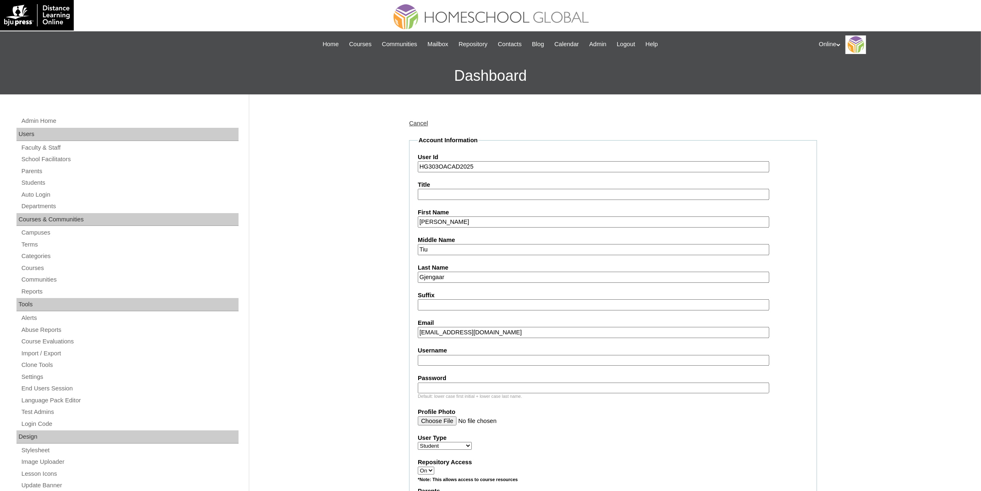
paste input "pgjengaar2025"
click at [493, 358] on input "pgjengaar2025" at bounding box center [593, 360] width 351 height 11
paste input "ashton."
type input "ashton.gjengaar2025"
click at [496, 382] on input "Password" at bounding box center [593, 387] width 351 height 11
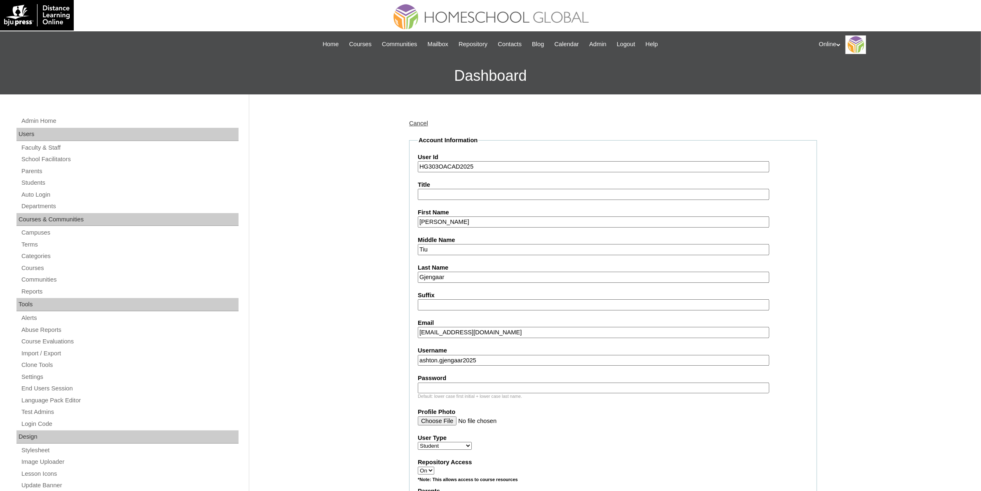
paste input "ngVsd"
type input "ngVsd"
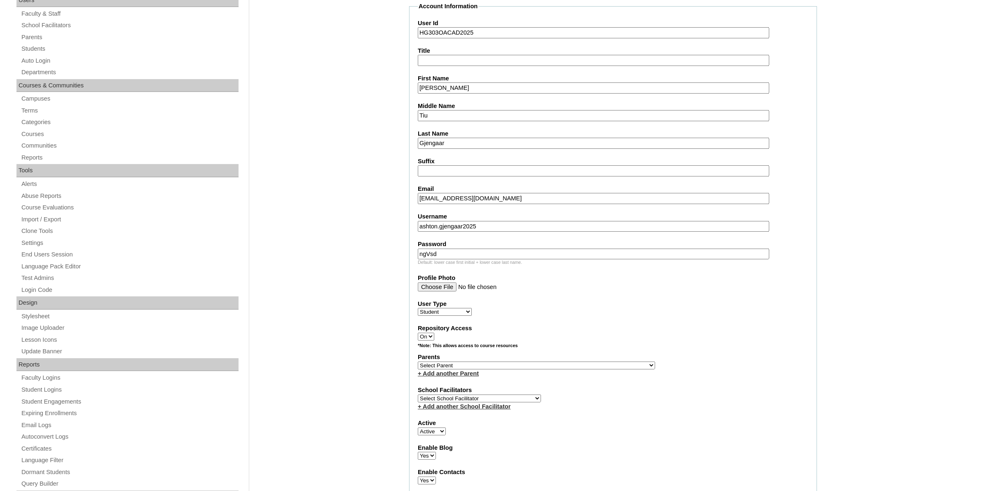
scroll to position [154, 0]
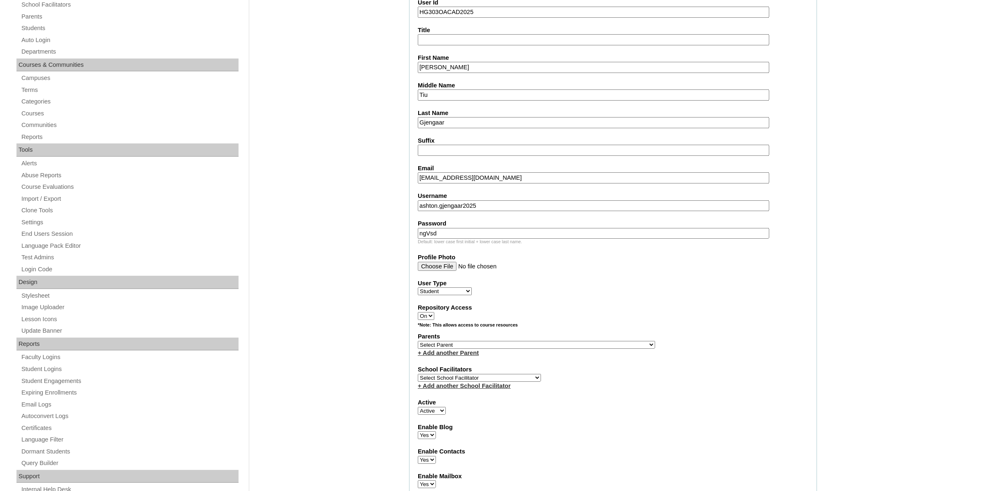
click at [558, 341] on select "Select Parent , , , , , , , , , , , , , , , , , , , , , , , , , , , , , , , , ,…" at bounding box center [536, 345] width 237 height 8
select select "44116"
click at [418, 341] on select "Select Parent , , , , , , , , , , , , , , , , , , , , , , , , , , , , , , , , ,…" at bounding box center [536, 345] width 237 height 8
click at [484, 374] on select "Select School Facilitator Norman Añain Ruffa Abadijas Mary Abella Gloryfe Abion…" at bounding box center [479, 378] width 123 height 8
select select "43686"
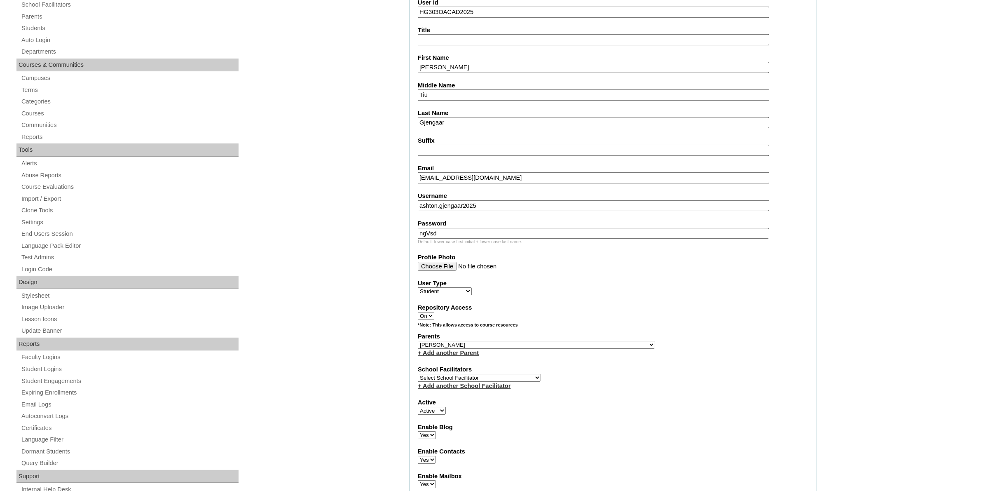
click at [418, 374] on select "Select School Facilitator Norman Añain Ruffa Abadijas Mary Abella Gloryfe Abion…" at bounding box center [479, 378] width 123 height 8
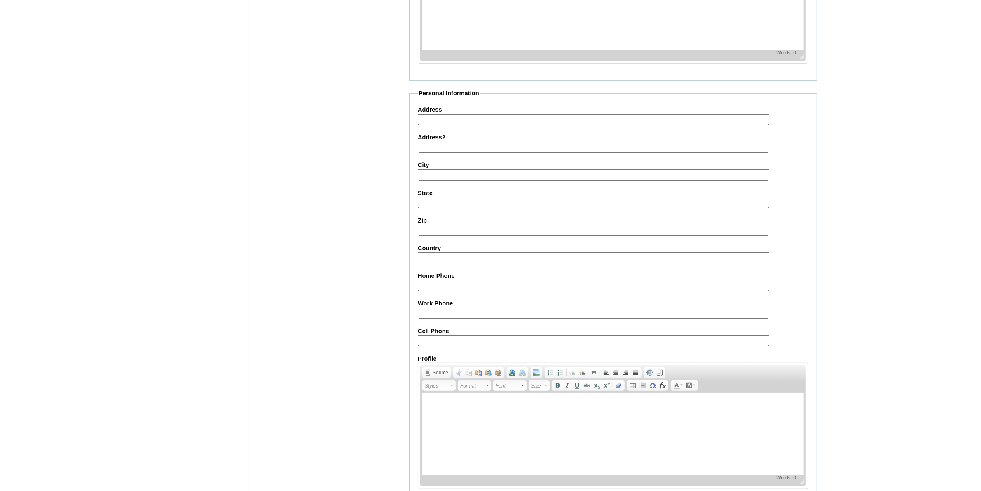
scroll to position [745, 0]
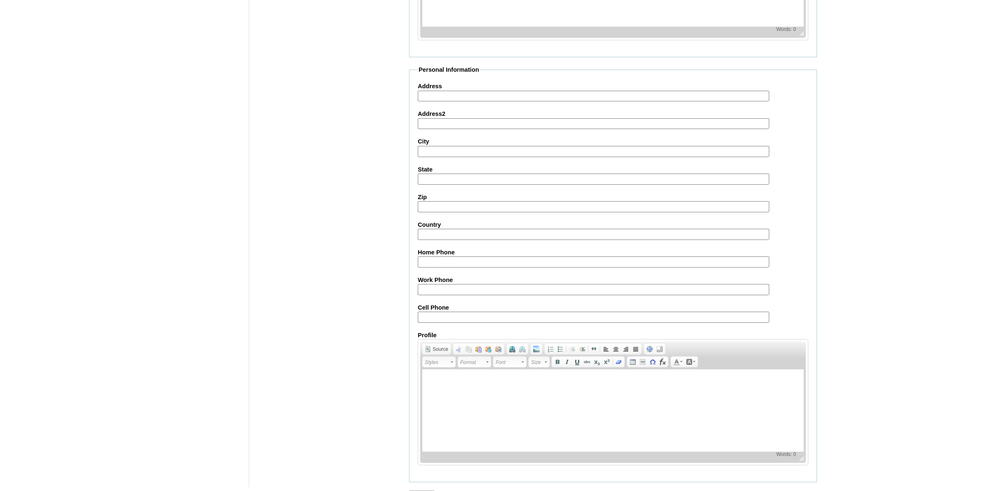
click at [432, 490] on input "Submit" at bounding box center [422, 494] width 26 height 9
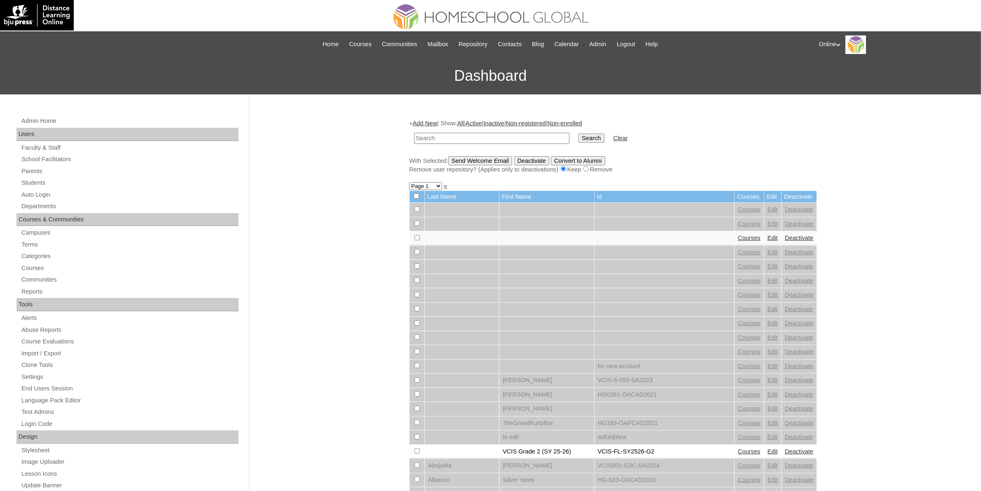
click at [505, 137] on input "text" at bounding box center [491, 138] width 155 height 11
paste input "HG303OACAD2025"
type input "HG303OACAD2025"
click at [578, 137] on input "Search" at bounding box center [591, 137] width 26 height 9
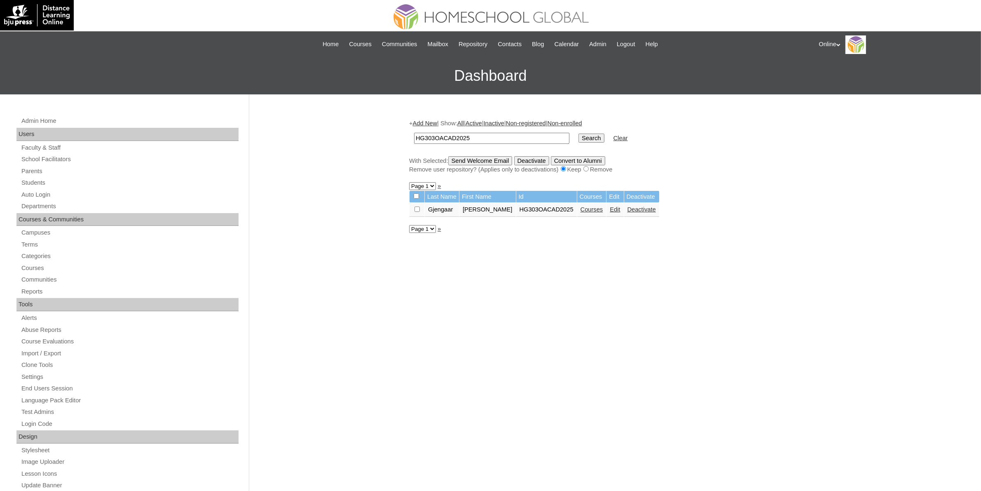
click at [583, 206] on link "Courses" at bounding box center [591, 209] width 23 height 7
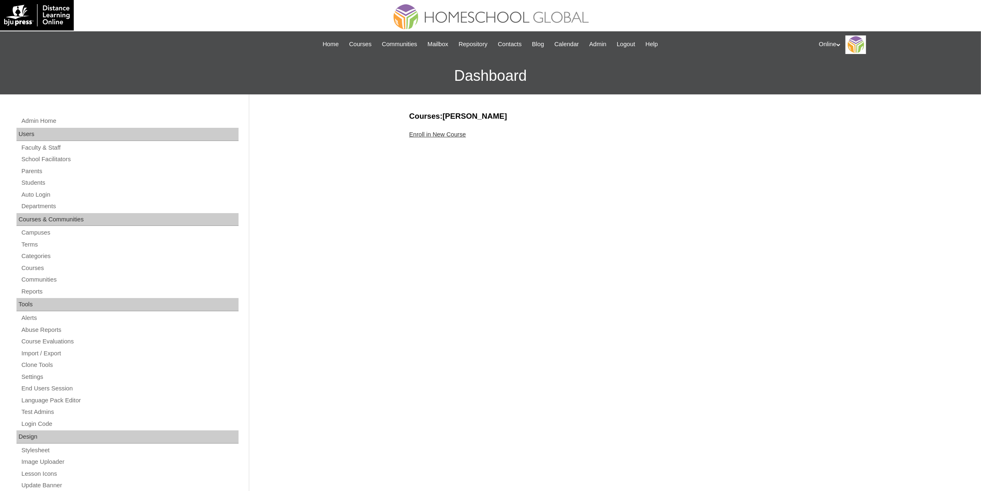
click at [454, 132] on link "Enroll in New Course" at bounding box center [437, 134] width 57 height 7
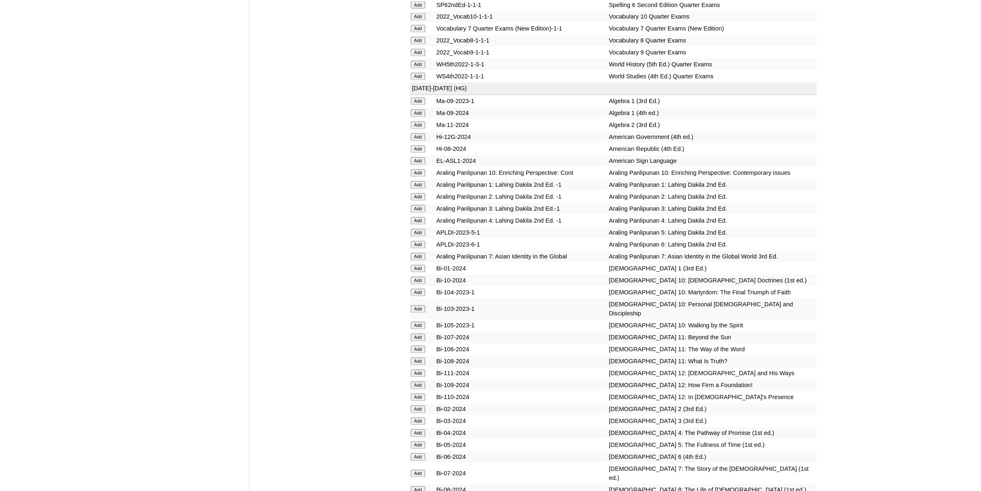
scroll to position [2008, 0]
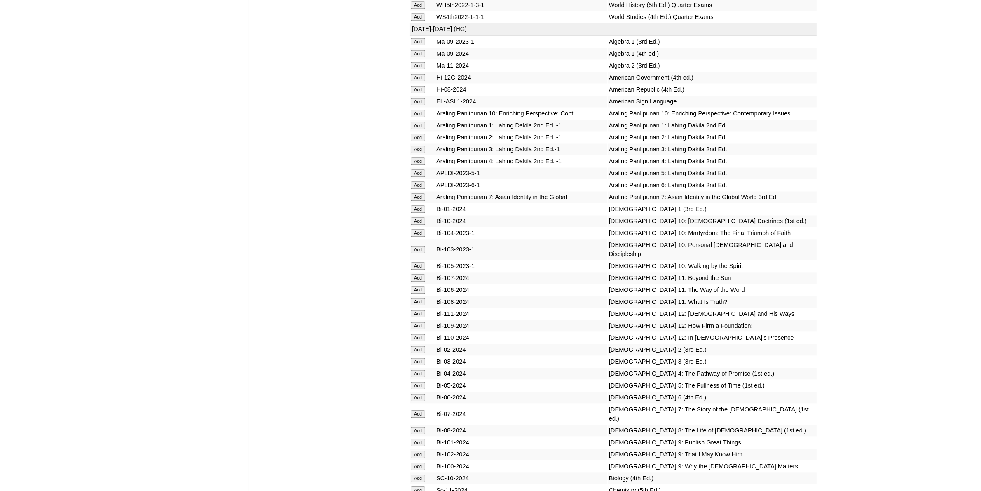
click at [423, 381] on input "Add" at bounding box center [418, 384] width 14 height 7
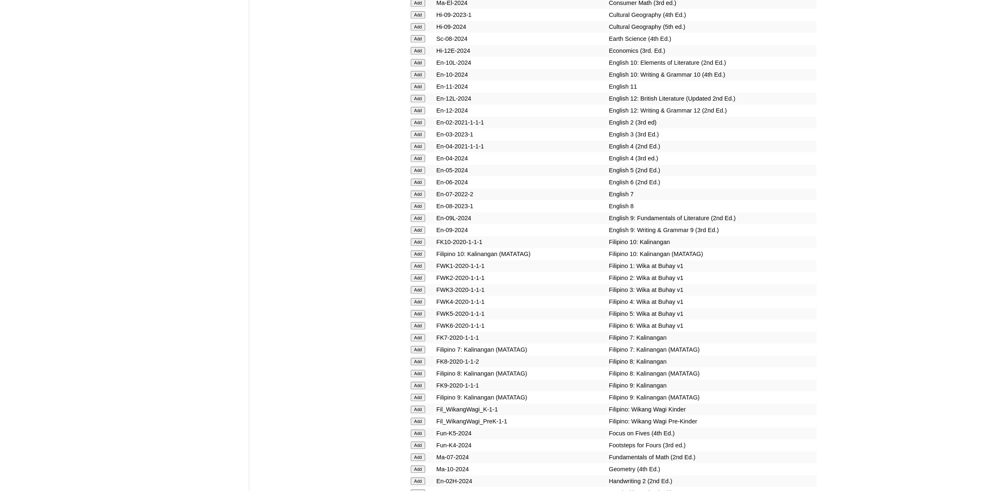
scroll to position [2420, 0]
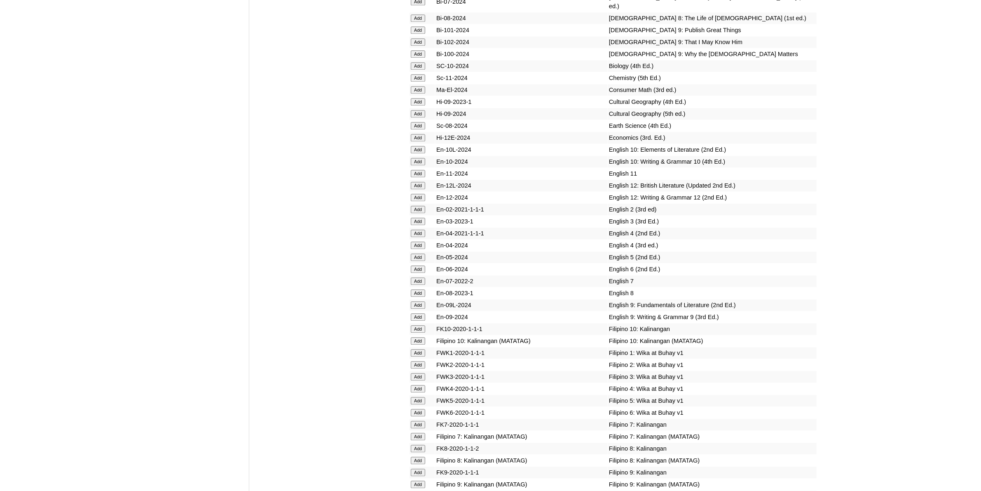
click at [423, 253] on input "Add" at bounding box center [418, 256] width 14 height 7
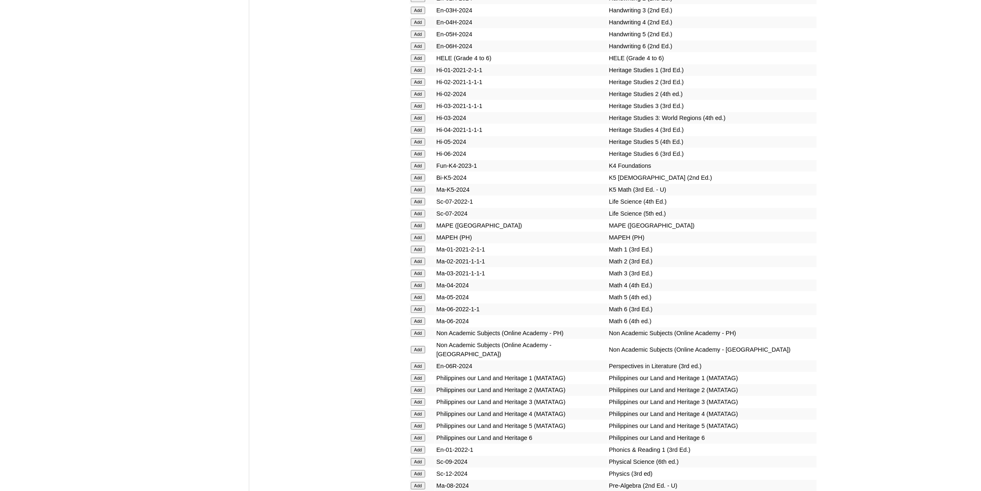
scroll to position [3038, 0]
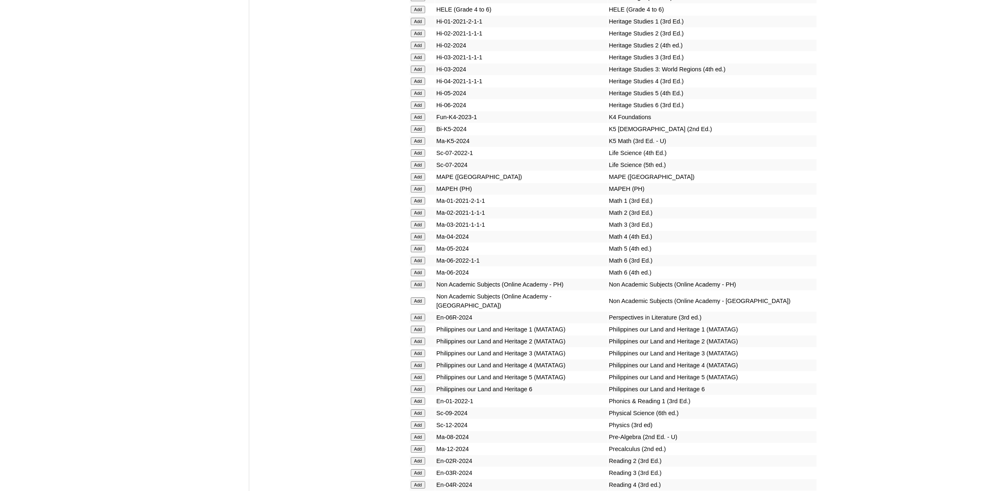
click at [421, 490] on input "Add" at bounding box center [418, 496] width 14 height 7
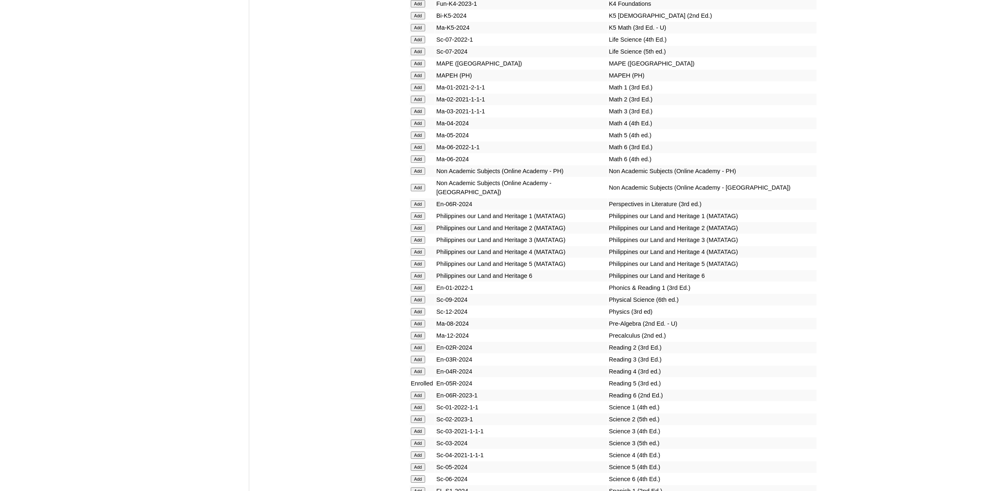
scroll to position [3192, 0]
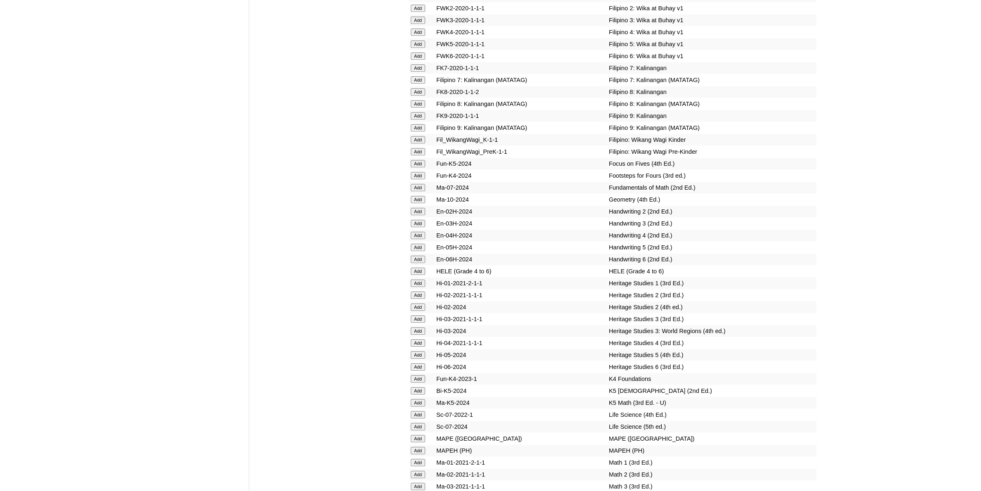
scroll to position [2780, 0]
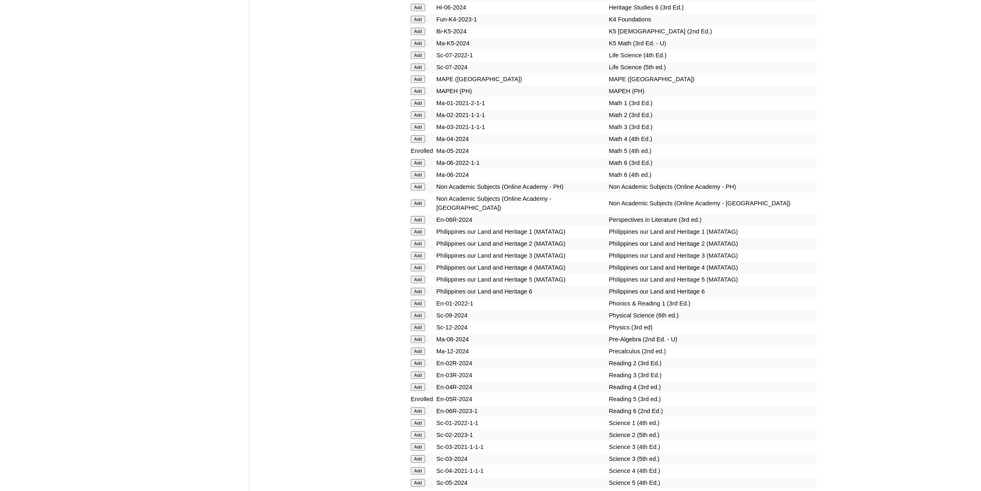
scroll to position [3192, 0]
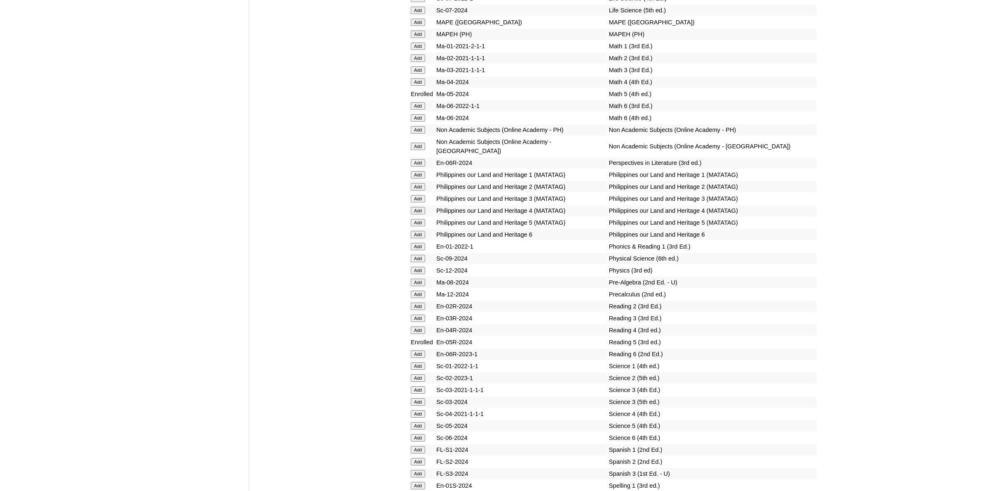
click at [417, 422] on input "Add" at bounding box center [418, 425] width 14 height 7
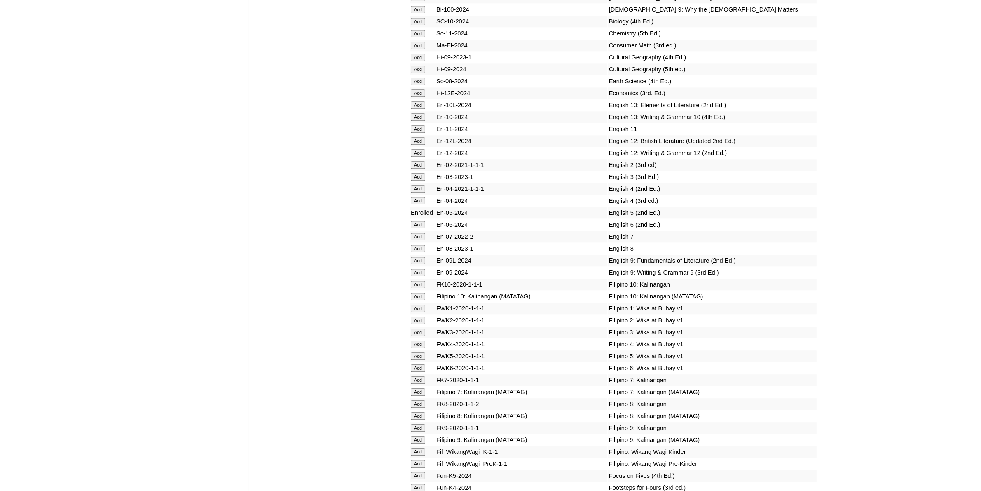
scroll to position [2471, 0]
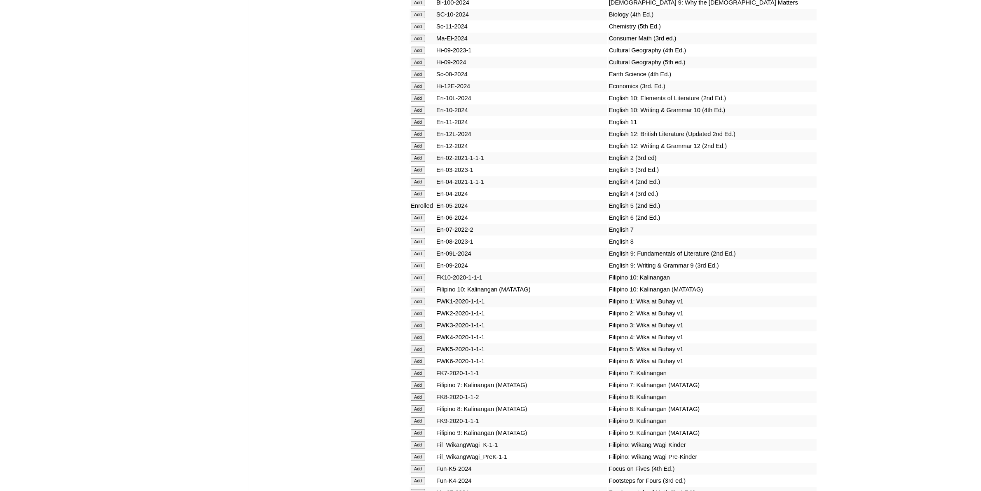
click at [423, 345] on input "Add" at bounding box center [418, 348] width 14 height 7
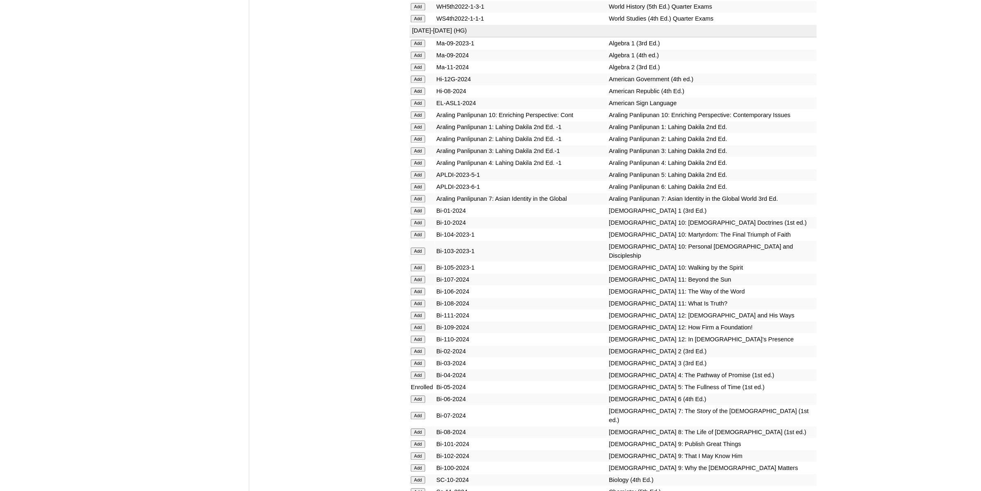
scroll to position [1957, 0]
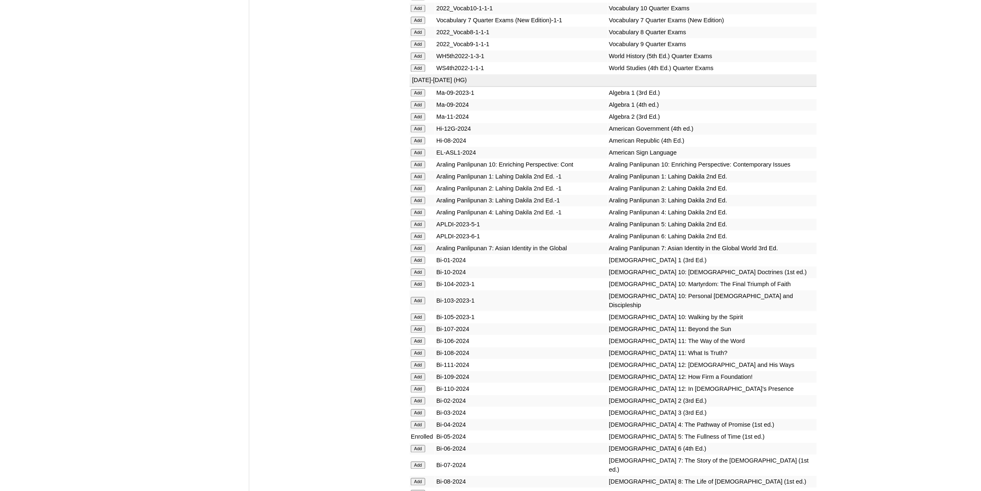
click at [423, 221] on input "Add" at bounding box center [418, 224] width 14 height 7
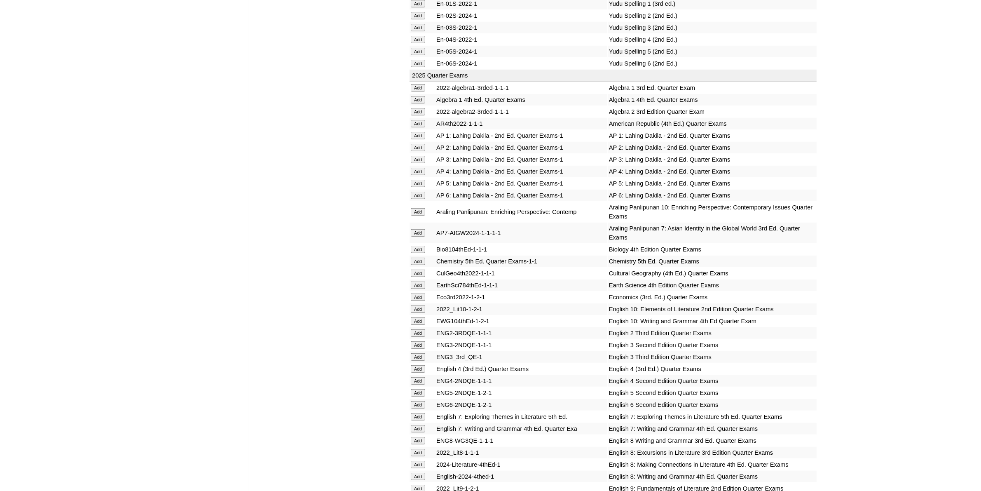
scroll to position [875, 0]
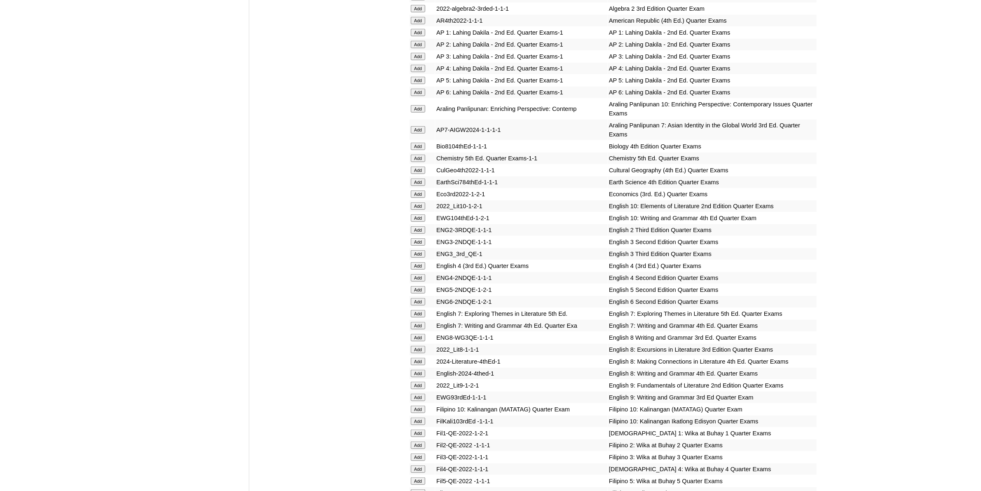
click at [418, 286] on input "Add" at bounding box center [418, 289] width 14 height 7
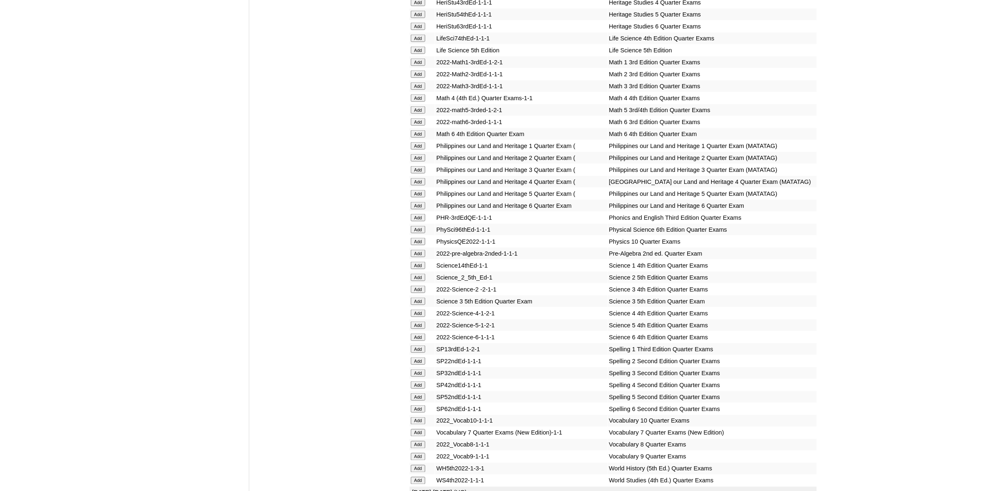
scroll to position [1648, 0]
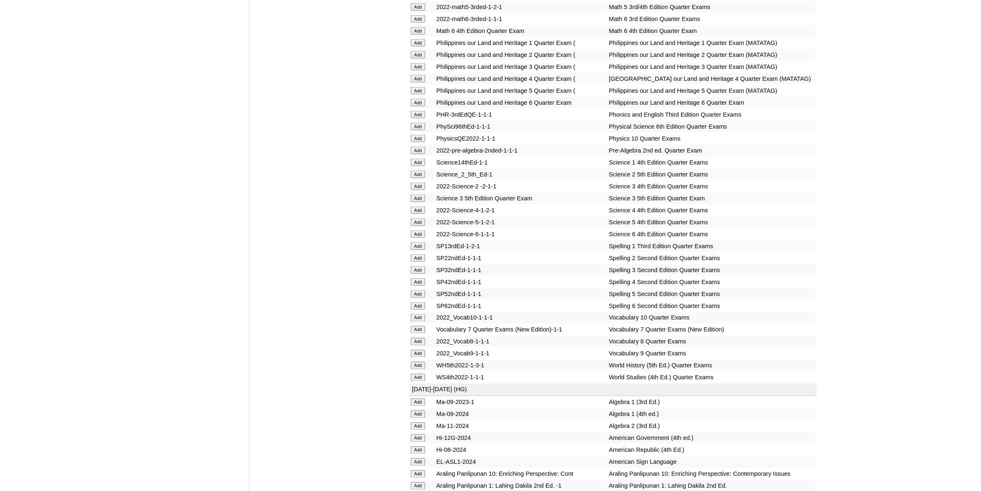
click at [424, 290] on input "Add" at bounding box center [418, 293] width 14 height 7
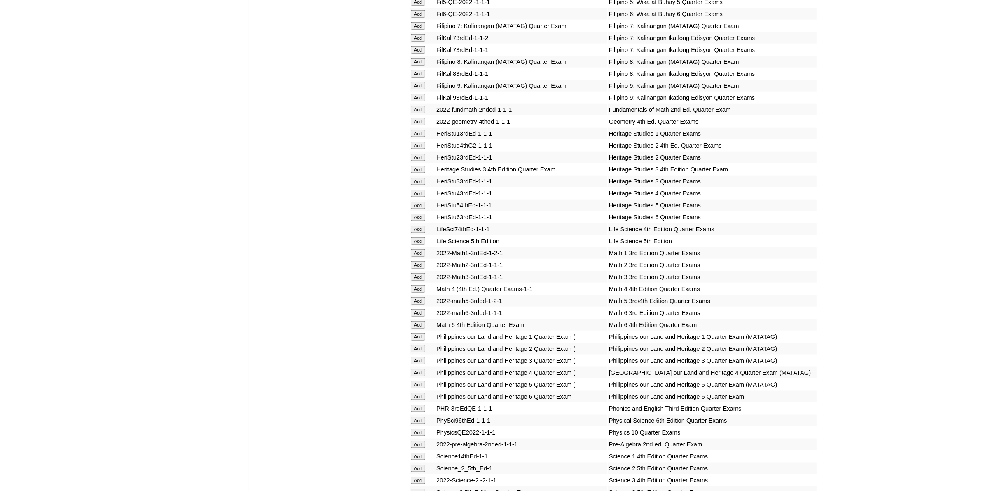
scroll to position [1442, 0]
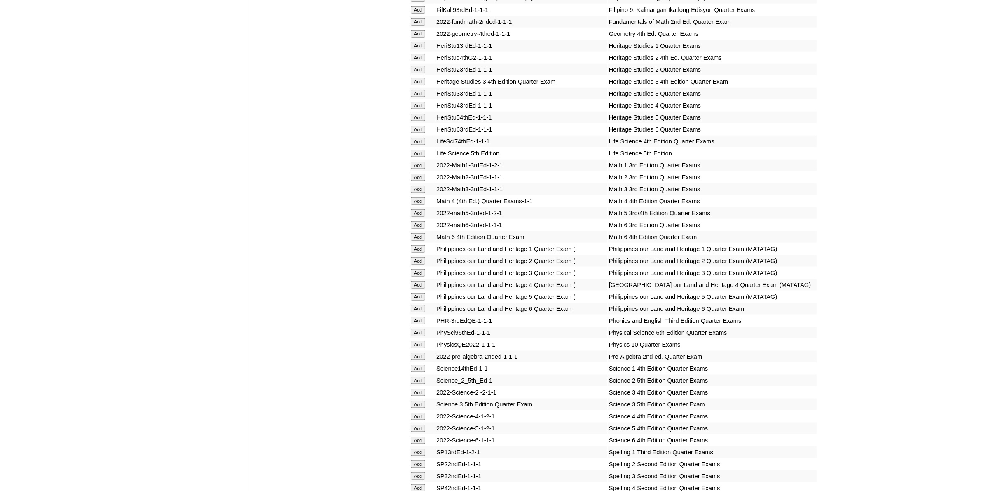
click at [423, 209] on input "Add" at bounding box center [418, 212] width 14 height 7
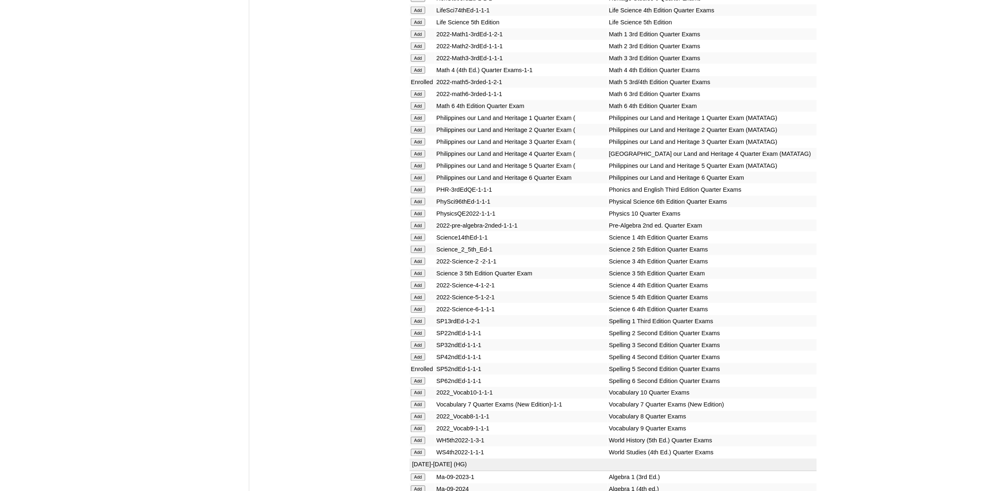
scroll to position [1648, 0]
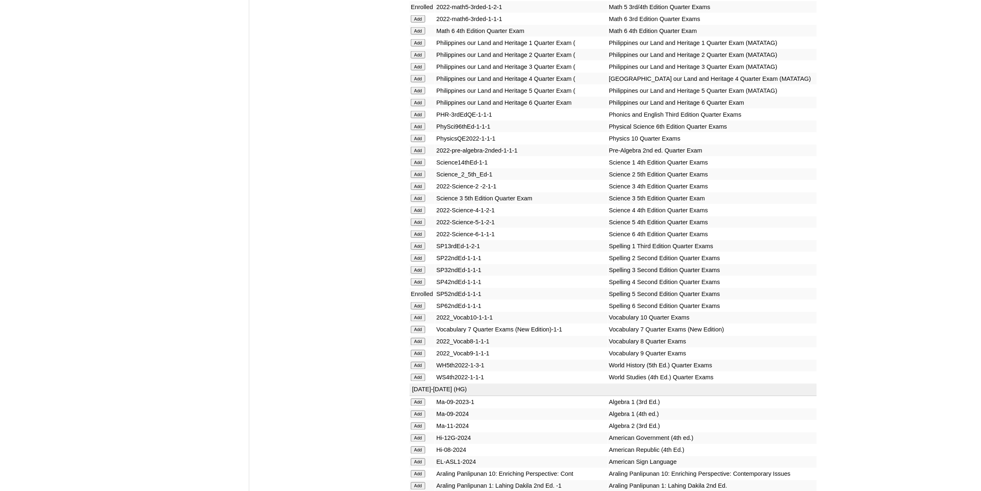
click at [419, 218] on input "Add" at bounding box center [418, 221] width 14 height 7
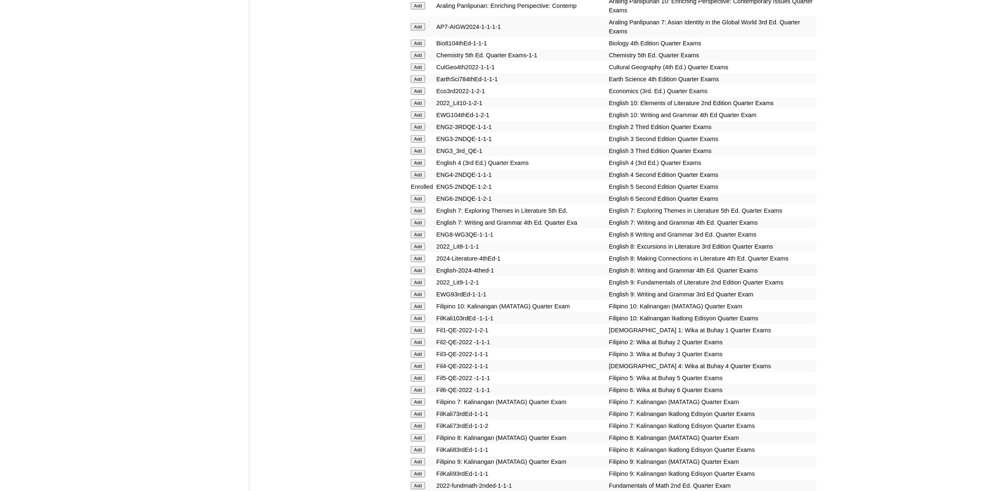
scroll to position [1030, 0]
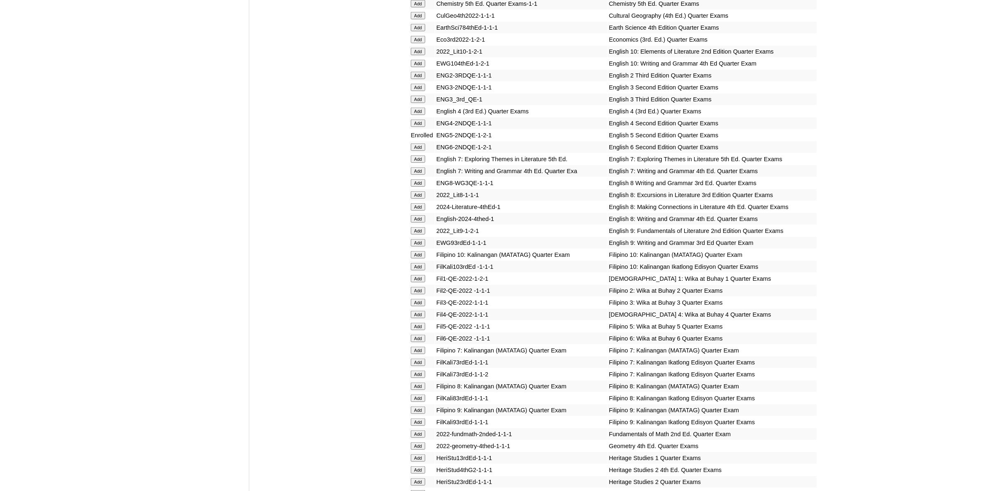
click at [409, 320] on td "Add" at bounding box center [421, 326] width 25 height 12
click at [411, 323] on input "Add" at bounding box center [418, 326] width 14 height 7
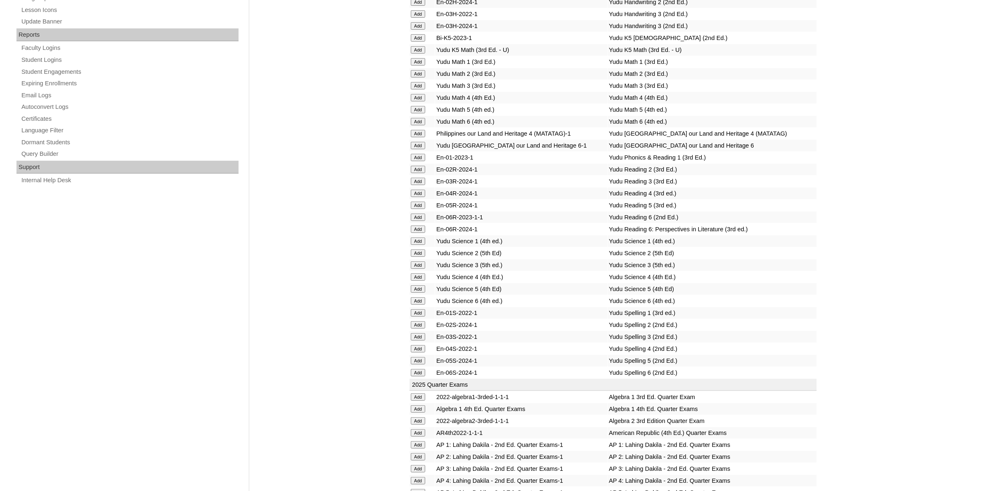
scroll to position [721, 0]
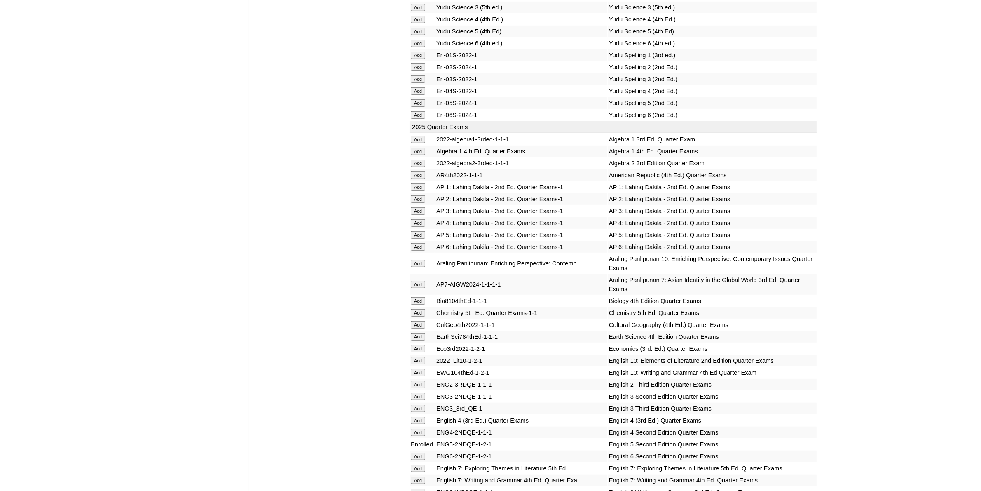
click at [418, 231] on input "Add" at bounding box center [418, 234] width 14 height 7
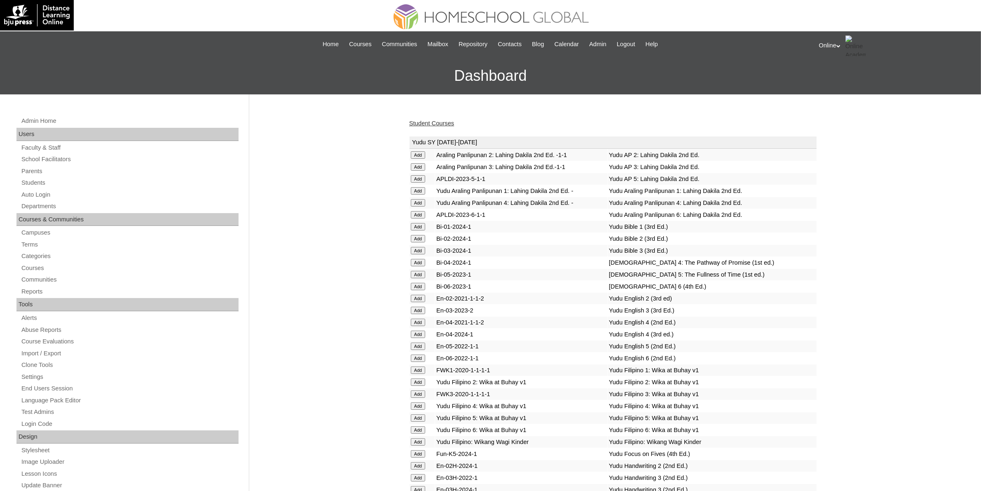
click at [419, 124] on link "Student Courses" at bounding box center [431, 123] width 45 height 7
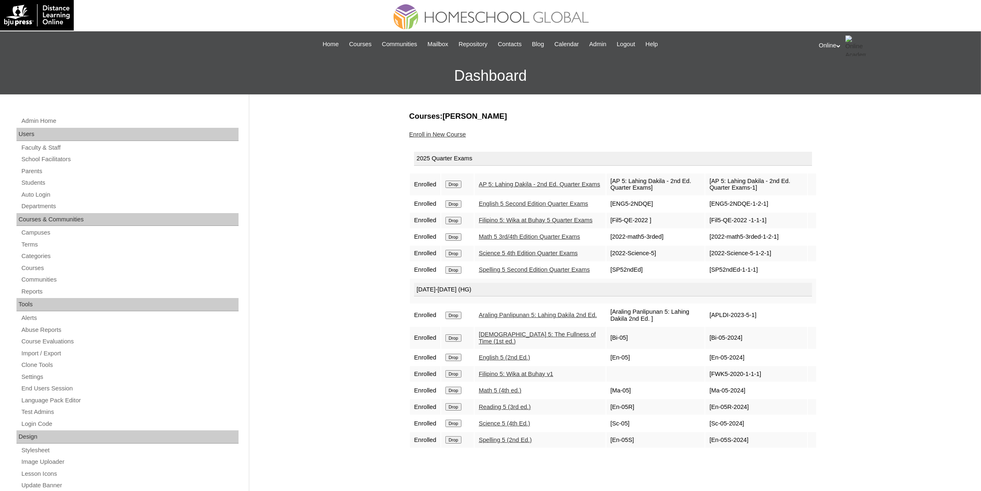
click at [453, 135] on link "Enroll in New Course" at bounding box center [437, 134] width 57 height 7
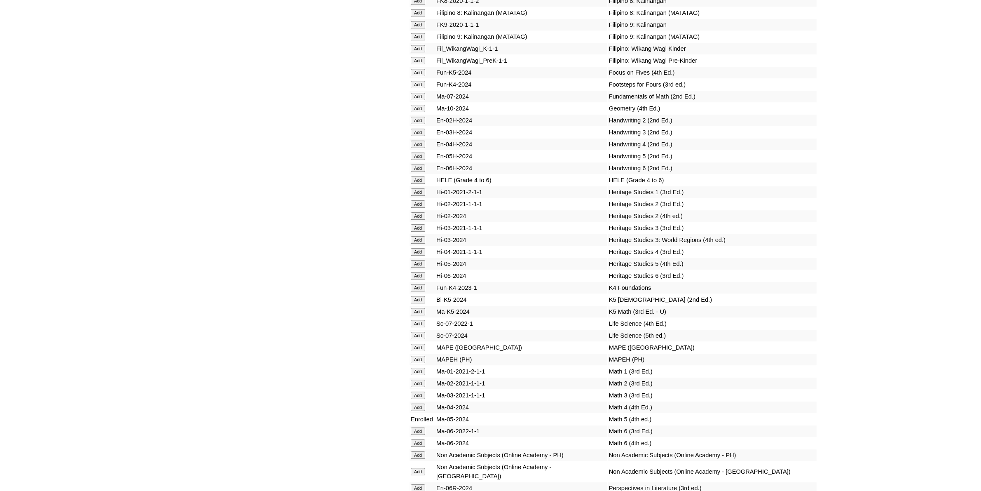
scroll to position [2883, 0]
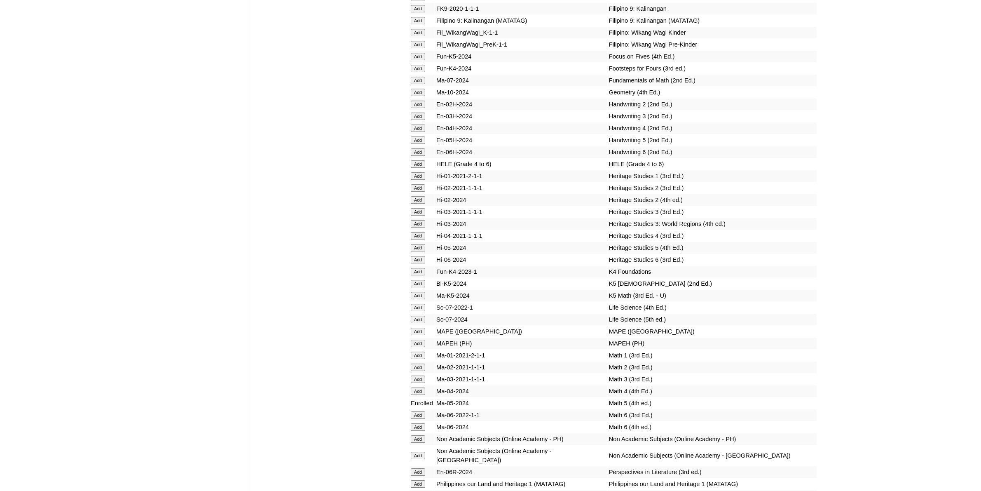
click at [419, 435] on input "Add" at bounding box center [418, 438] width 14 height 7
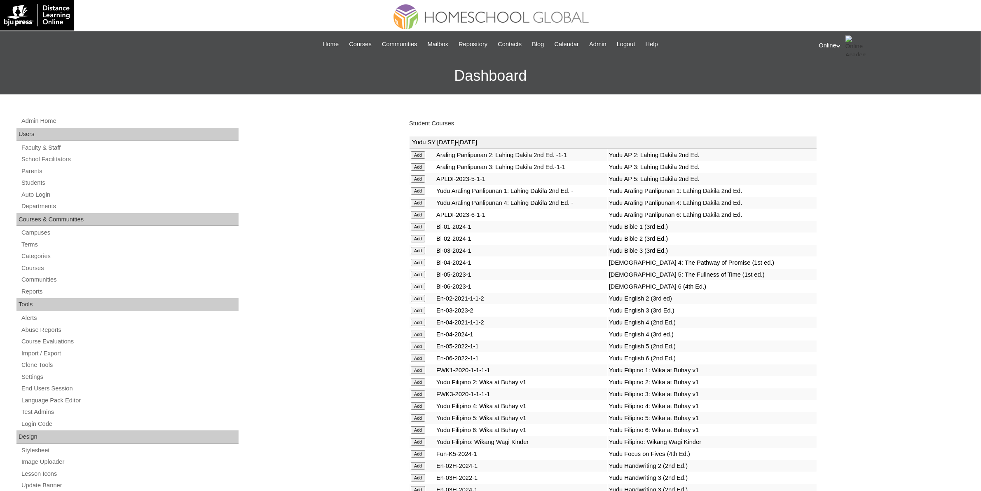
click at [446, 121] on link "Student Courses" at bounding box center [431, 123] width 45 height 7
